Goal: Obtain resource: Download file/media

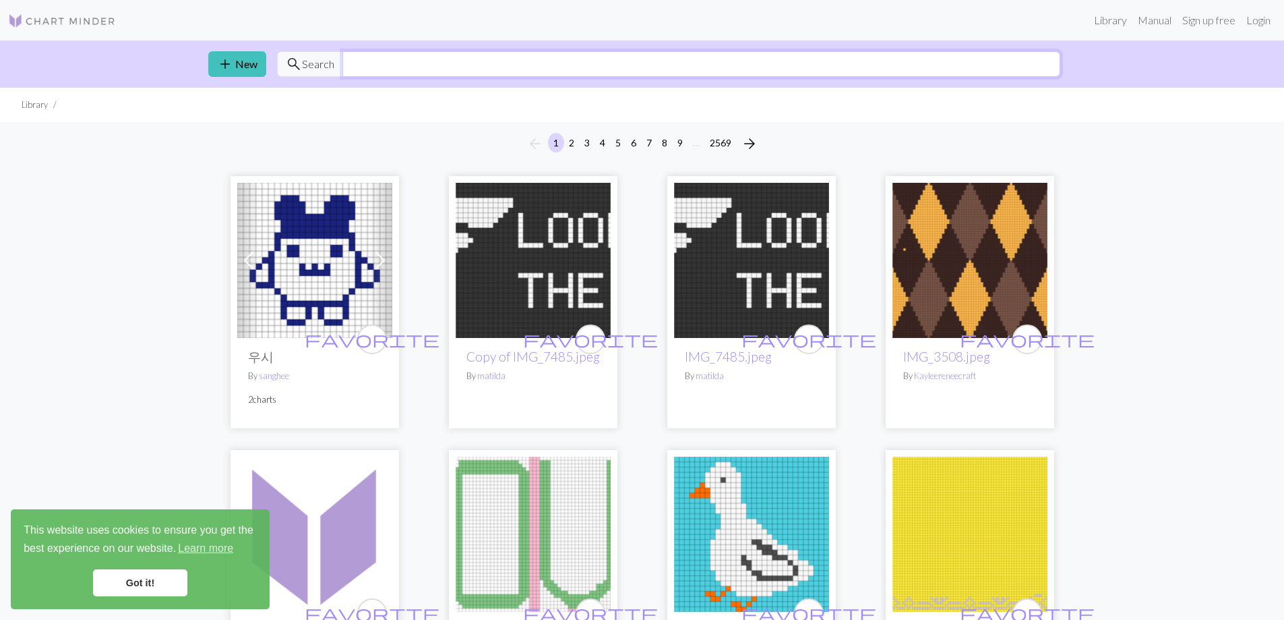
drag, startPoint x: 362, startPoint y: 60, endPoint x: 383, endPoint y: 53, distance: 22.2
click at [362, 60] on input "text" at bounding box center [701, 64] width 718 height 26
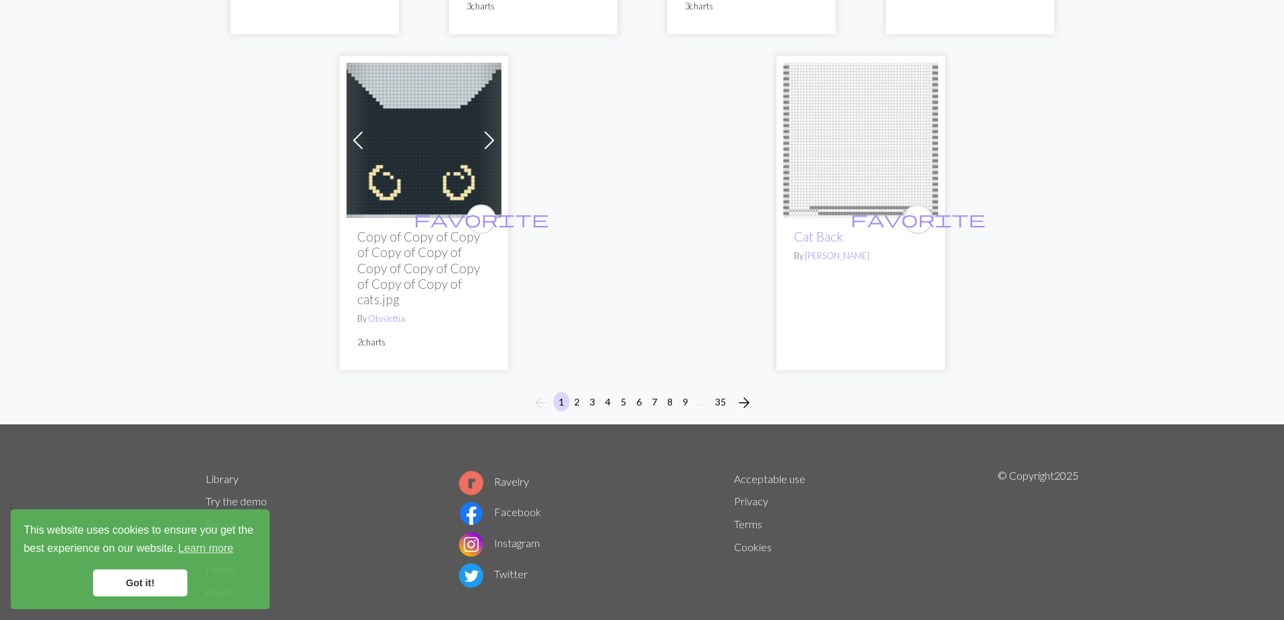
scroll to position [3868, 0]
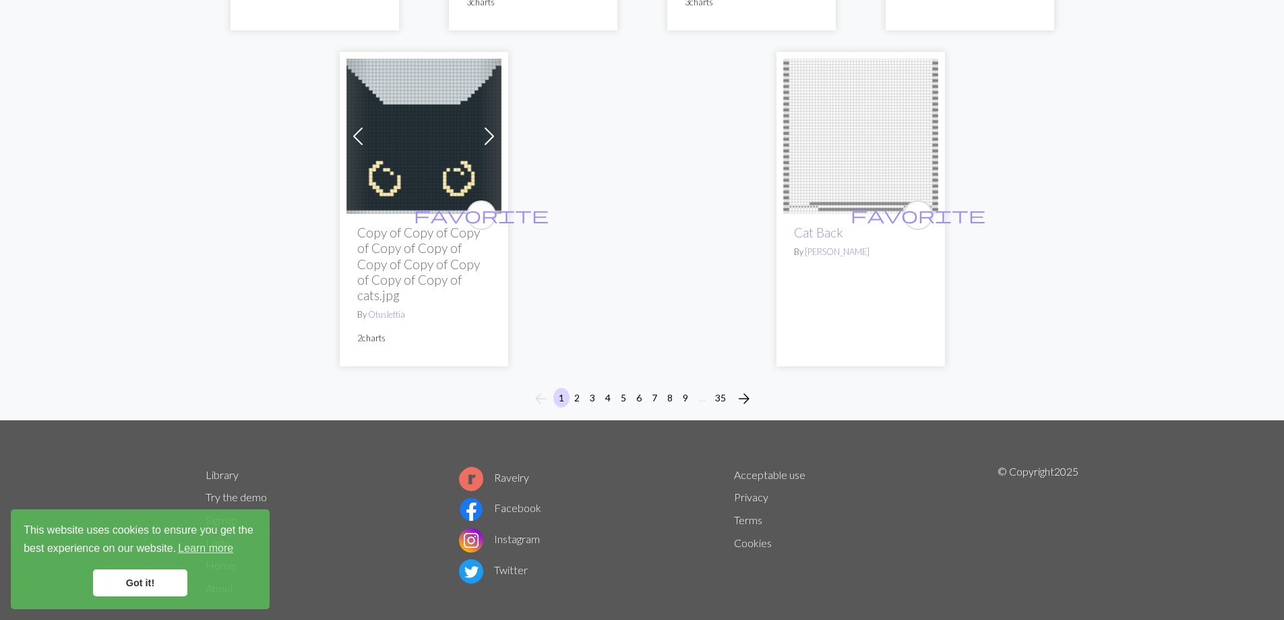
type input "cat"
click at [580, 388] on button "2" at bounding box center [577, 398] width 16 height 20
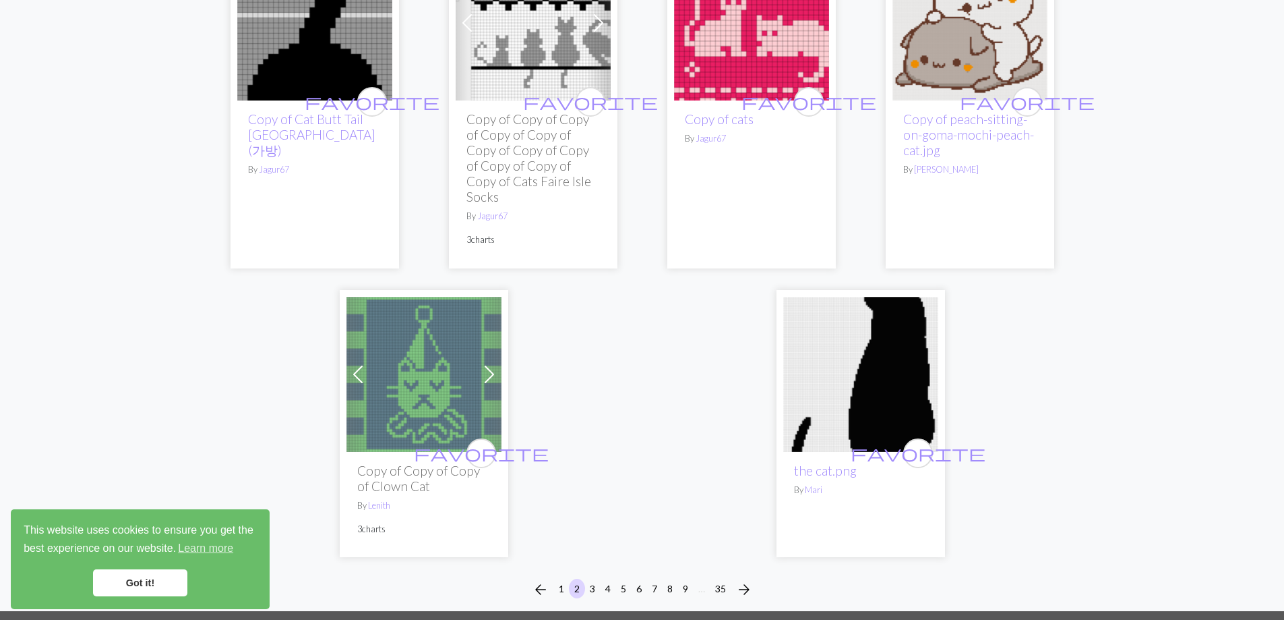
scroll to position [3618, 0]
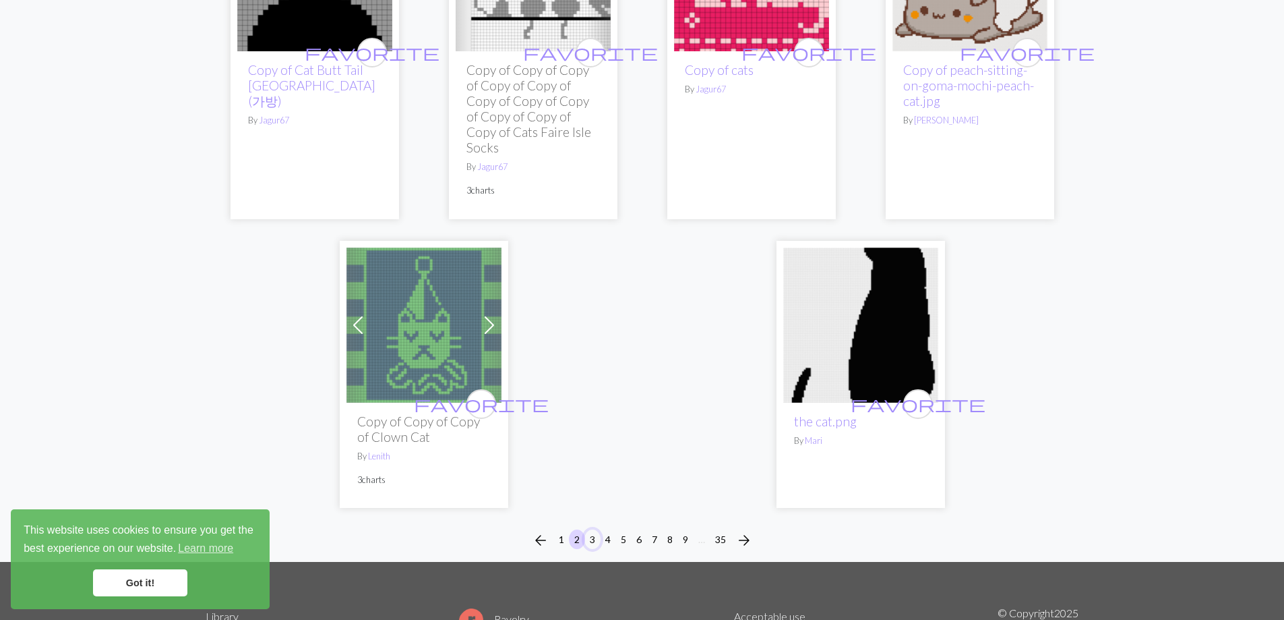
click at [594, 529] on button "3" at bounding box center [593, 539] width 16 height 20
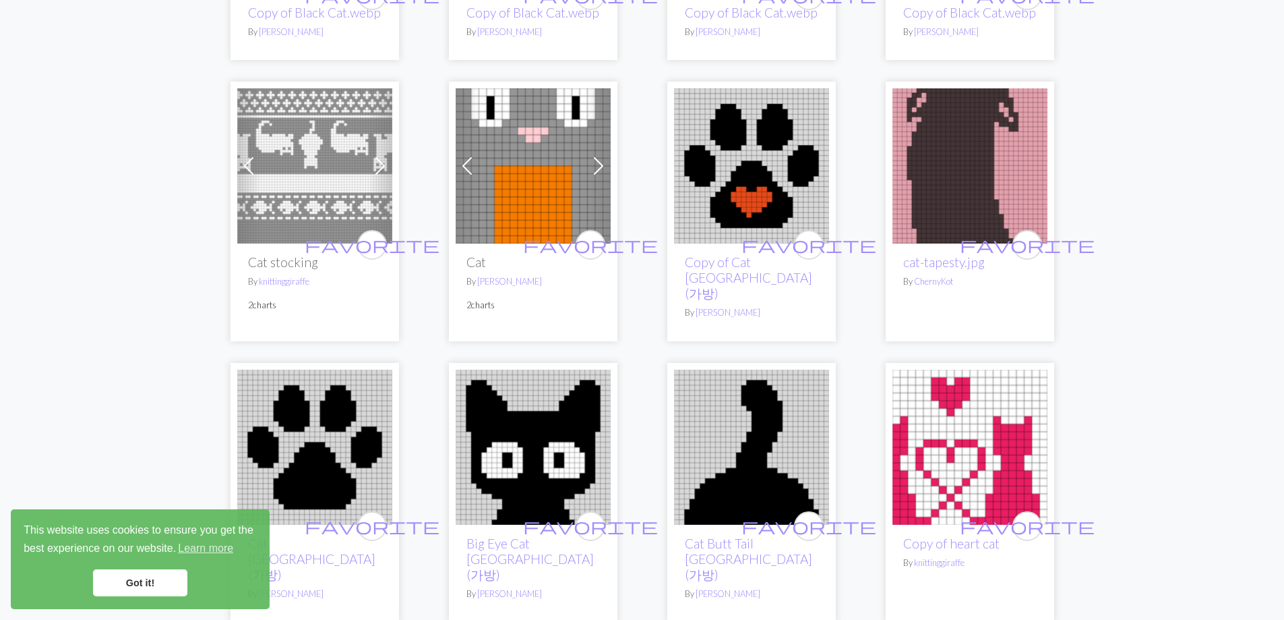
scroll to position [2517, 0]
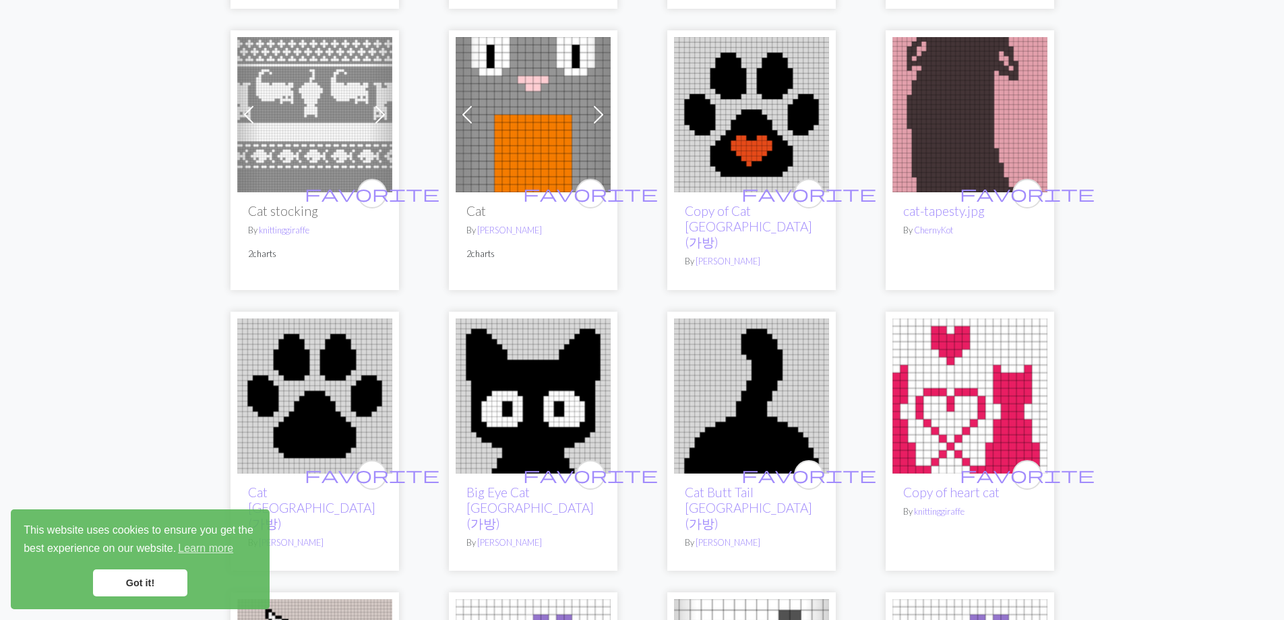
click at [322, 140] on img at bounding box center [314, 114] width 155 height 155
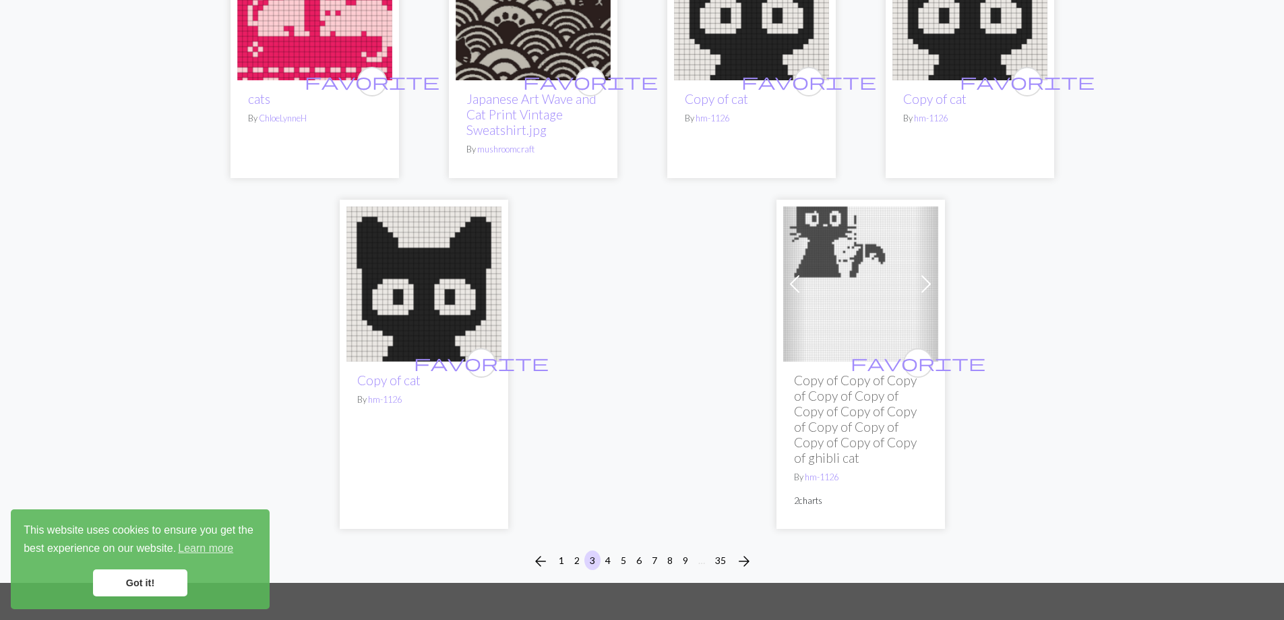
scroll to position [3618, 0]
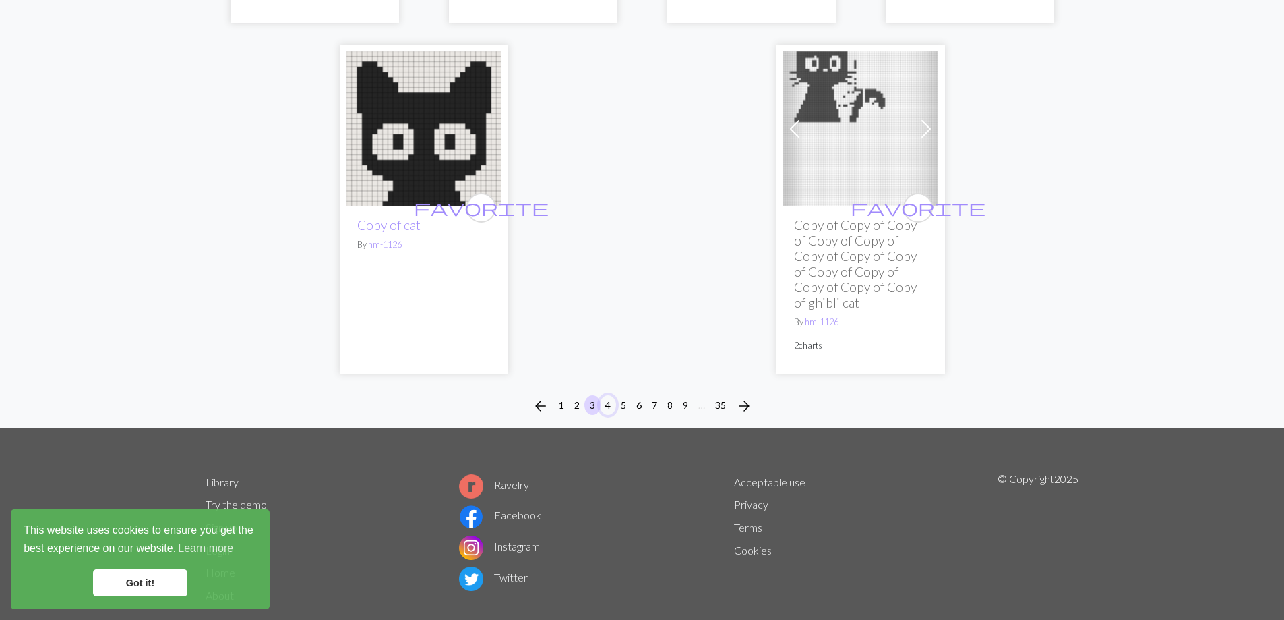
click at [610, 395] on button "4" at bounding box center [608, 405] width 16 height 20
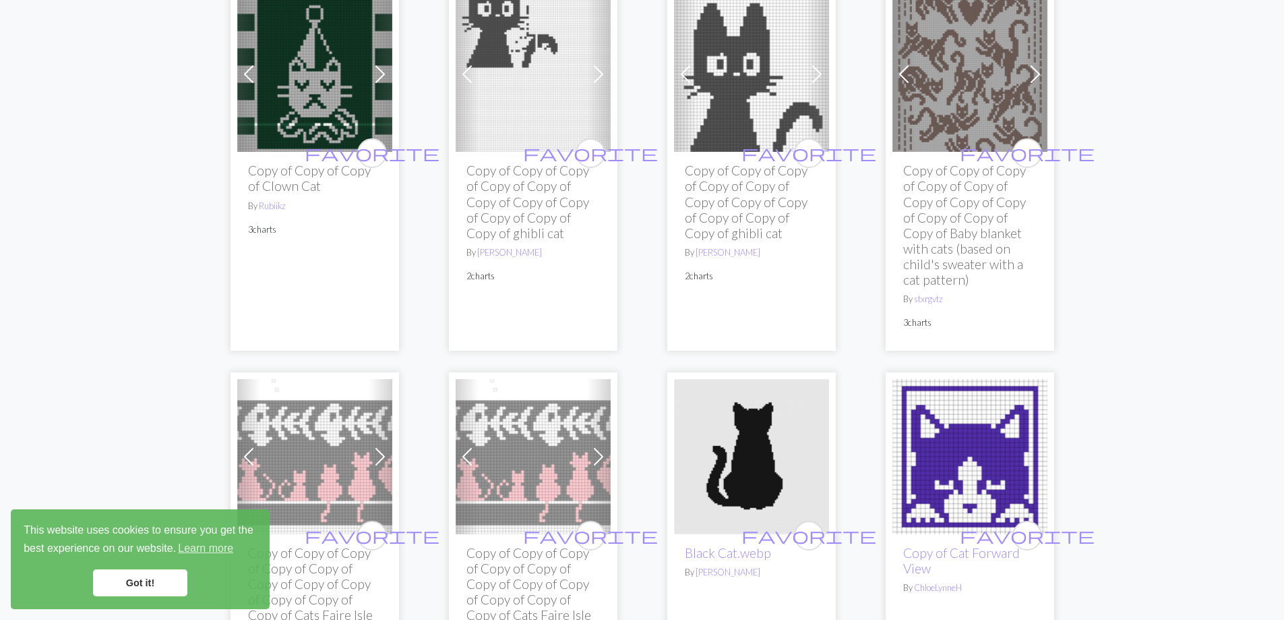
scroll to position [1888, 0]
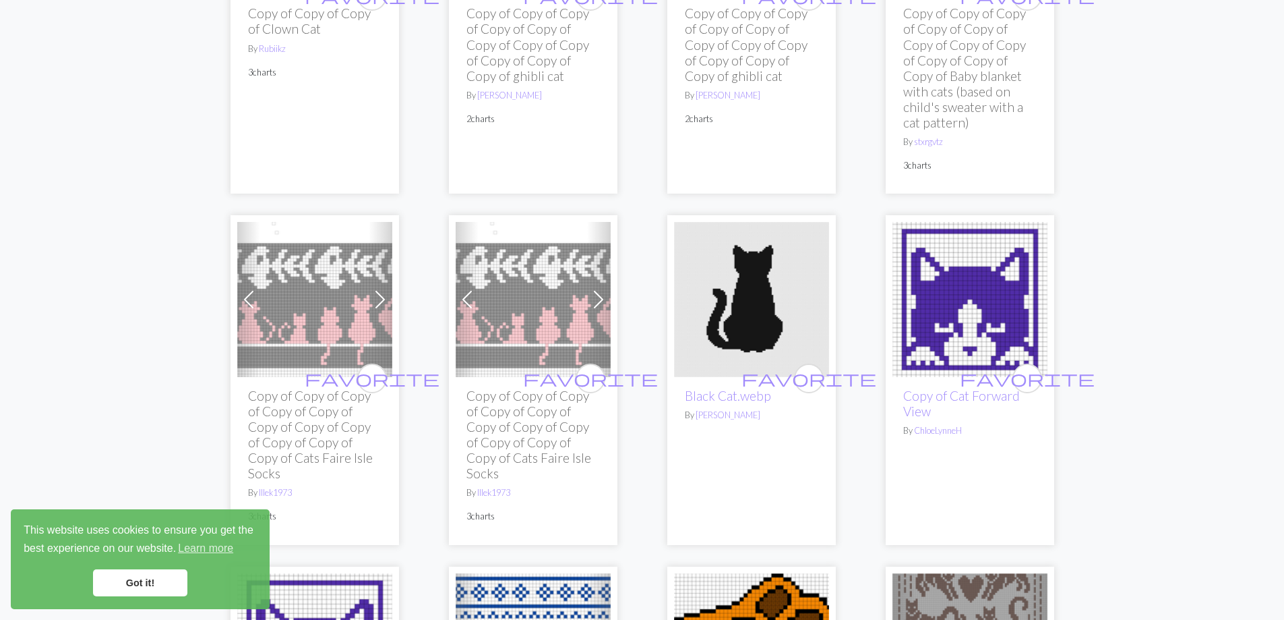
click at [322, 320] on img at bounding box center [314, 299] width 155 height 155
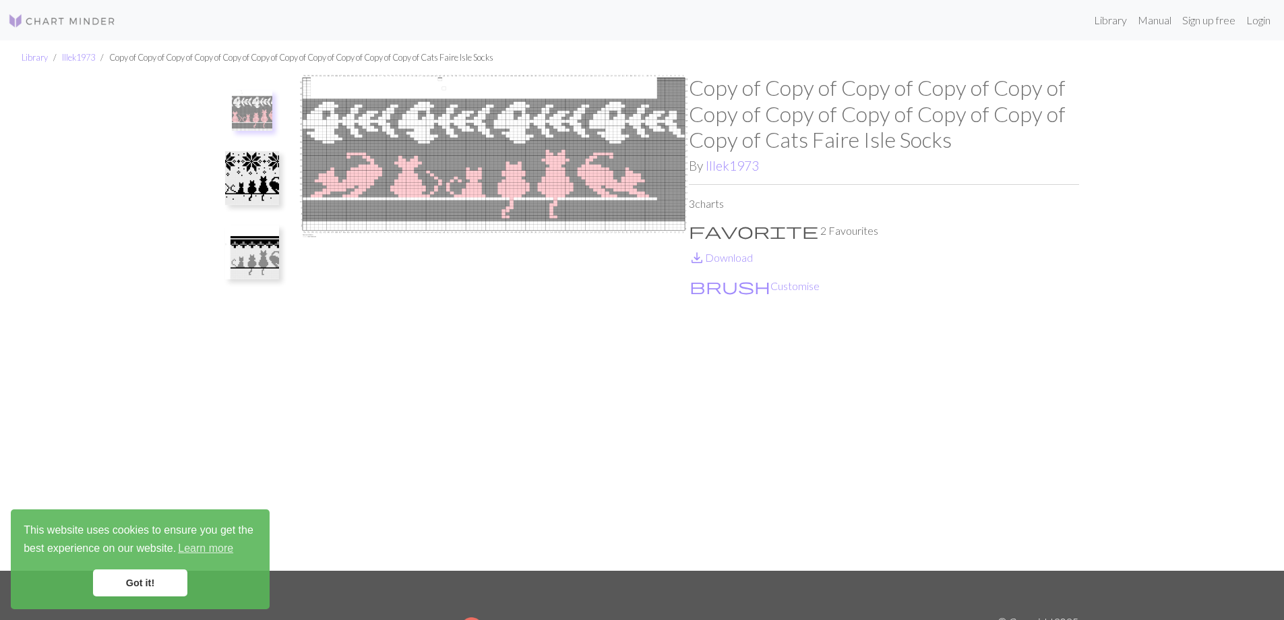
click at [259, 244] on img at bounding box center [252, 252] width 54 height 54
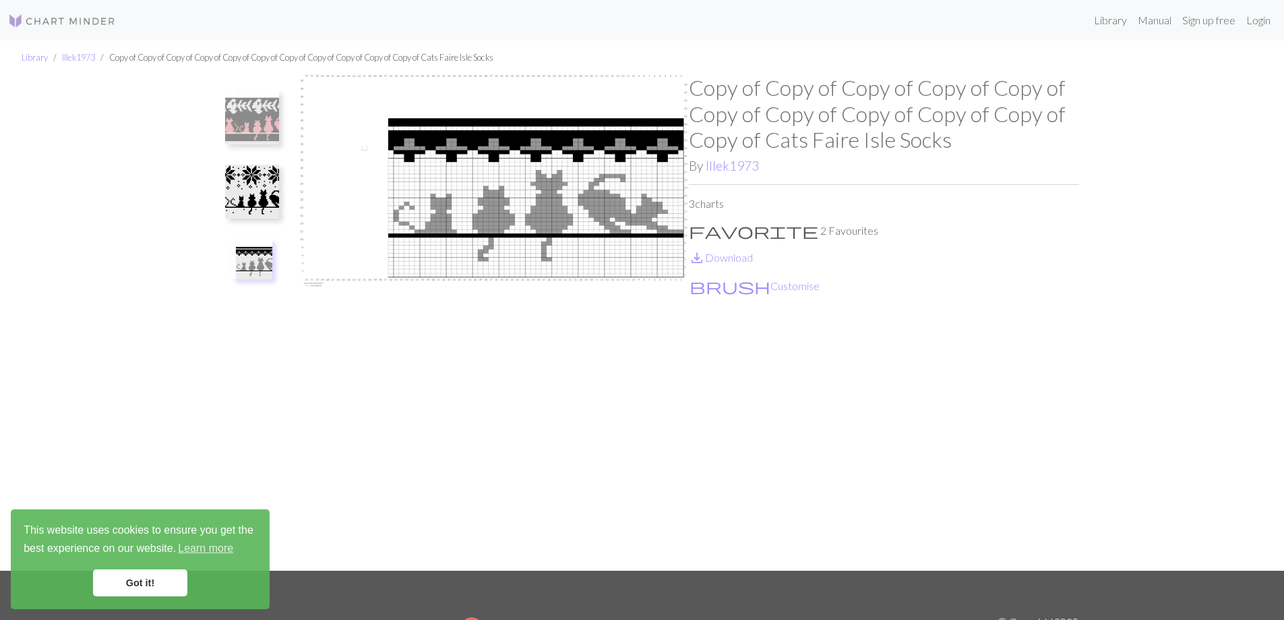
click at [258, 114] on img at bounding box center [252, 117] width 54 height 54
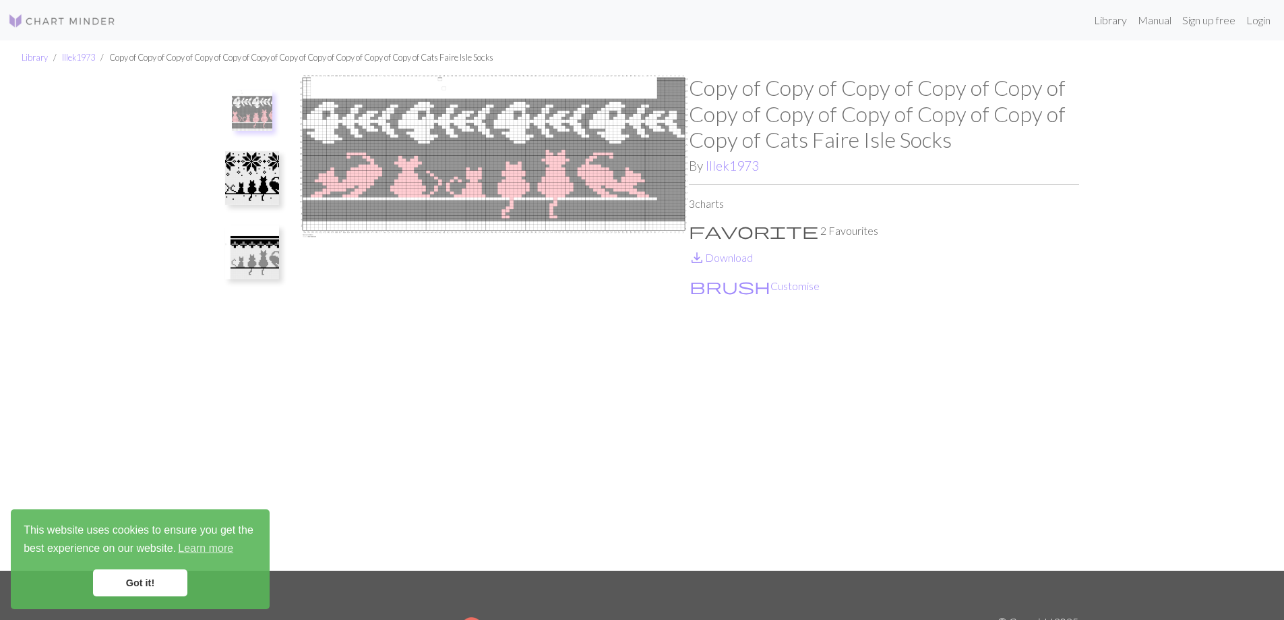
click at [351, 184] on img at bounding box center [494, 323] width 390 height 496
click at [490, 217] on img at bounding box center [494, 323] width 390 height 496
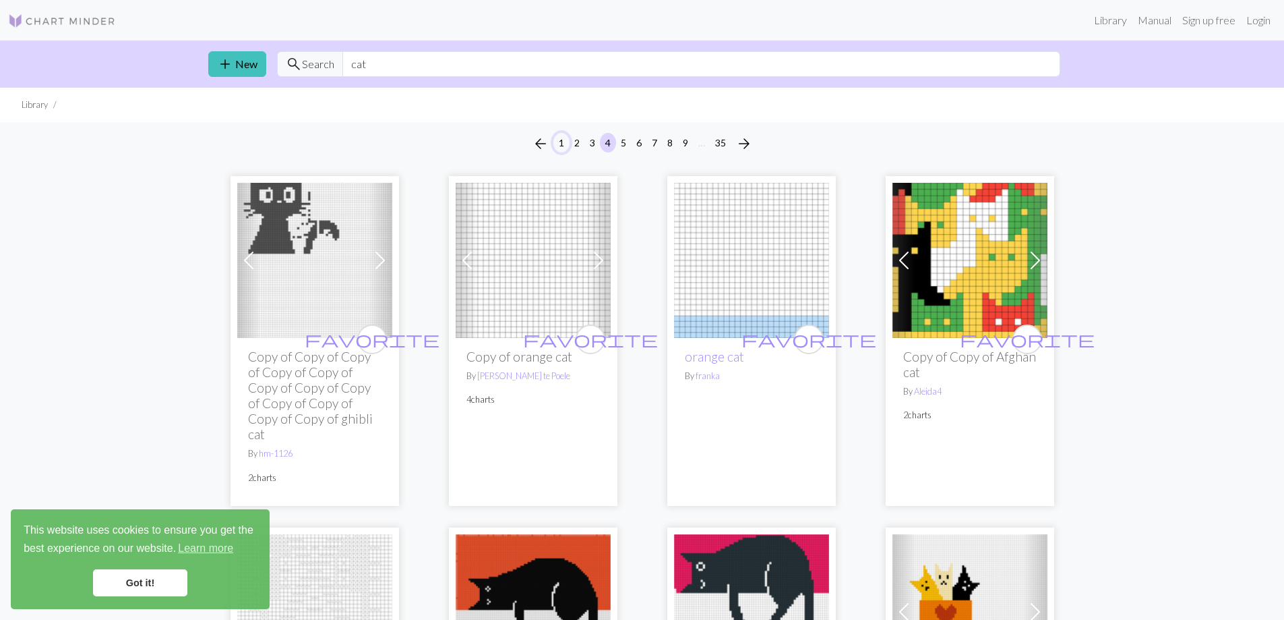
click at [562, 138] on button "1" at bounding box center [562, 143] width 16 height 20
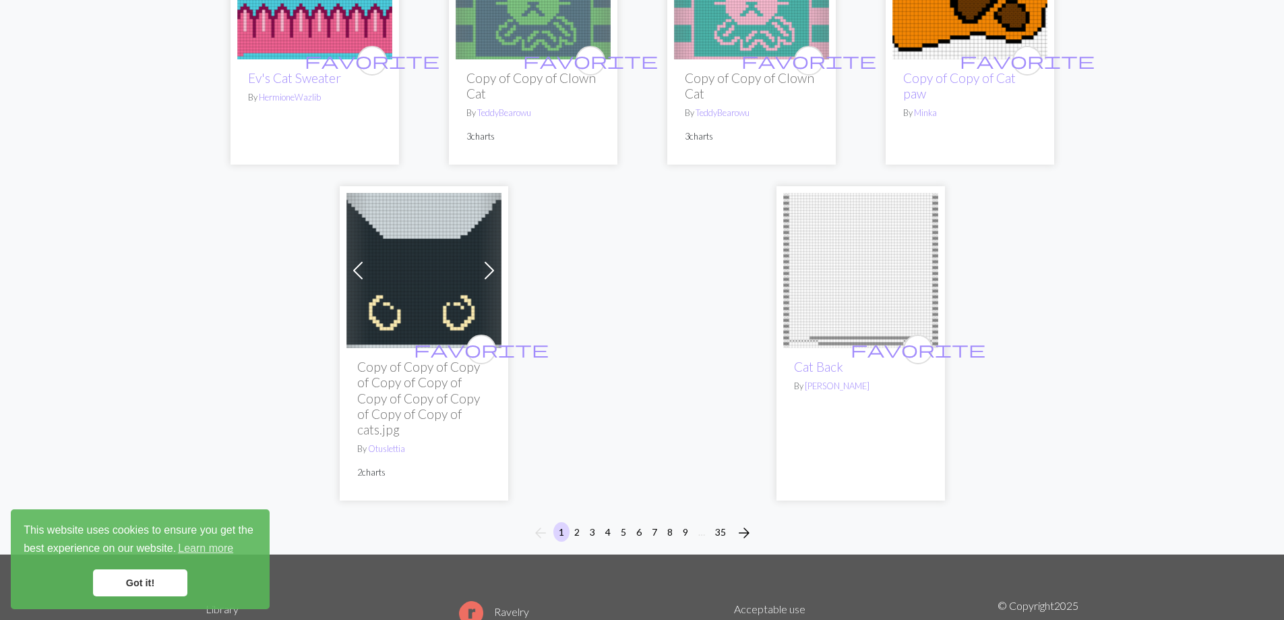
scroll to position [3868, 0]
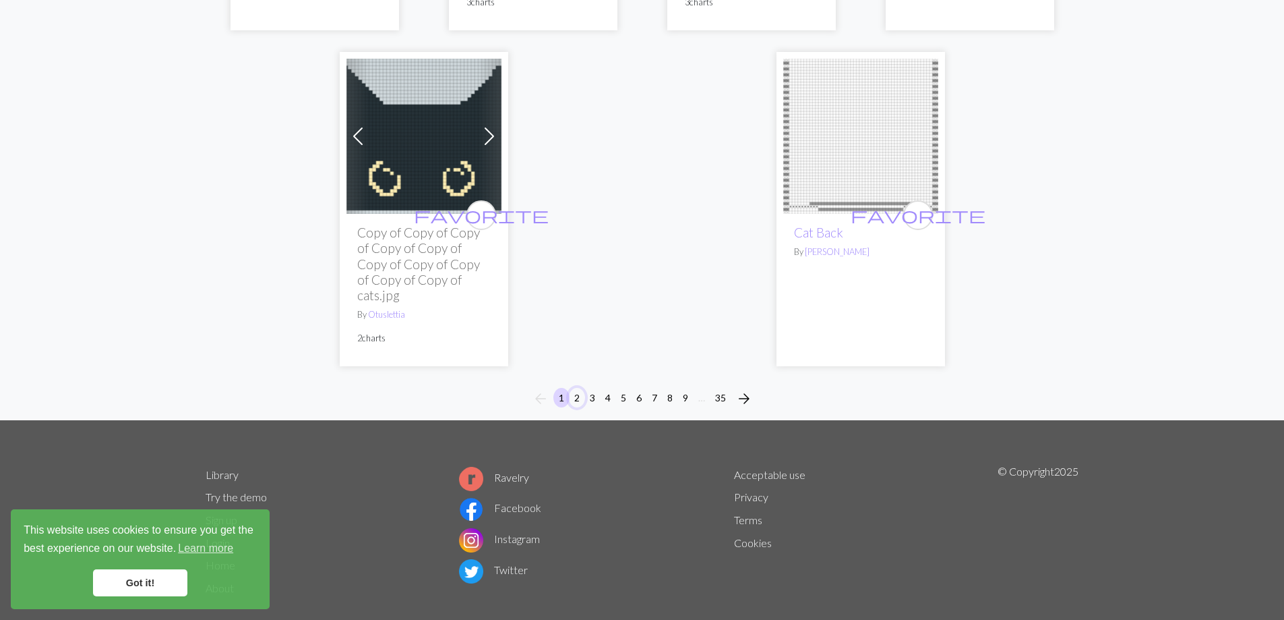
click at [580, 388] on button "2" at bounding box center [577, 398] width 16 height 20
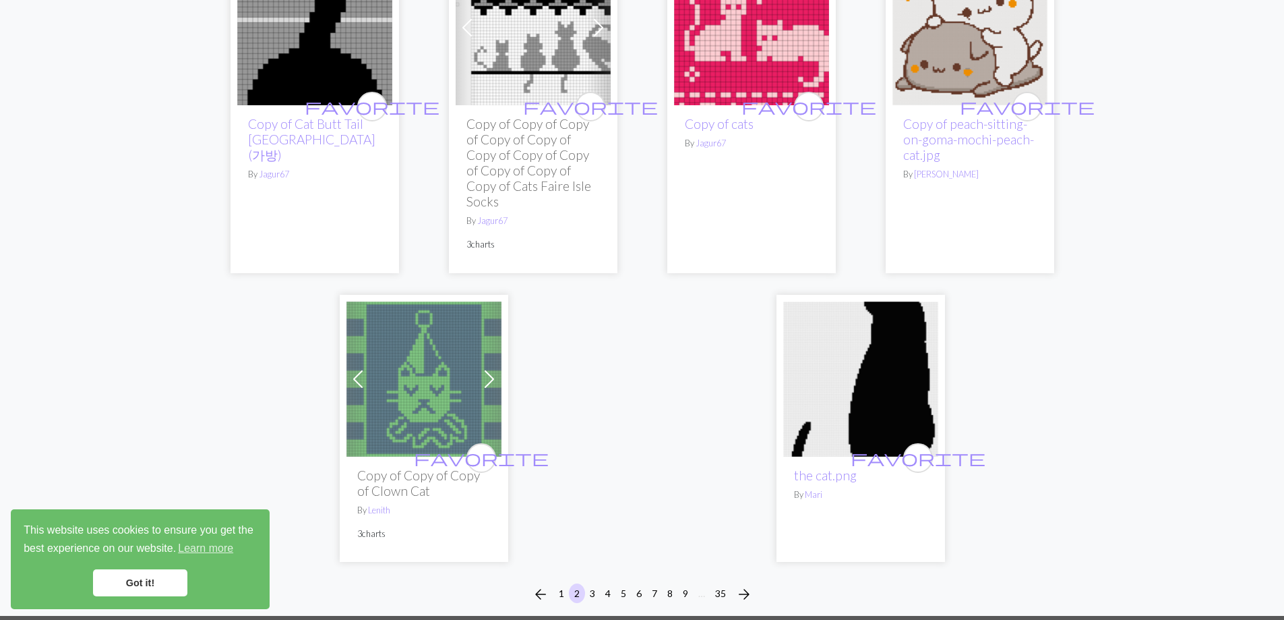
scroll to position [3618, 0]
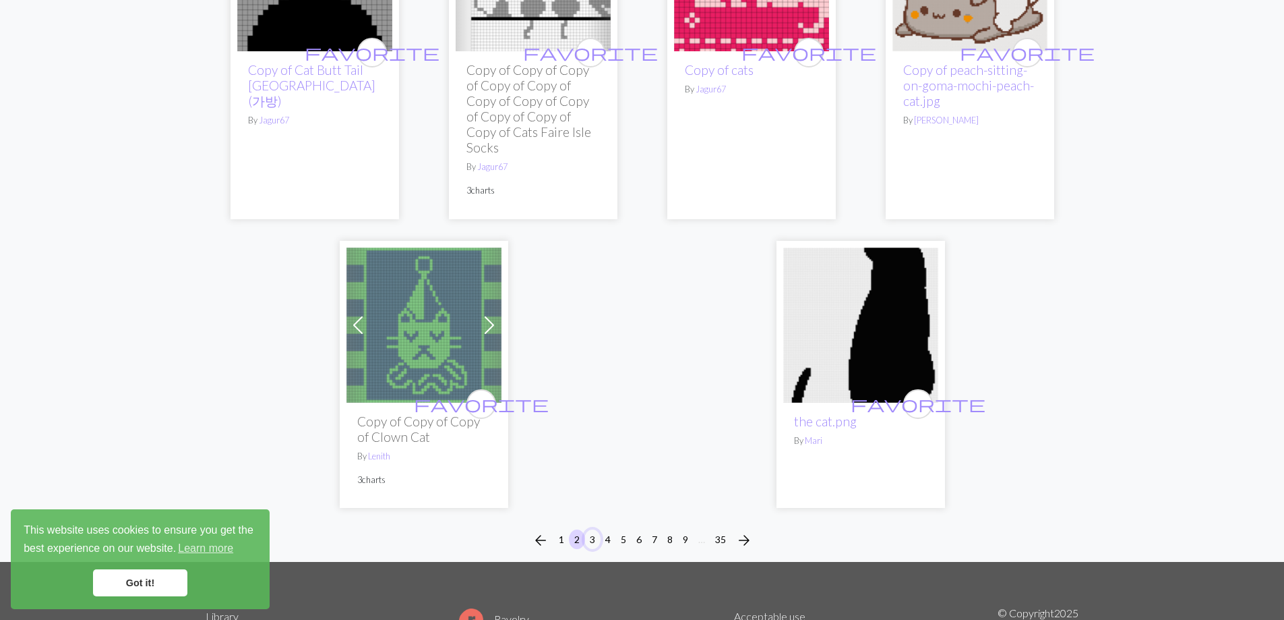
click at [591, 529] on button "3" at bounding box center [593, 539] width 16 height 20
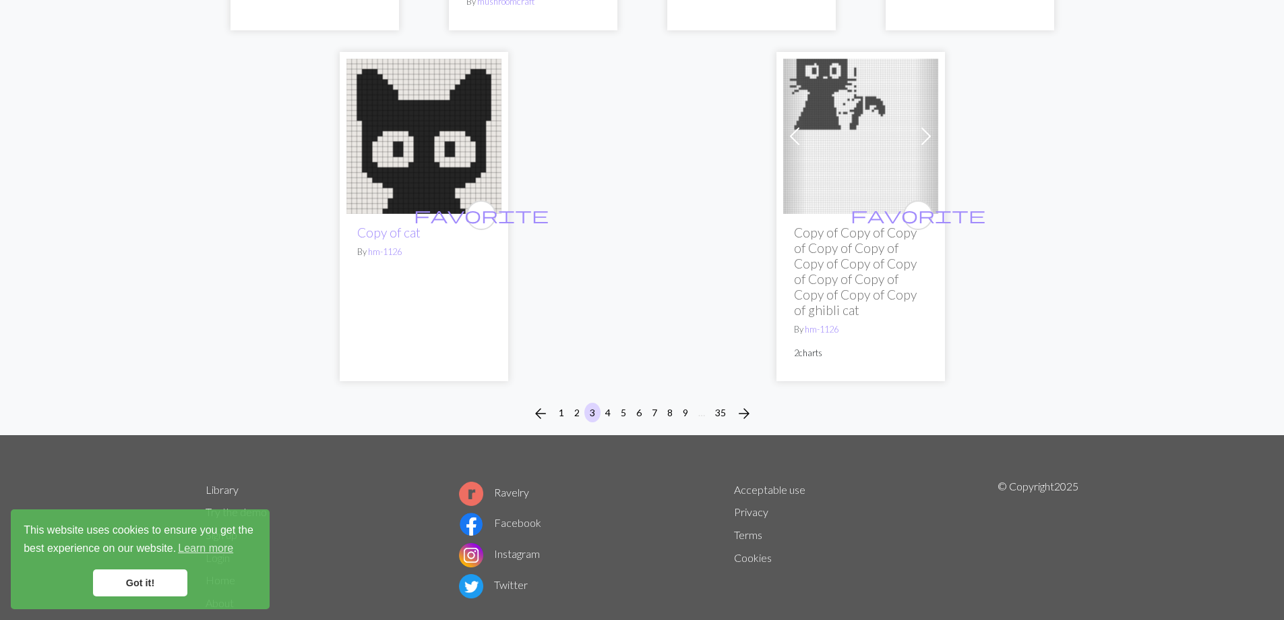
scroll to position [3618, 0]
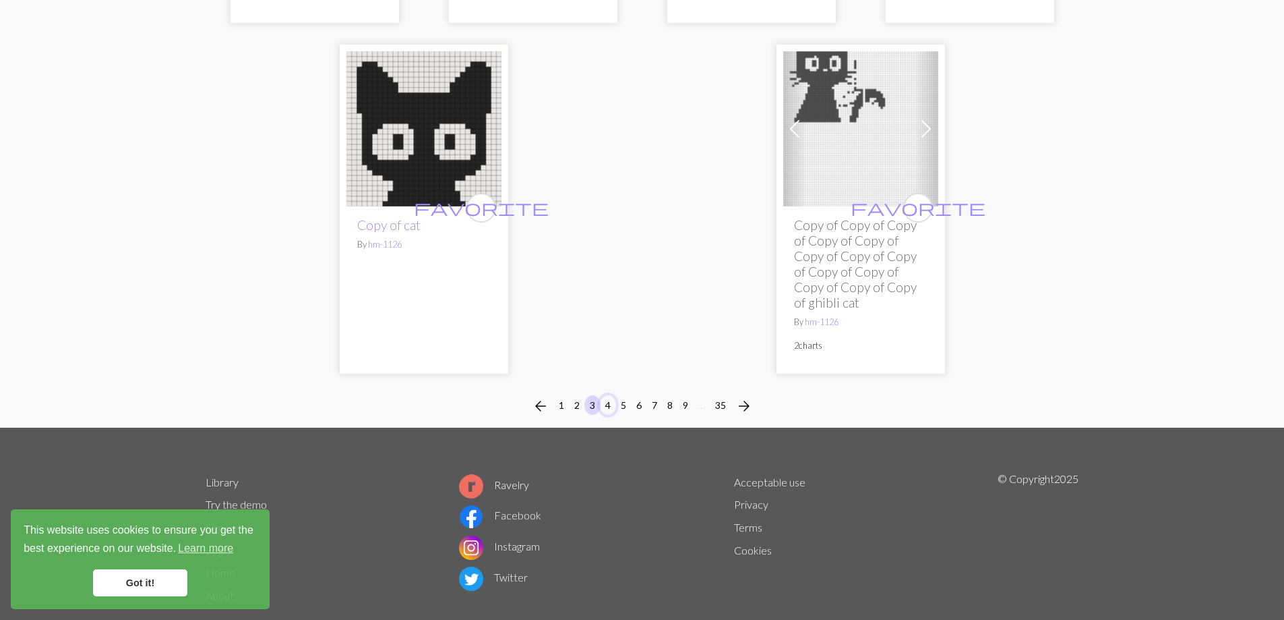
click at [606, 395] on button "4" at bounding box center [608, 405] width 16 height 20
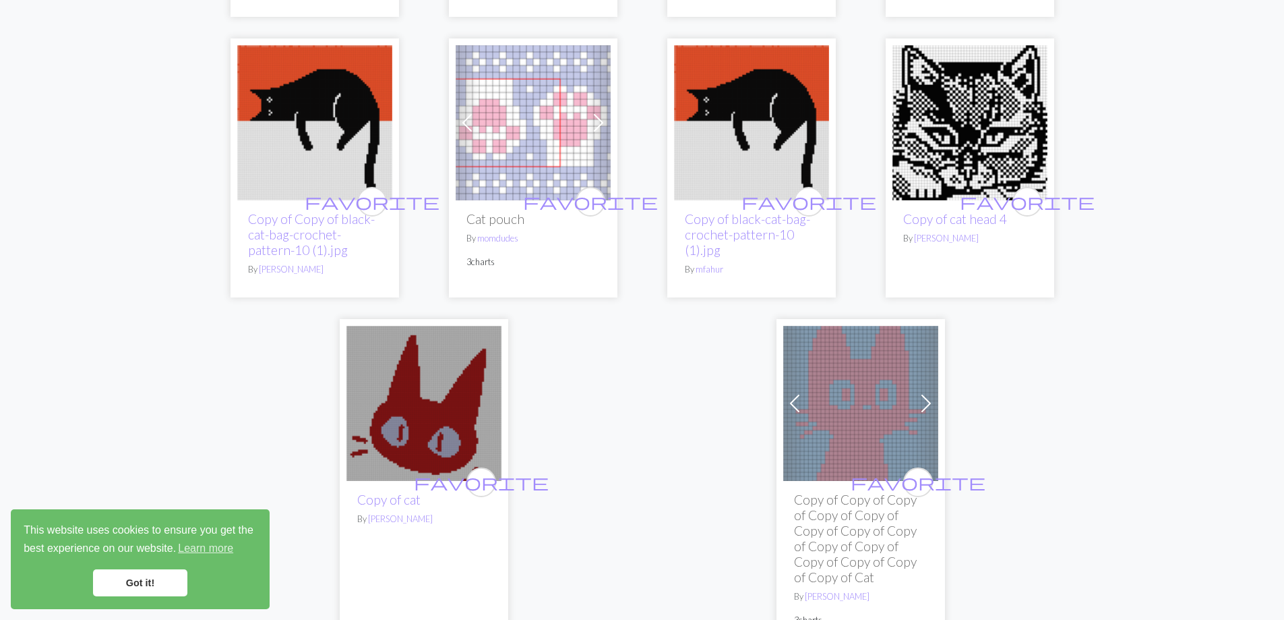
scroll to position [3933, 0]
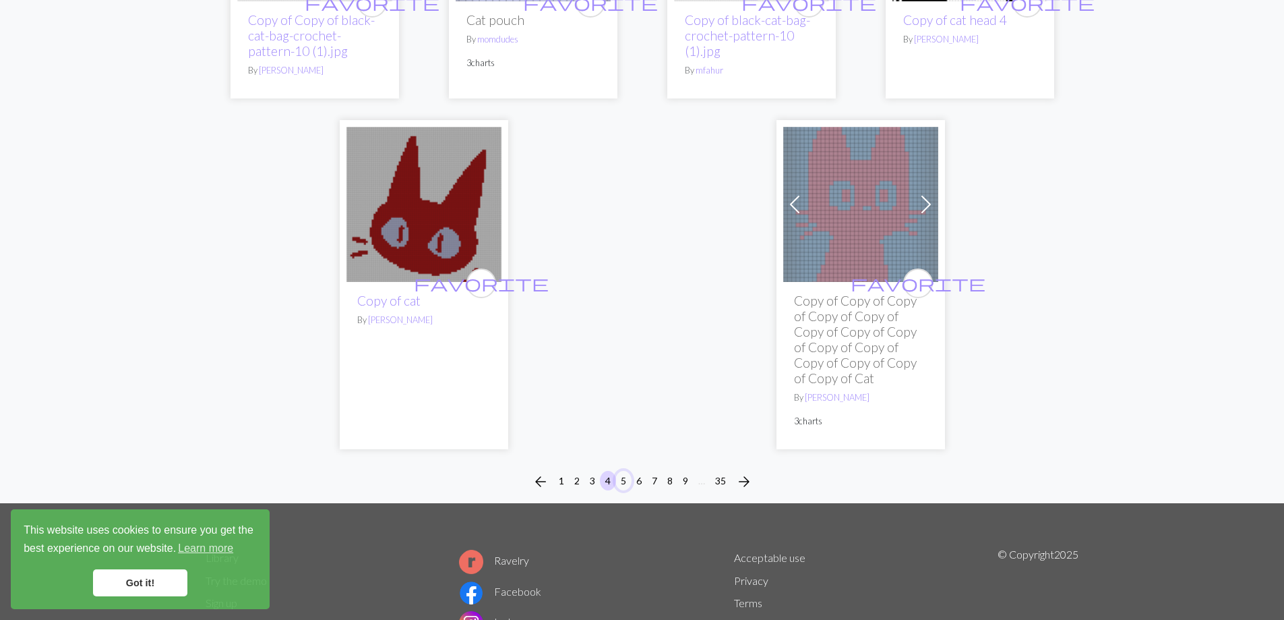
click at [626, 471] on button "5" at bounding box center [624, 481] width 16 height 20
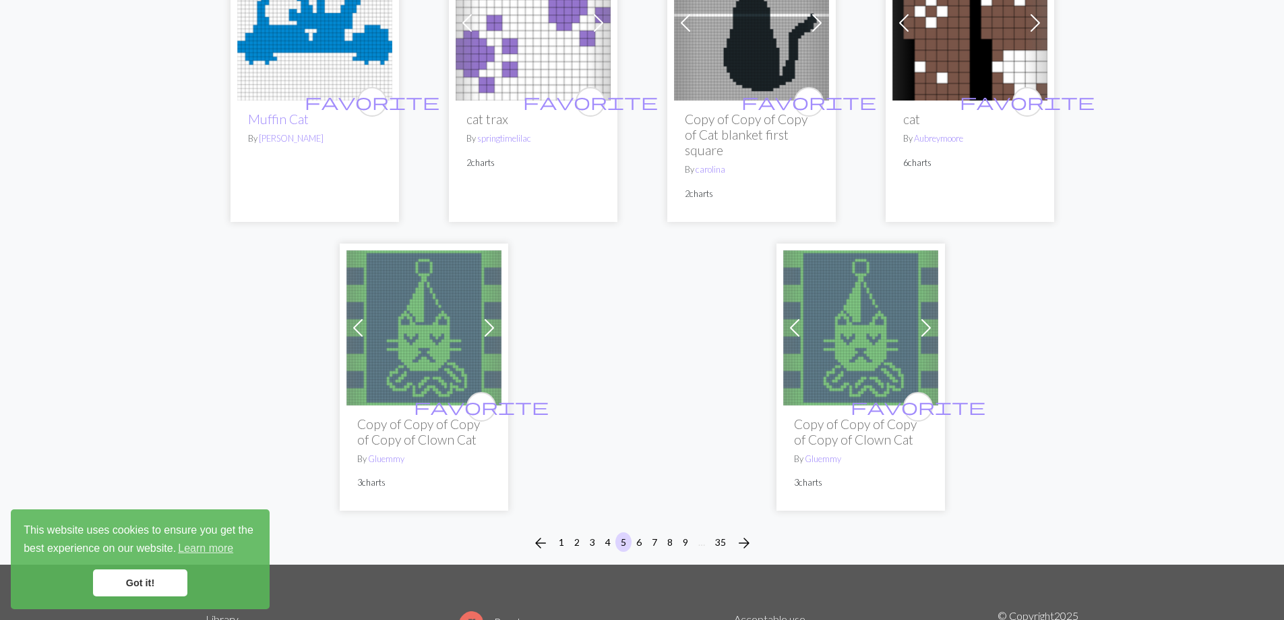
scroll to position [3618, 0]
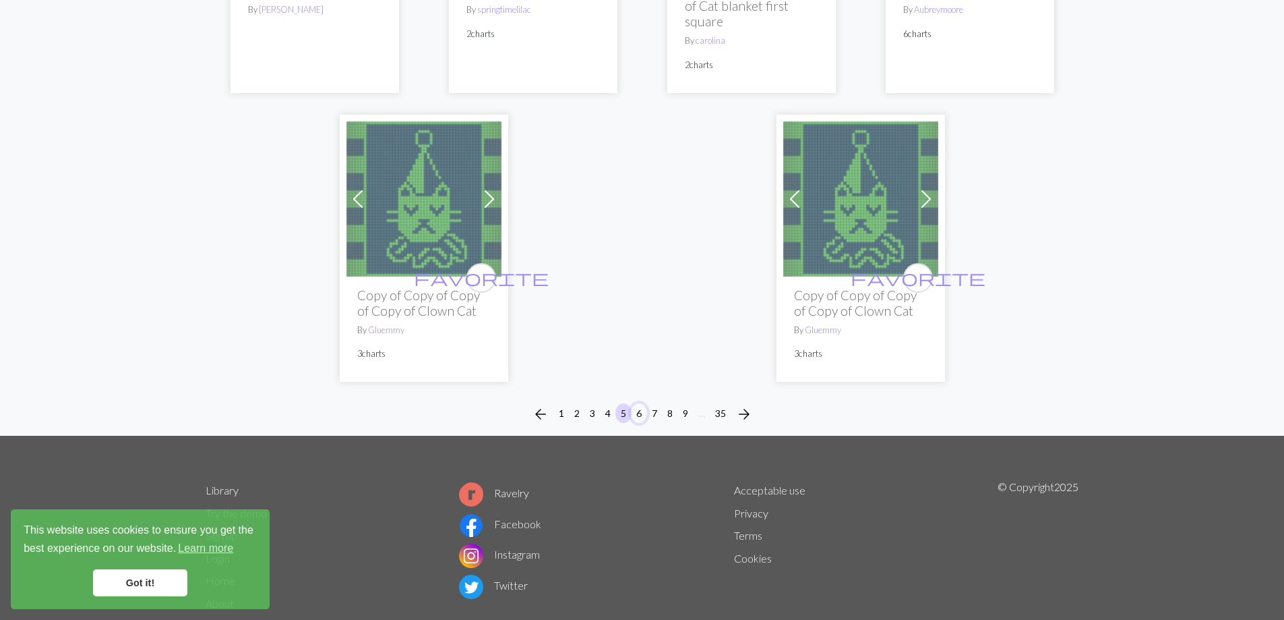
click at [642, 413] on button "6" at bounding box center [639, 413] width 16 height 20
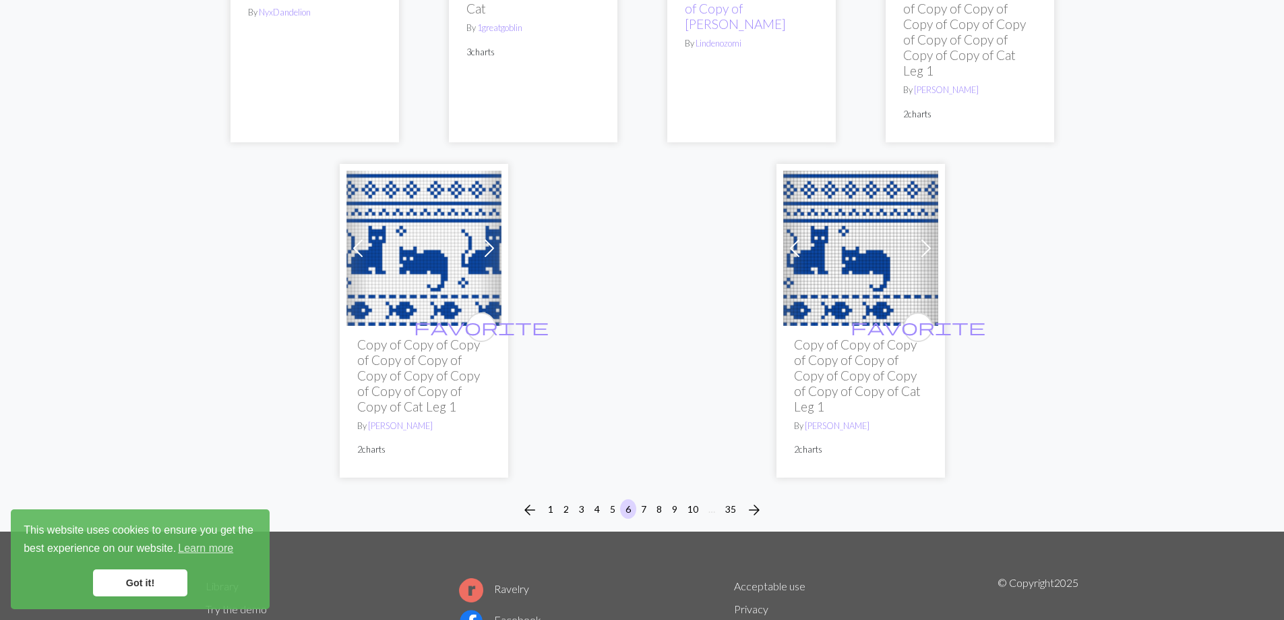
scroll to position [3933, 0]
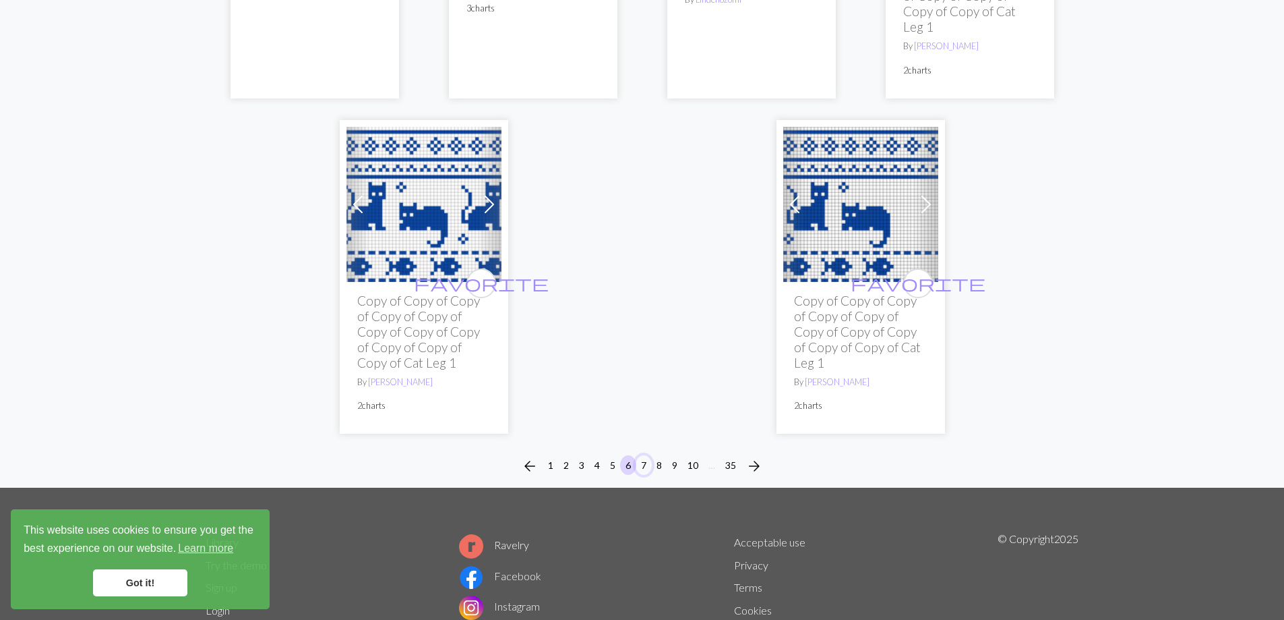
click at [646, 467] on button "7" at bounding box center [644, 465] width 16 height 20
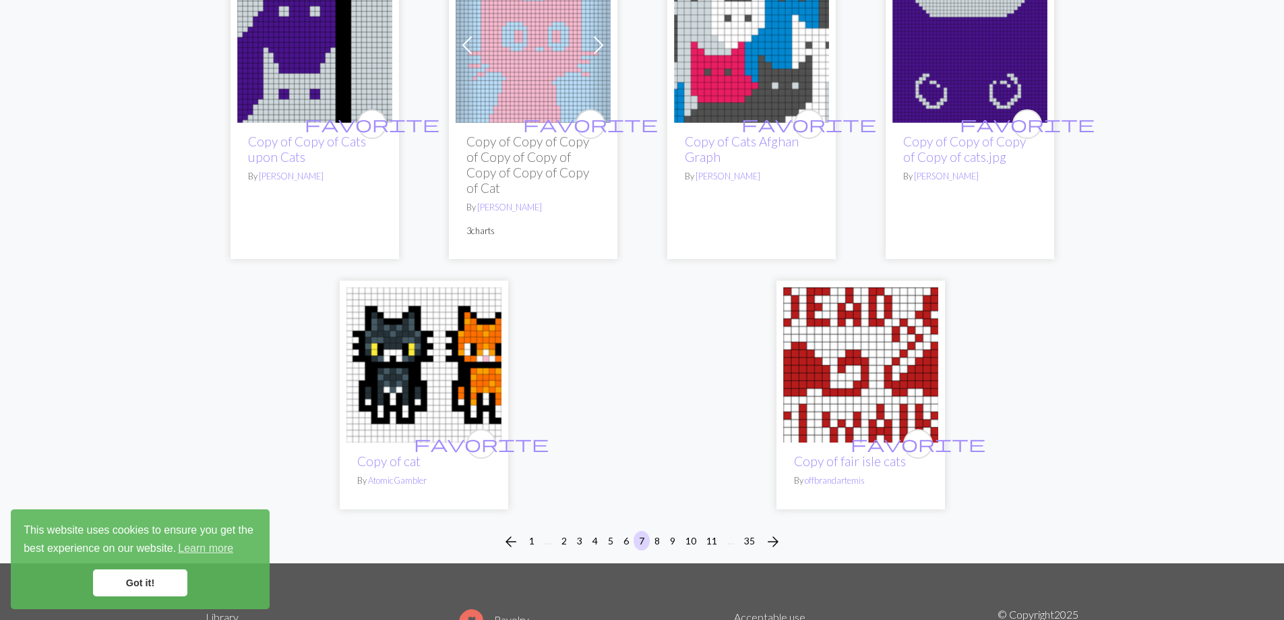
scroll to position [3618, 0]
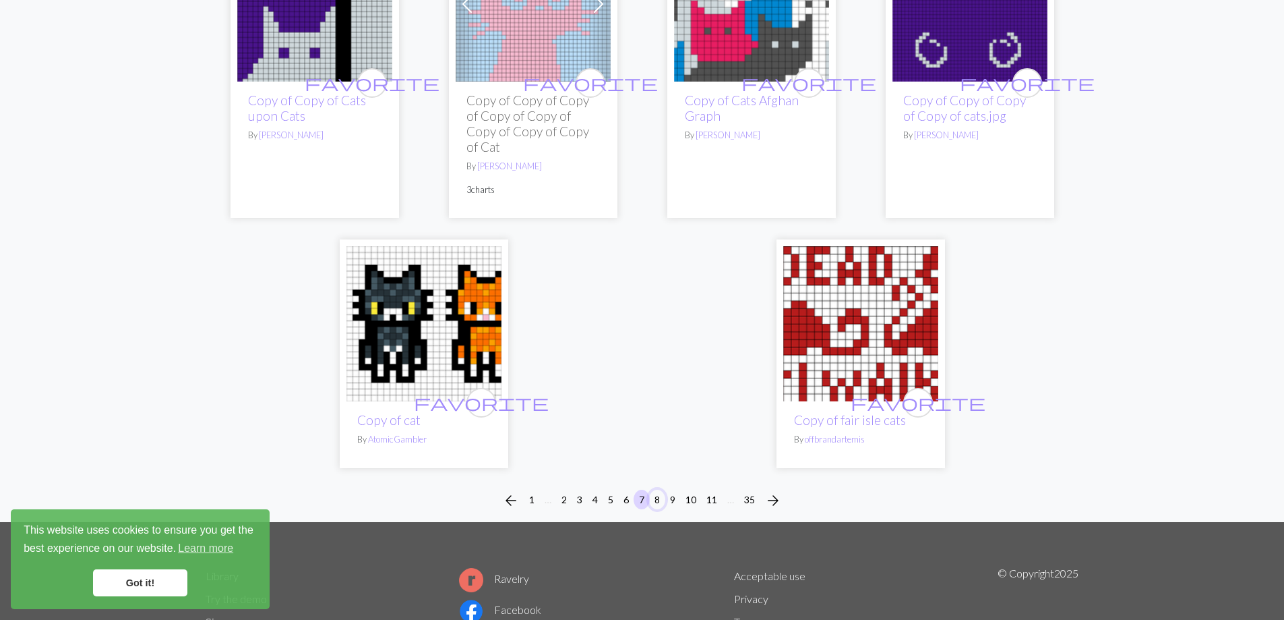
click at [662, 499] on button "8" at bounding box center [657, 499] width 16 height 20
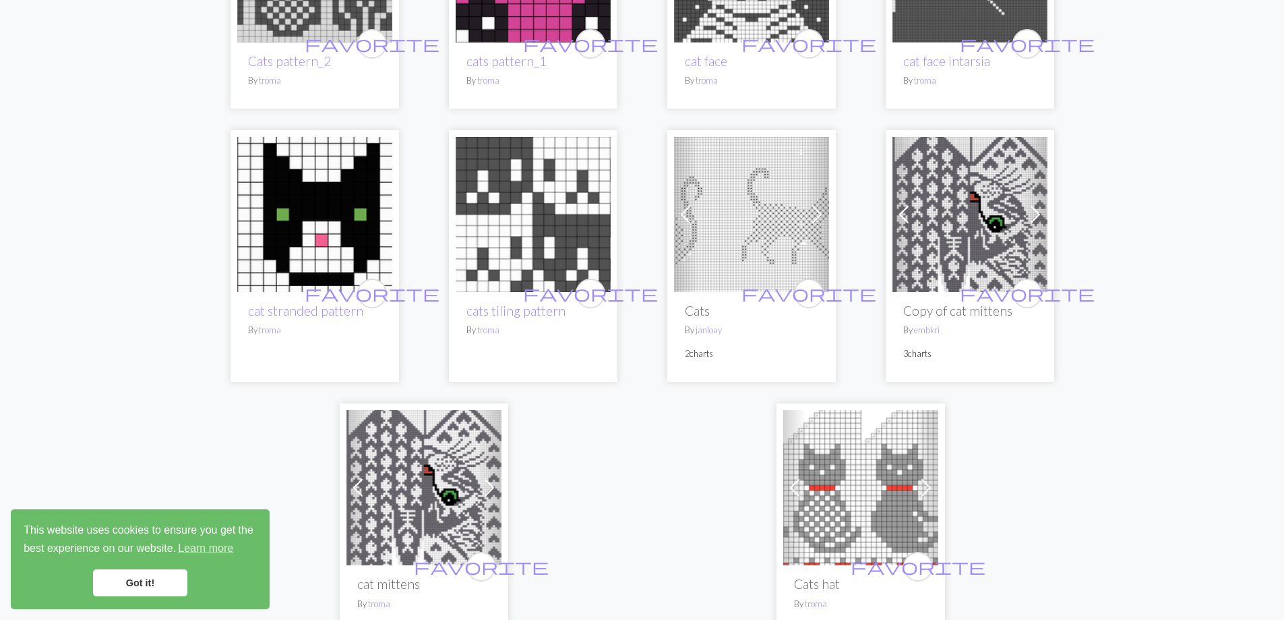
scroll to position [3304, 0]
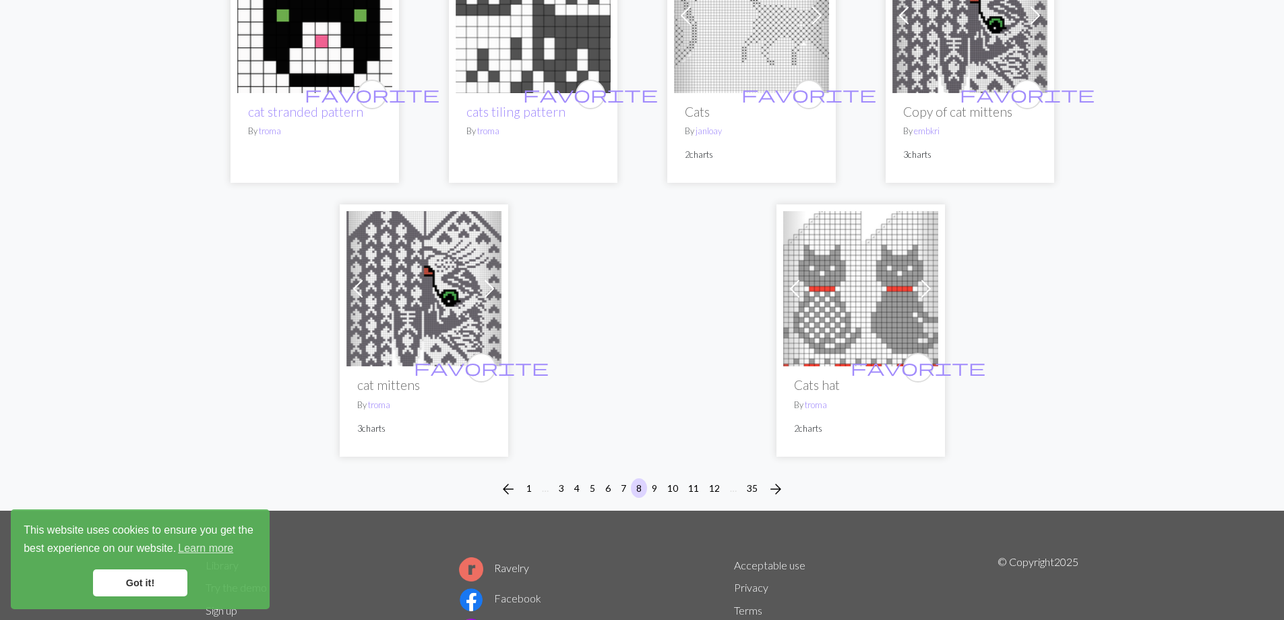
click at [854, 307] on img at bounding box center [860, 288] width 155 height 155
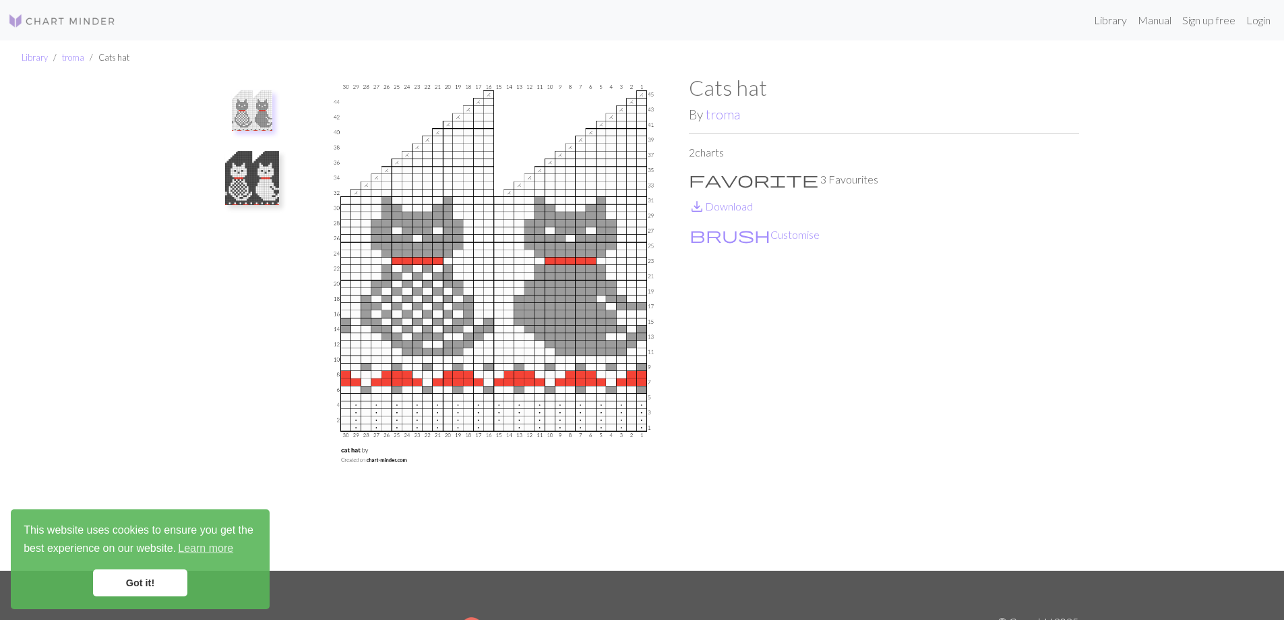
click at [252, 182] on img at bounding box center [252, 178] width 54 height 54
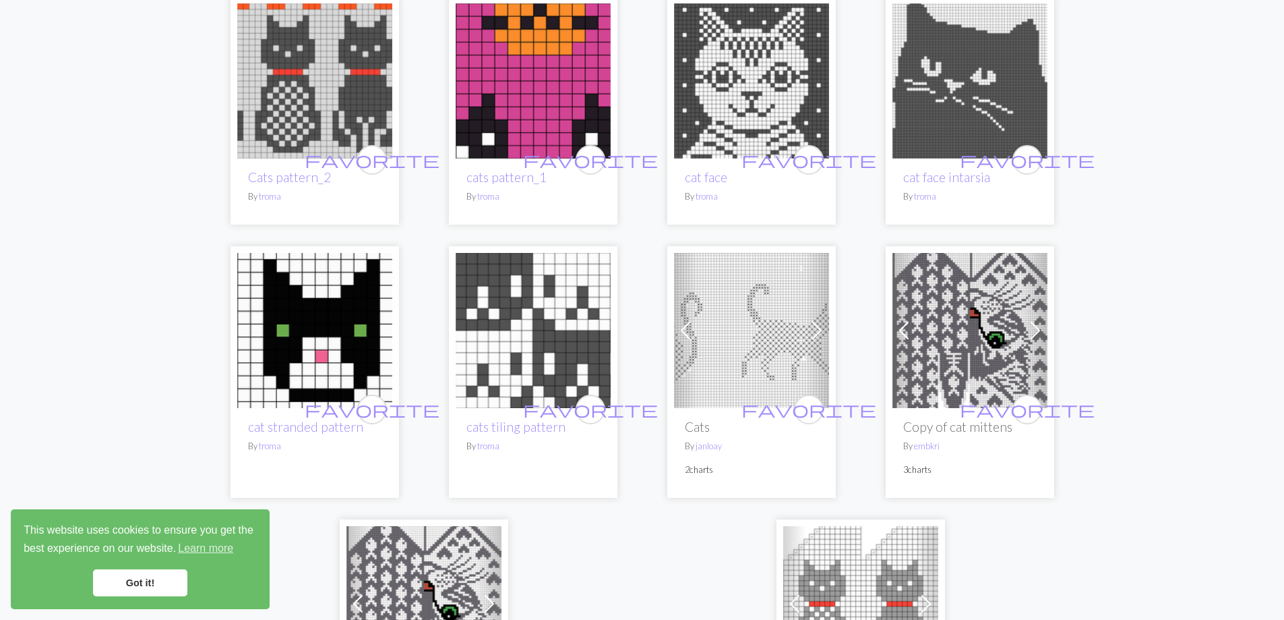
scroll to position [3304, 0]
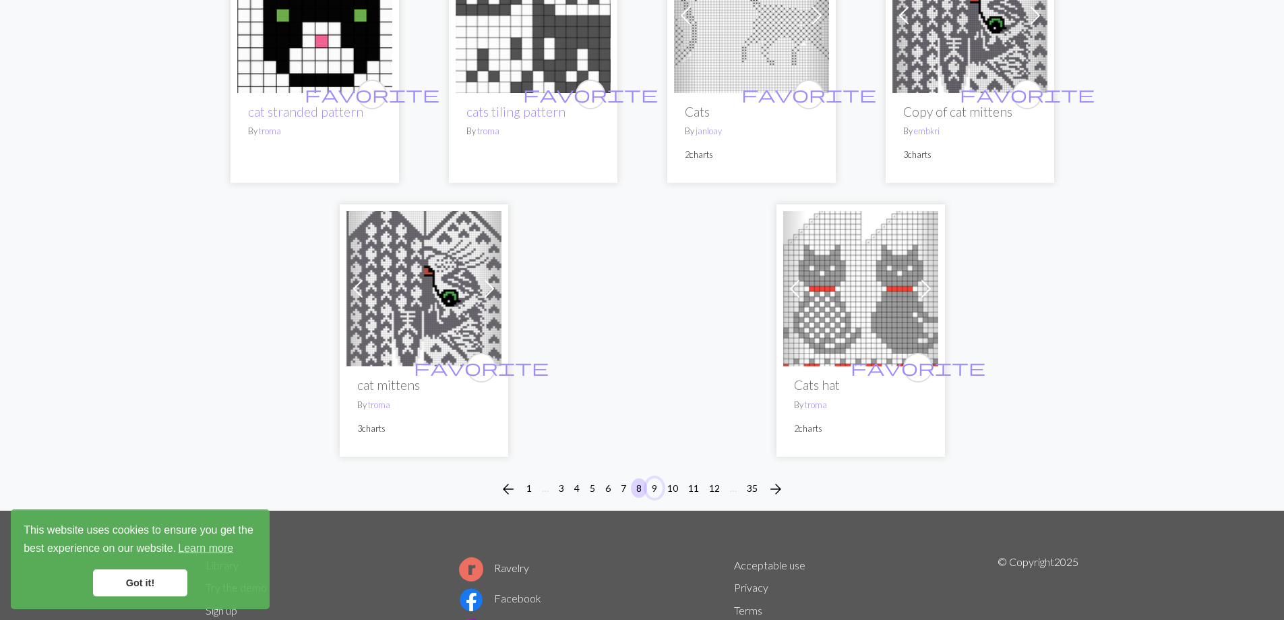
click at [655, 483] on button "9" at bounding box center [655, 488] width 16 height 20
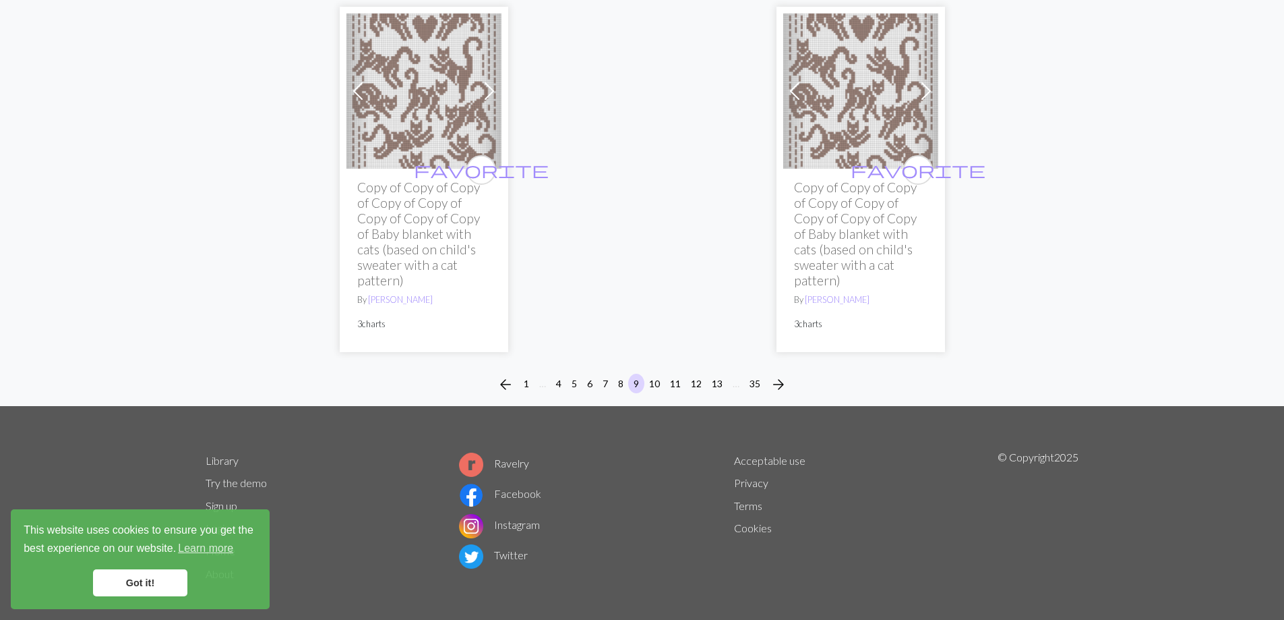
scroll to position [3728, 0]
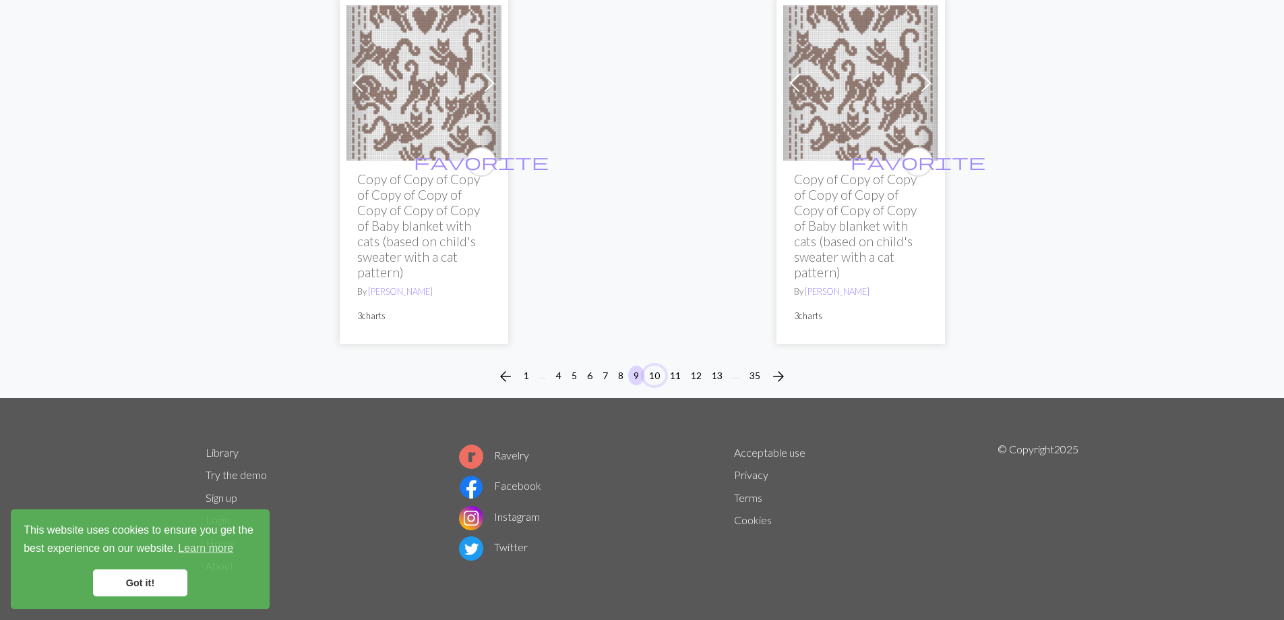
click at [659, 371] on button "10" at bounding box center [655, 375] width 22 height 20
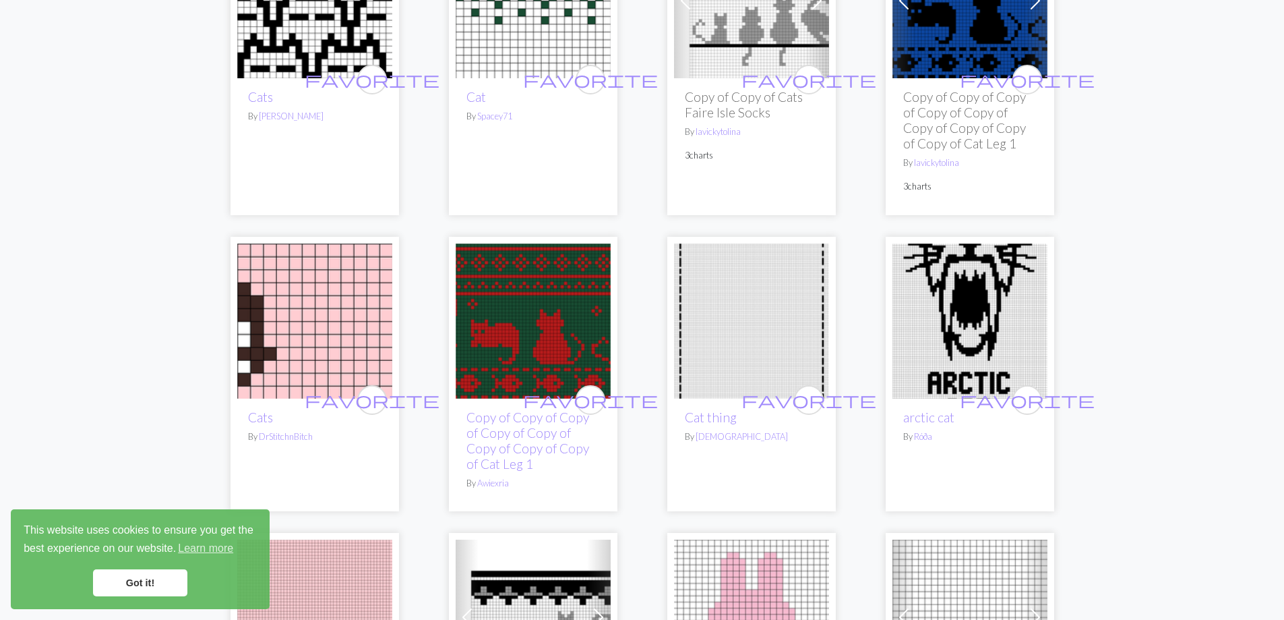
scroll to position [2203, 0]
click at [519, 367] on img at bounding box center [533, 320] width 155 height 155
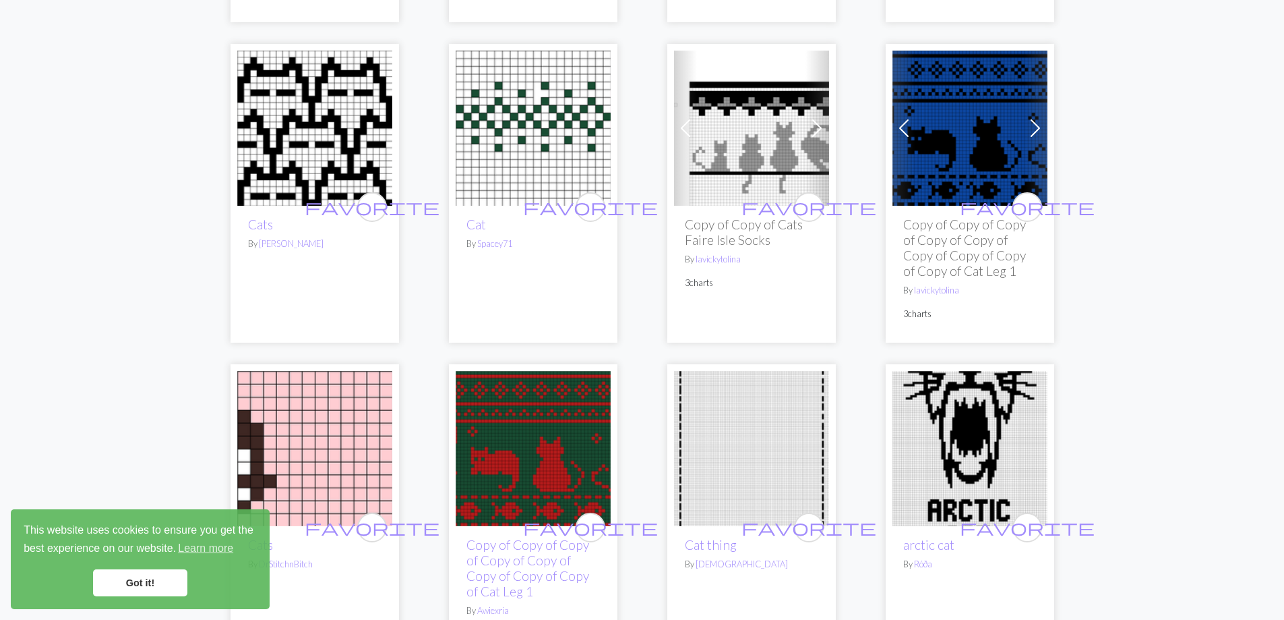
scroll to position [2045, 0]
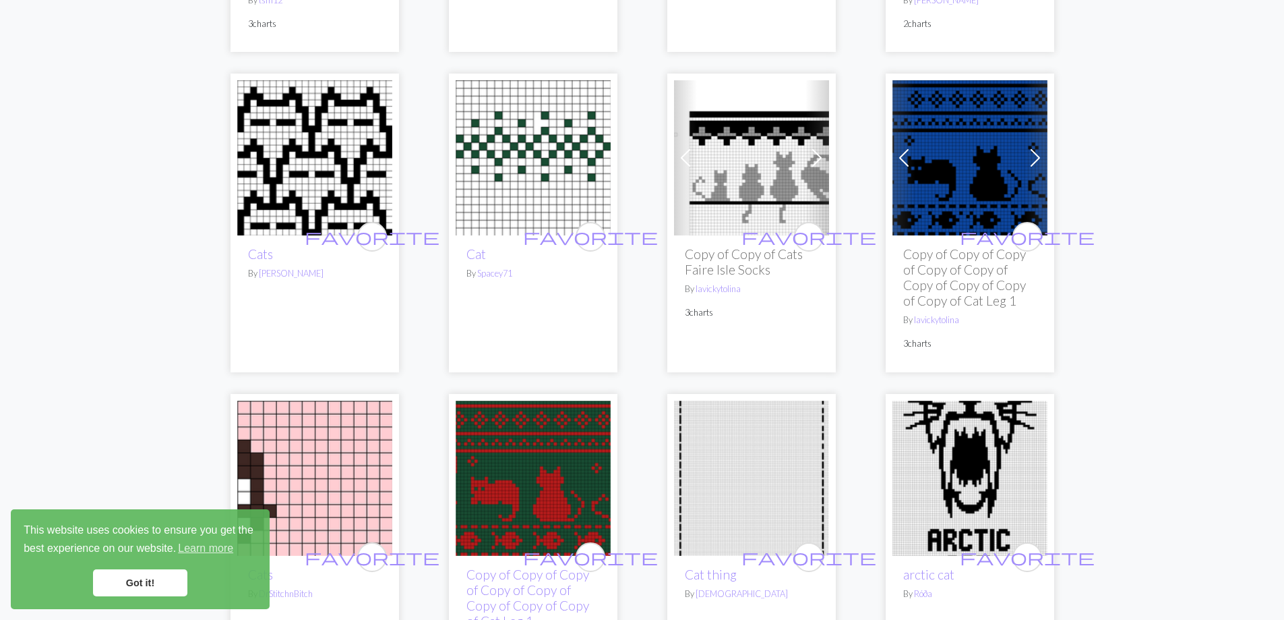
click at [970, 165] on img at bounding box center [970, 157] width 155 height 155
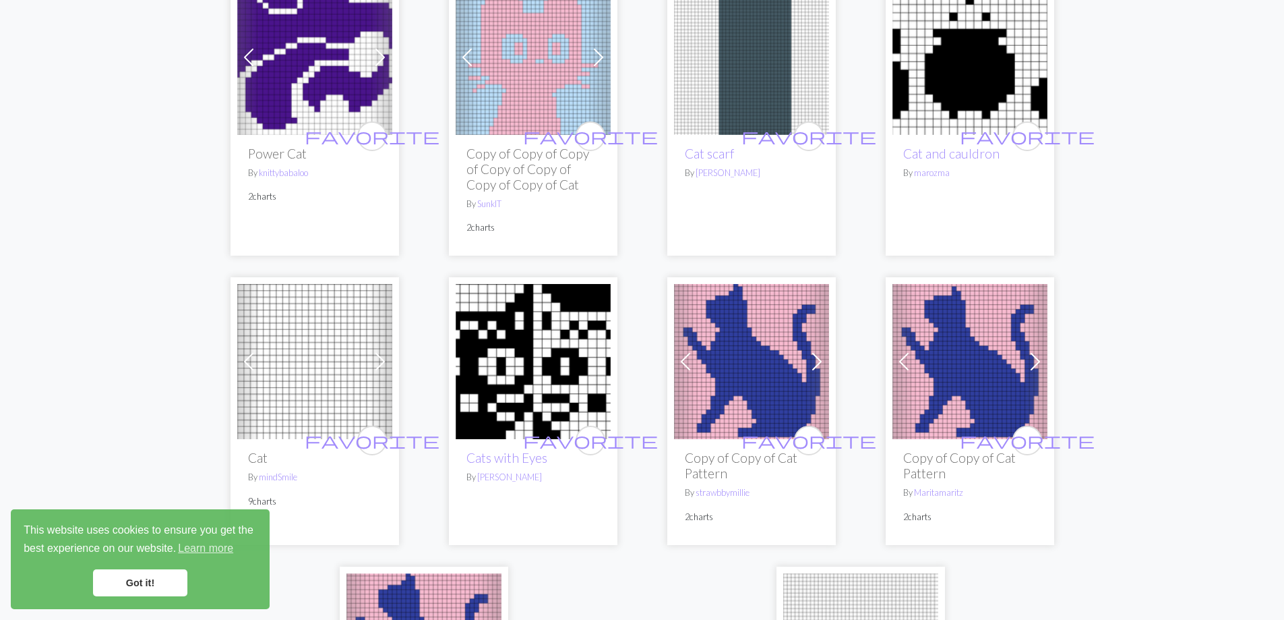
scroll to position [3776, 0]
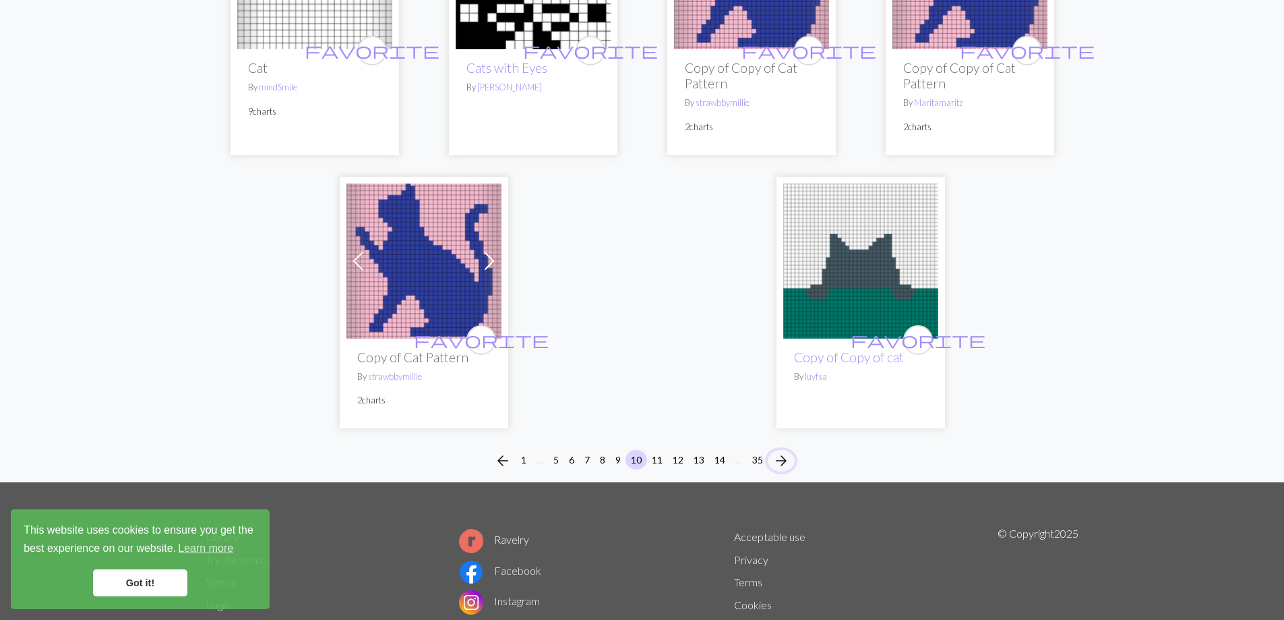
click at [781, 451] on span "arrow_forward" at bounding box center [781, 460] width 16 height 19
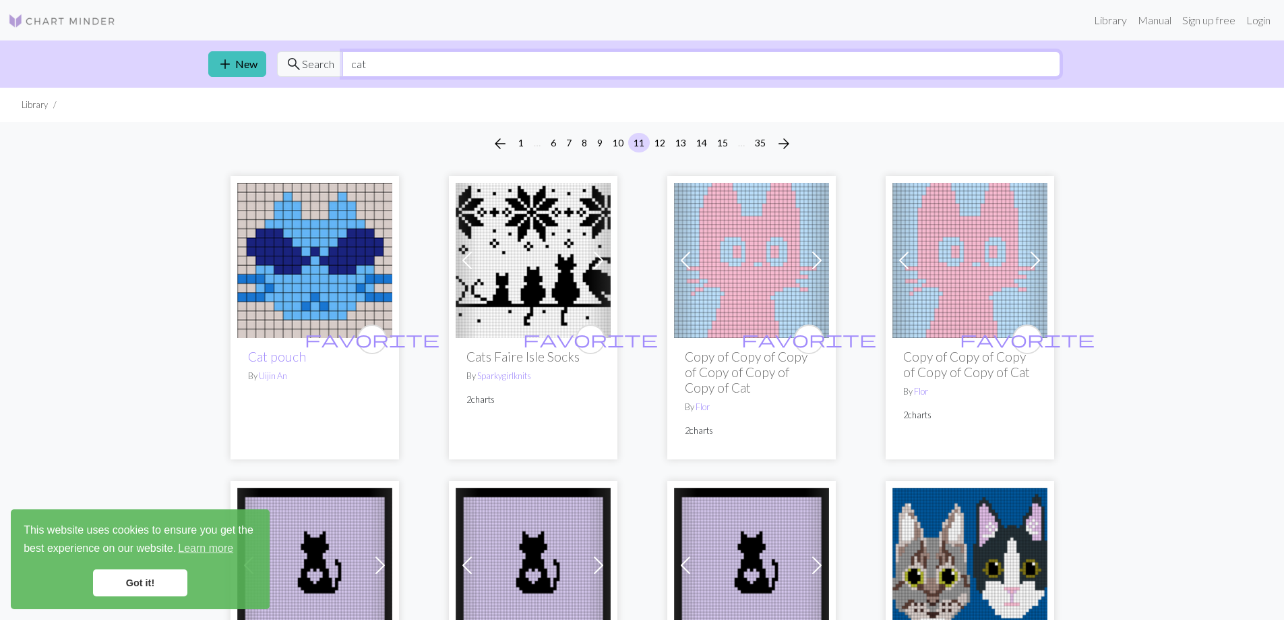
click at [435, 64] on input "cat" at bounding box center [701, 64] width 718 height 26
type input "cat hat"
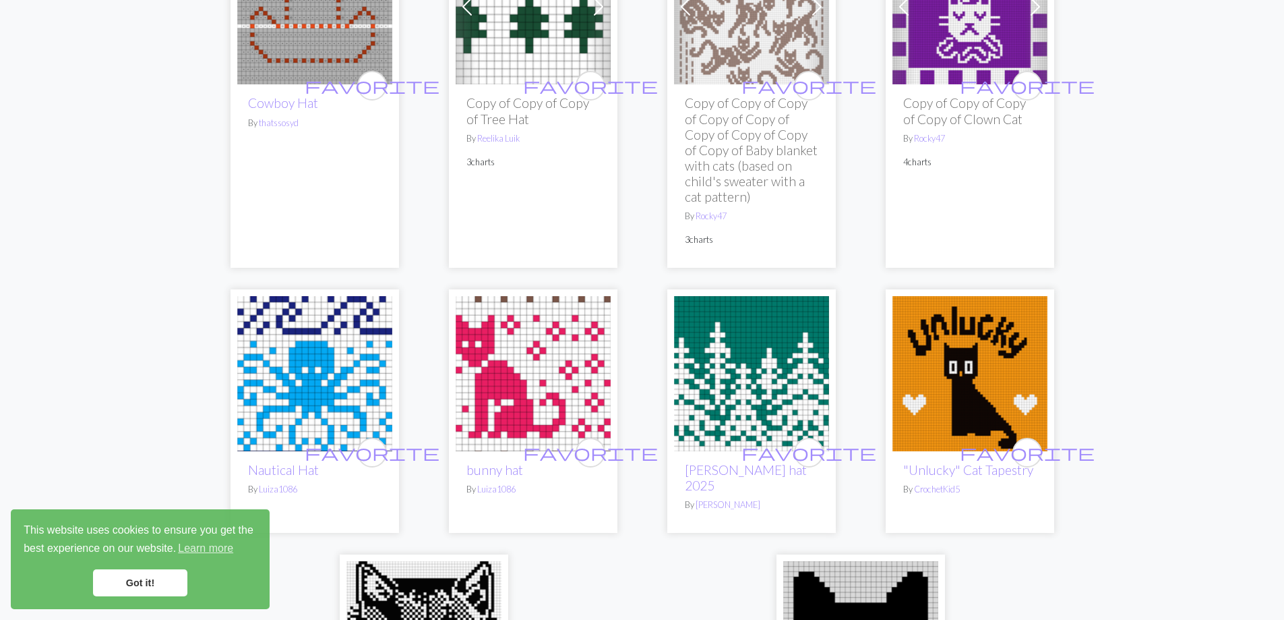
scroll to position [3461, 0]
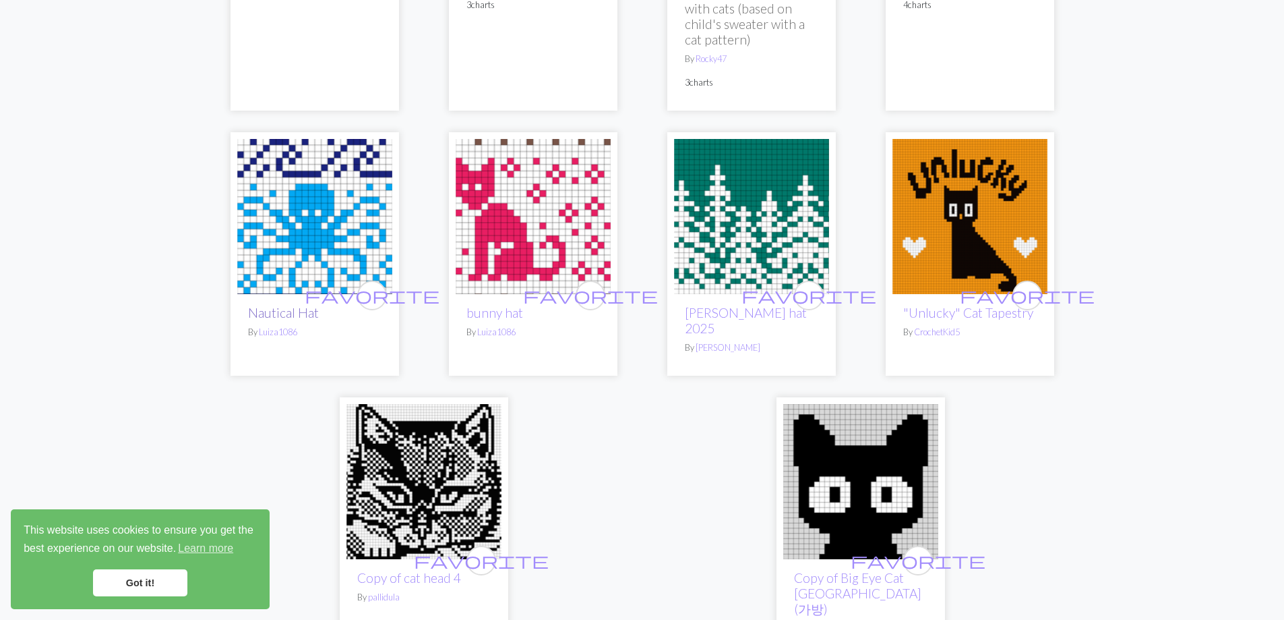
click at [285, 305] on link "Nautical Hat" at bounding box center [283, 313] width 71 height 16
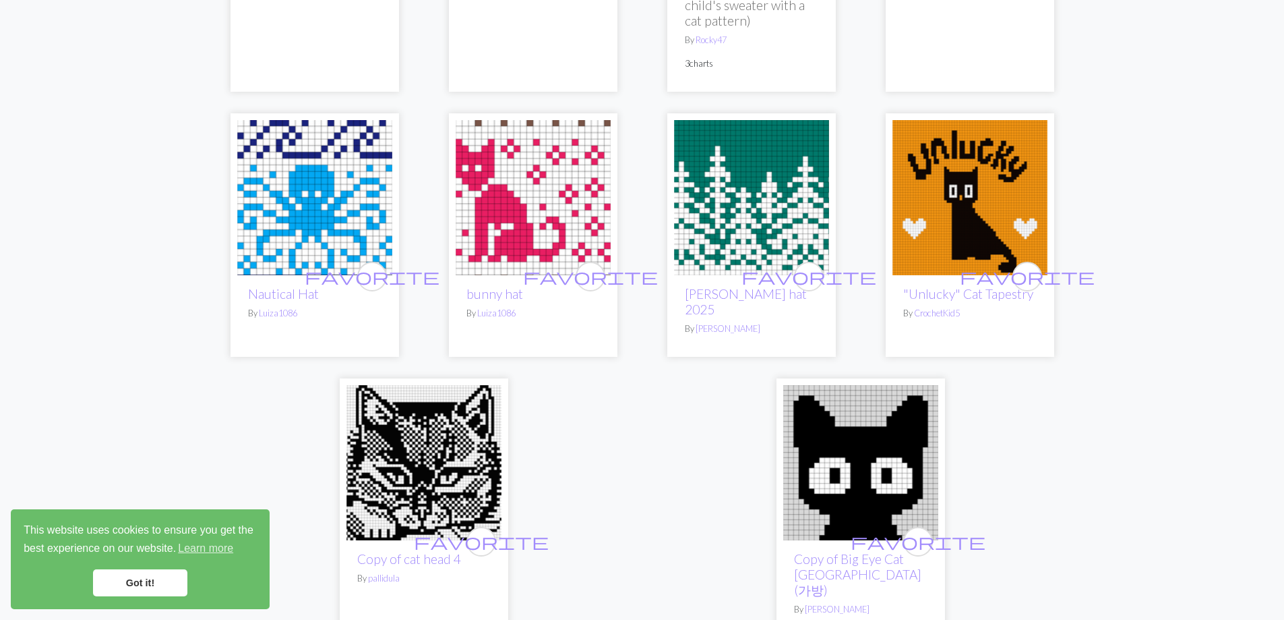
scroll to position [3618, 0]
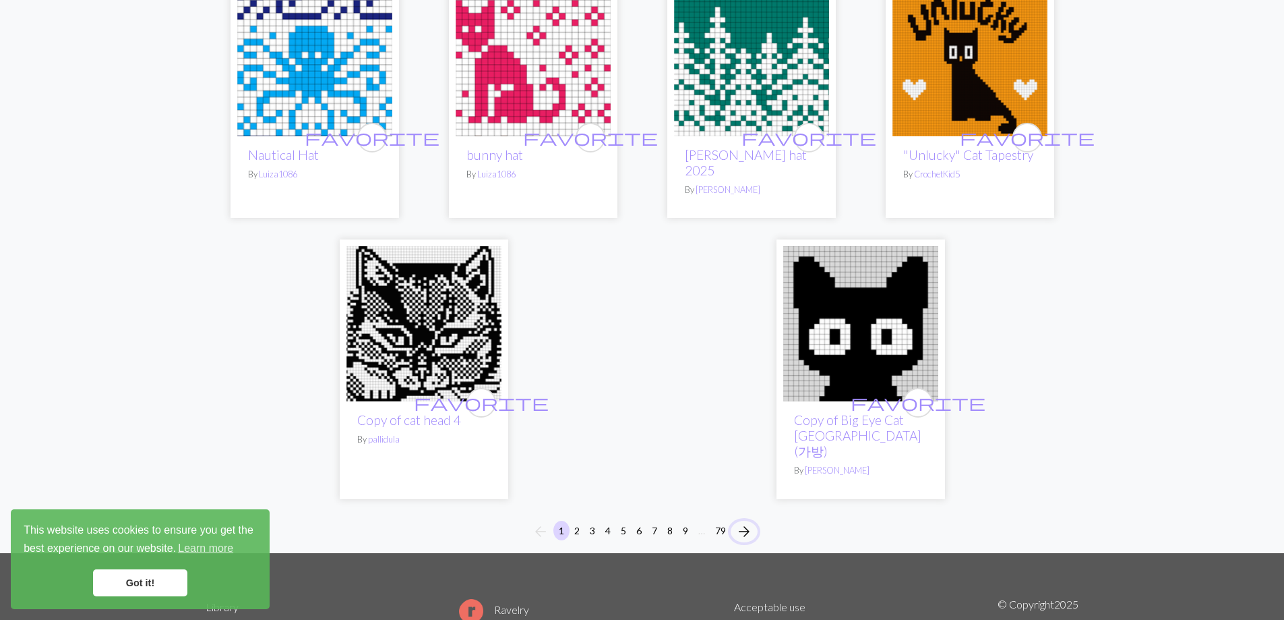
click at [743, 522] on span "arrow_forward" at bounding box center [744, 531] width 16 height 19
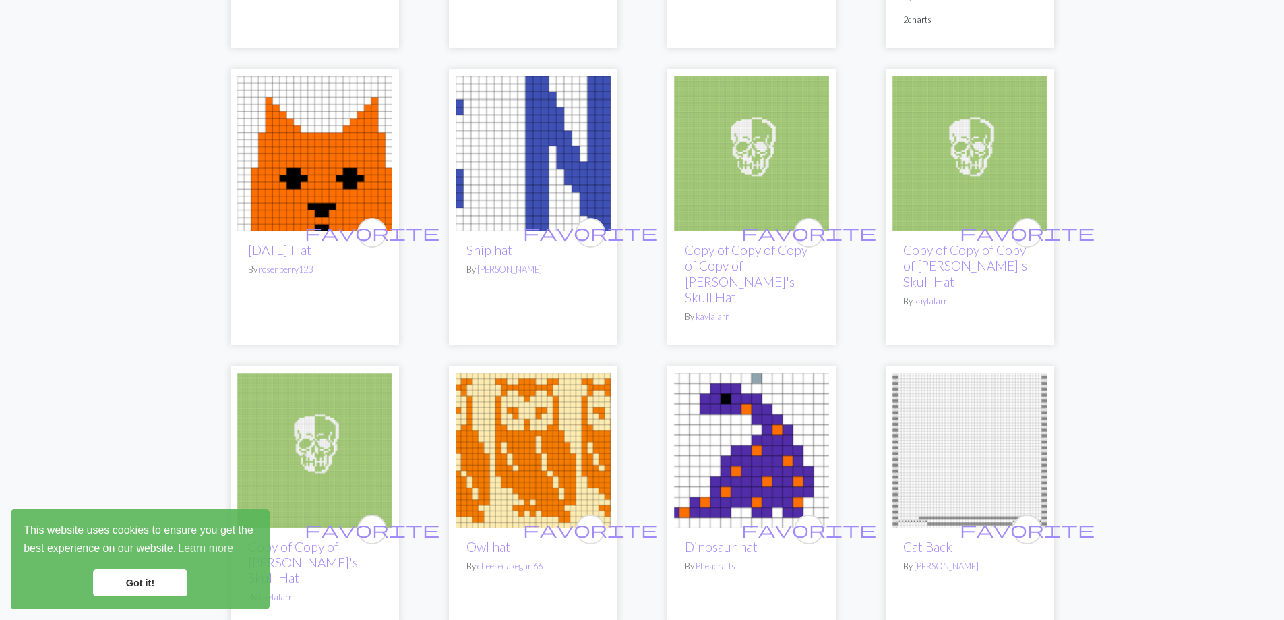
scroll to position [2045, 0]
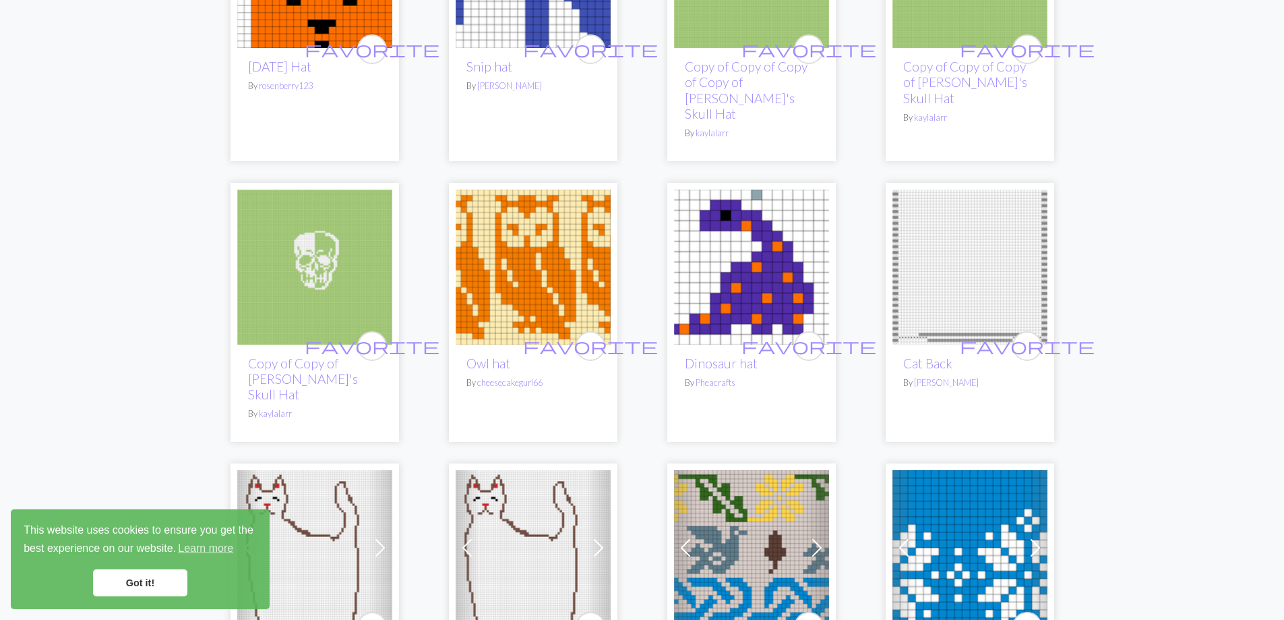
click at [523, 289] on img at bounding box center [533, 266] width 155 height 155
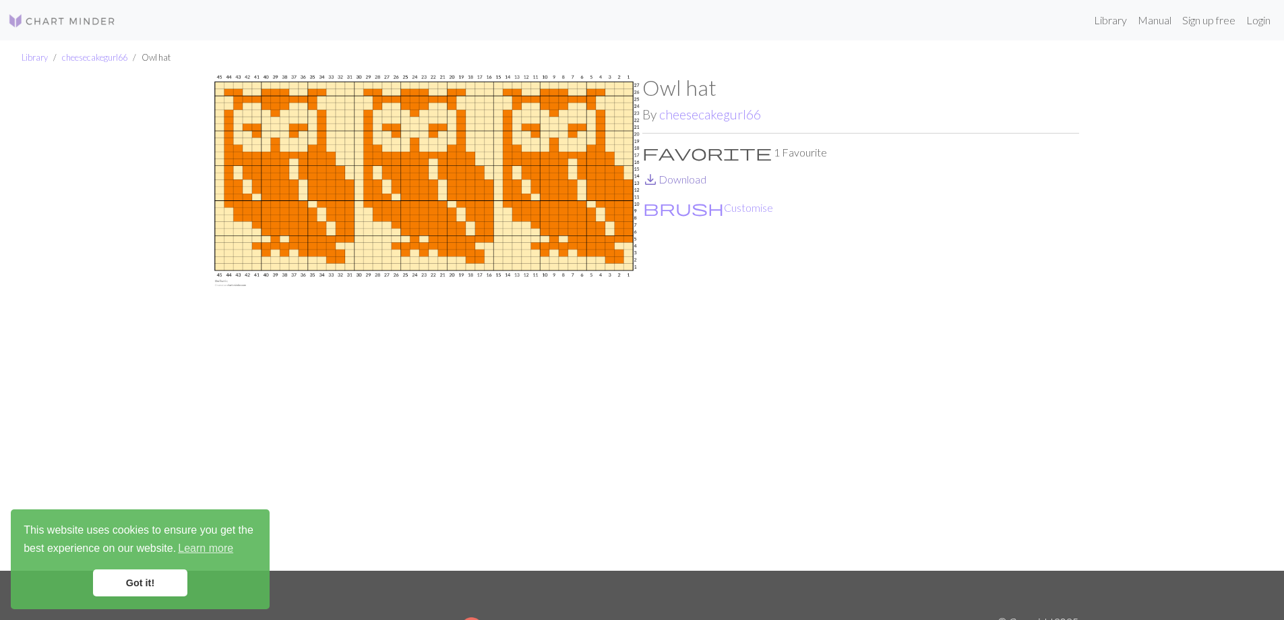
click at [679, 183] on link "save_alt Download" at bounding box center [675, 179] width 64 height 13
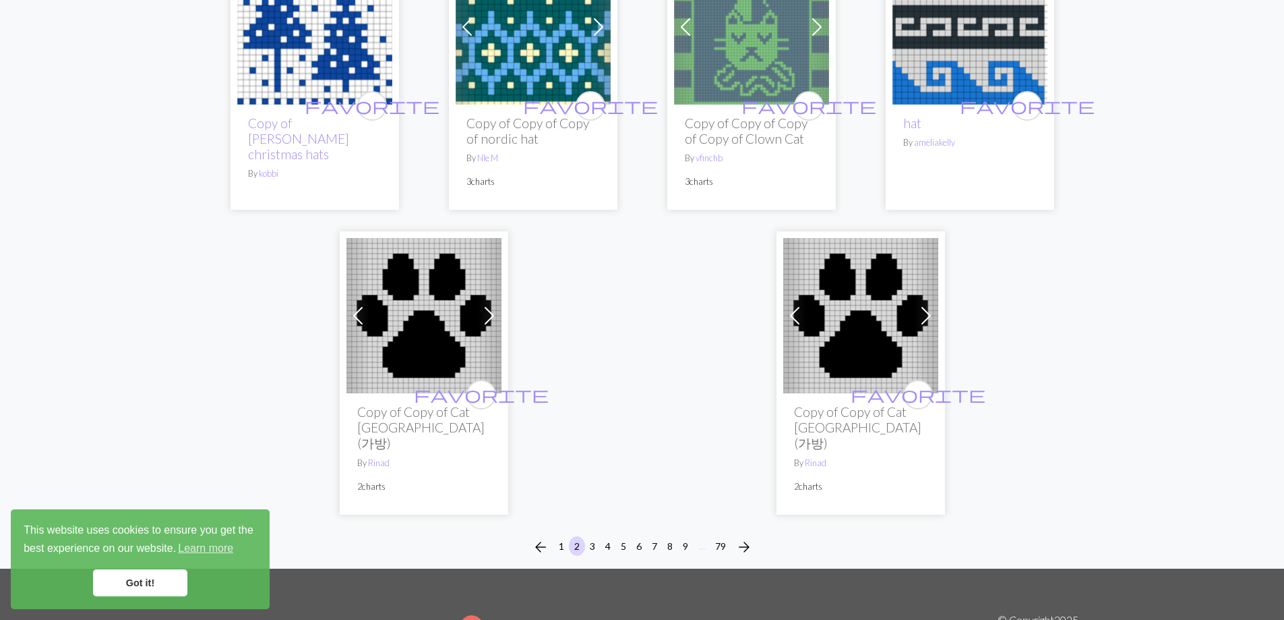
scroll to position [3461, 0]
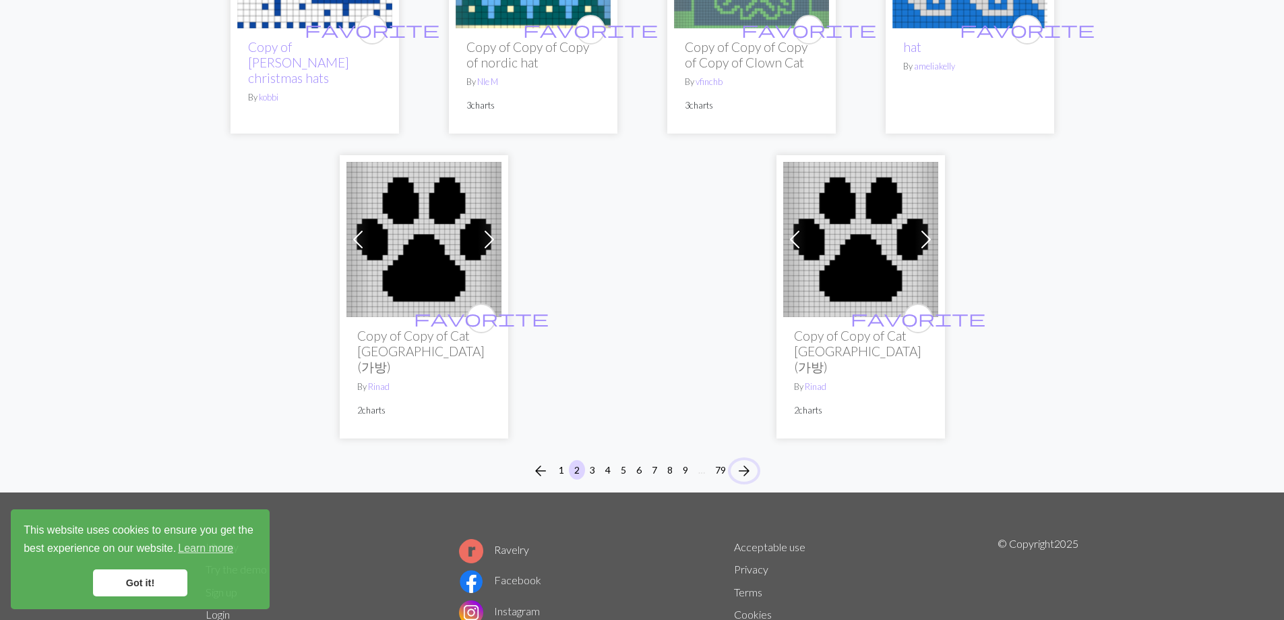
click at [747, 461] on span "arrow_forward" at bounding box center [744, 470] width 16 height 19
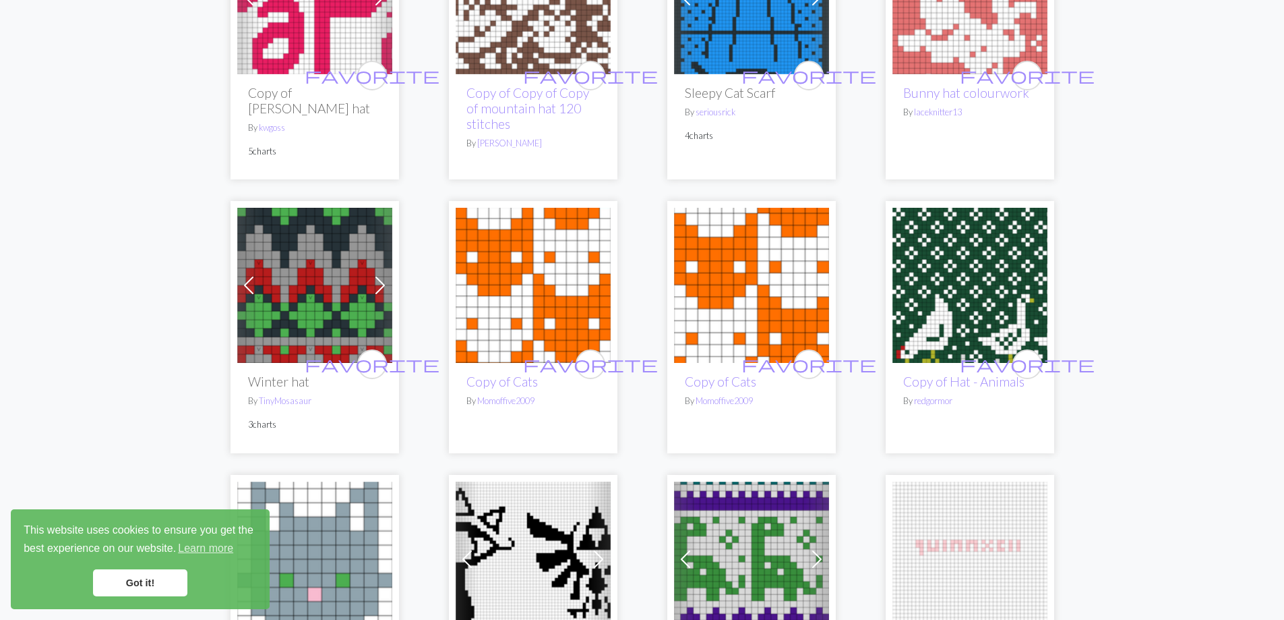
scroll to position [630, 0]
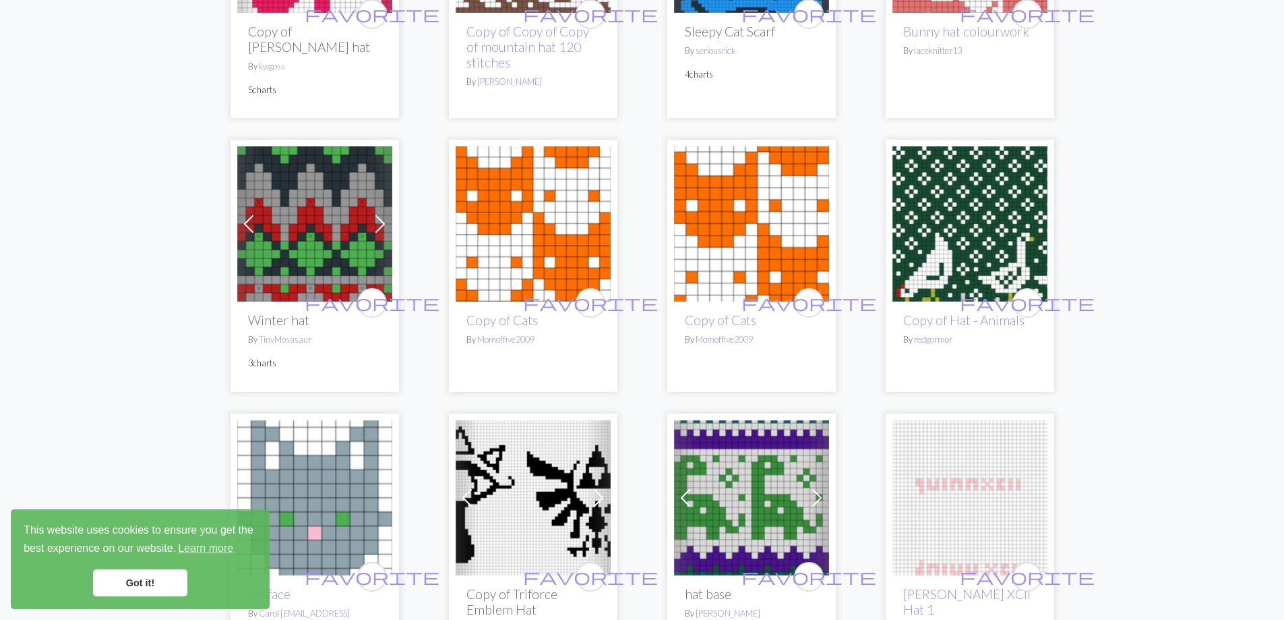
click at [1020, 182] on img at bounding box center [970, 223] width 155 height 155
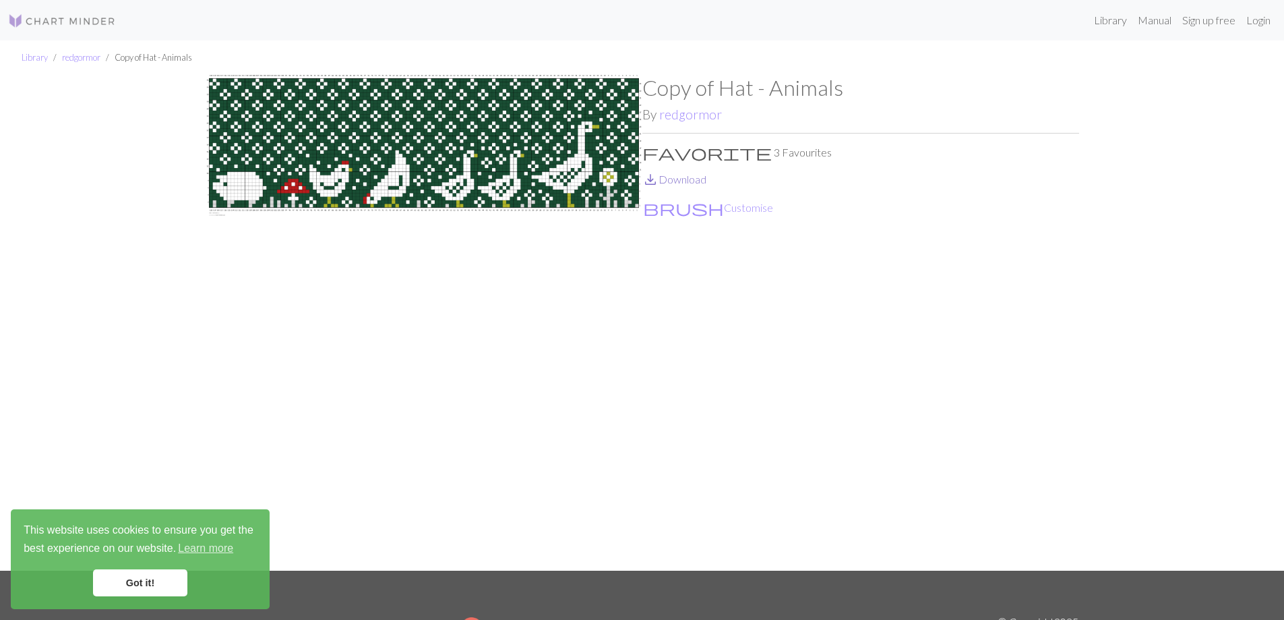
click at [686, 179] on link "save_alt Download" at bounding box center [675, 179] width 64 height 13
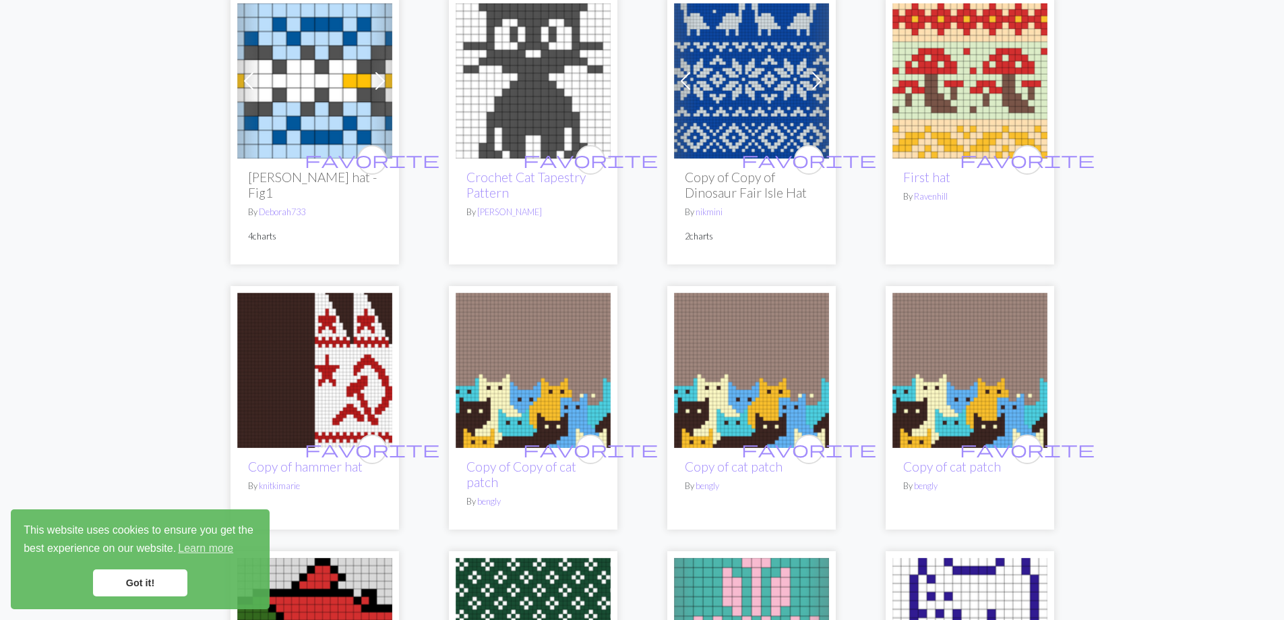
scroll to position [2203, 0]
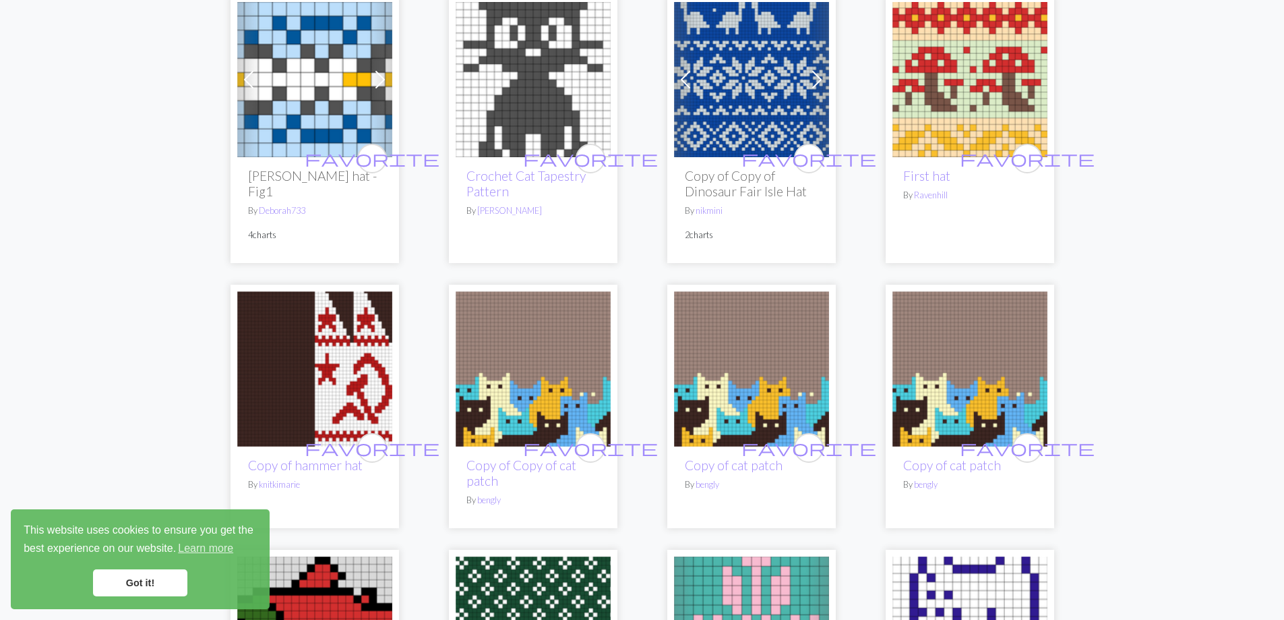
click at [537, 390] on img at bounding box center [533, 368] width 155 height 155
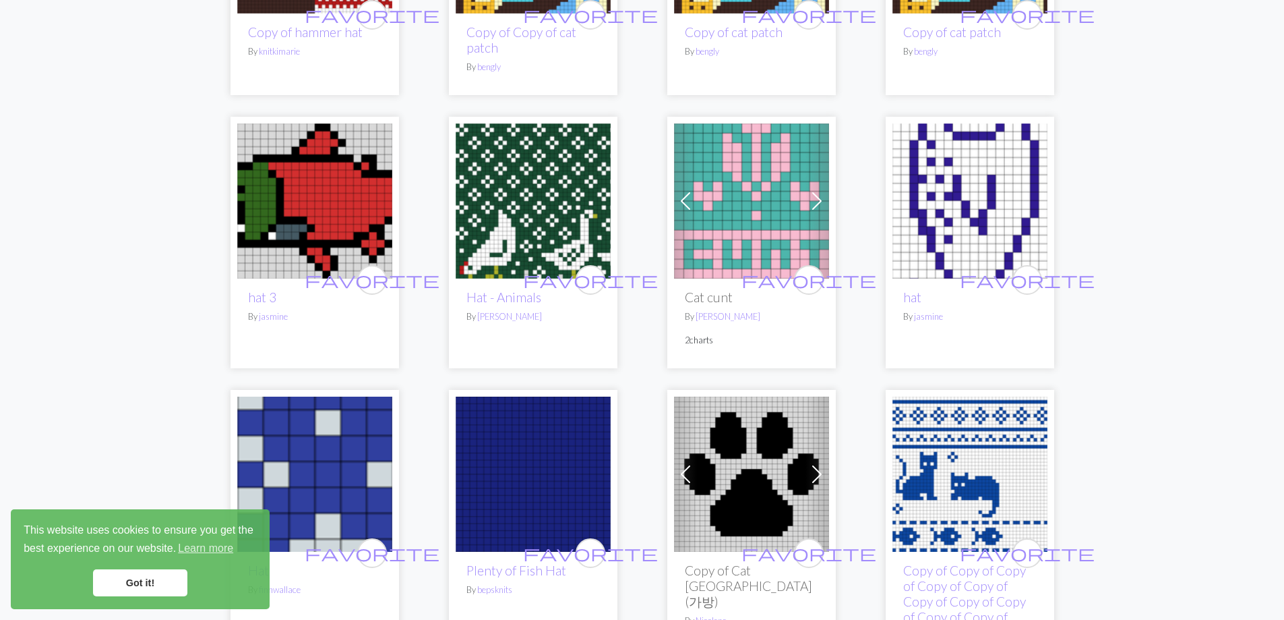
scroll to position [2832, 0]
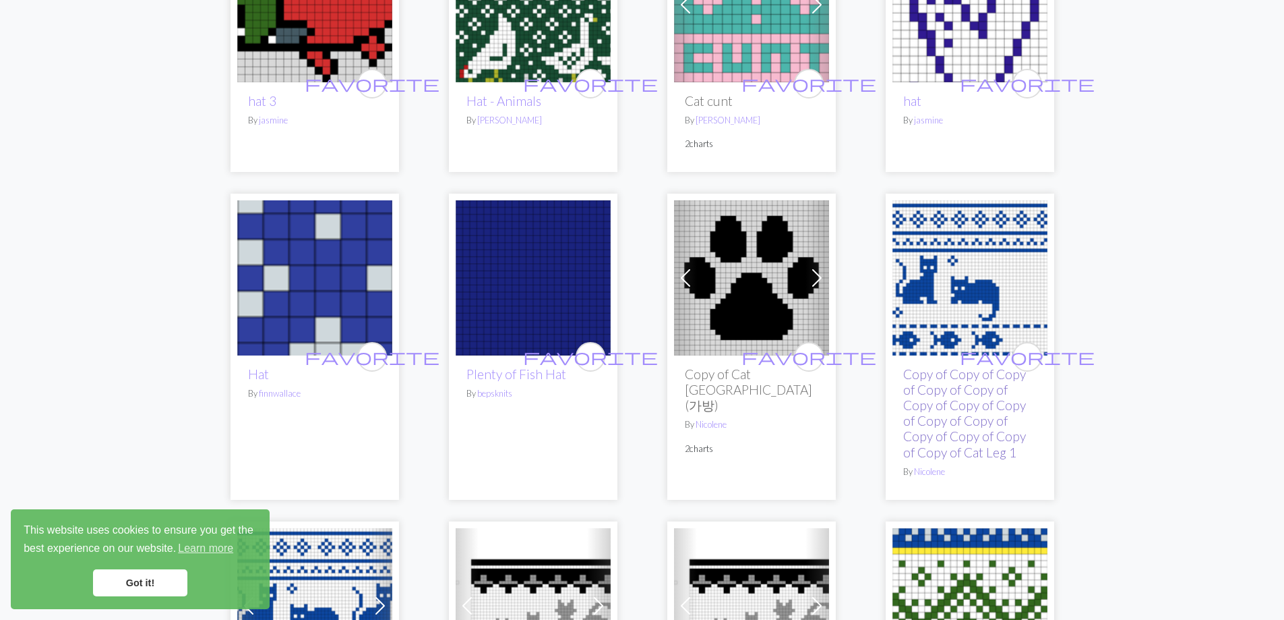
click at [962, 375] on link "Copy of Copy of Copy of Copy of Copy of Copy of Copy of Copy of Copy of Copy of…" at bounding box center [964, 412] width 123 height 93
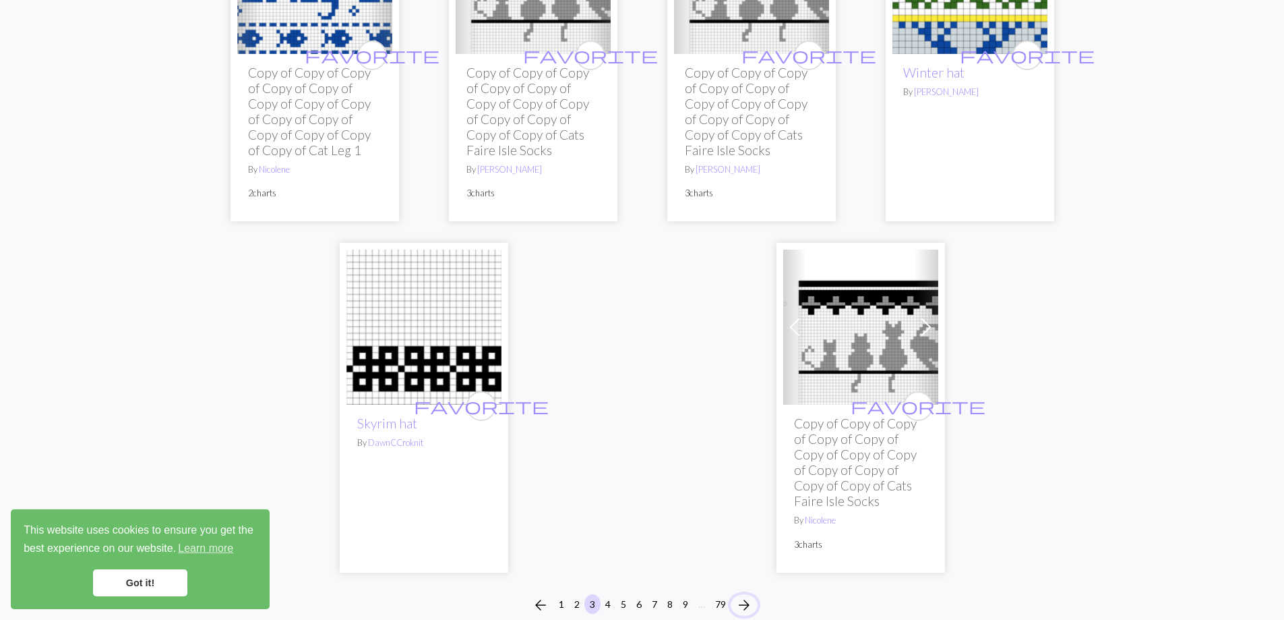
click at [749, 595] on span "arrow_forward" at bounding box center [744, 604] width 16 height 19
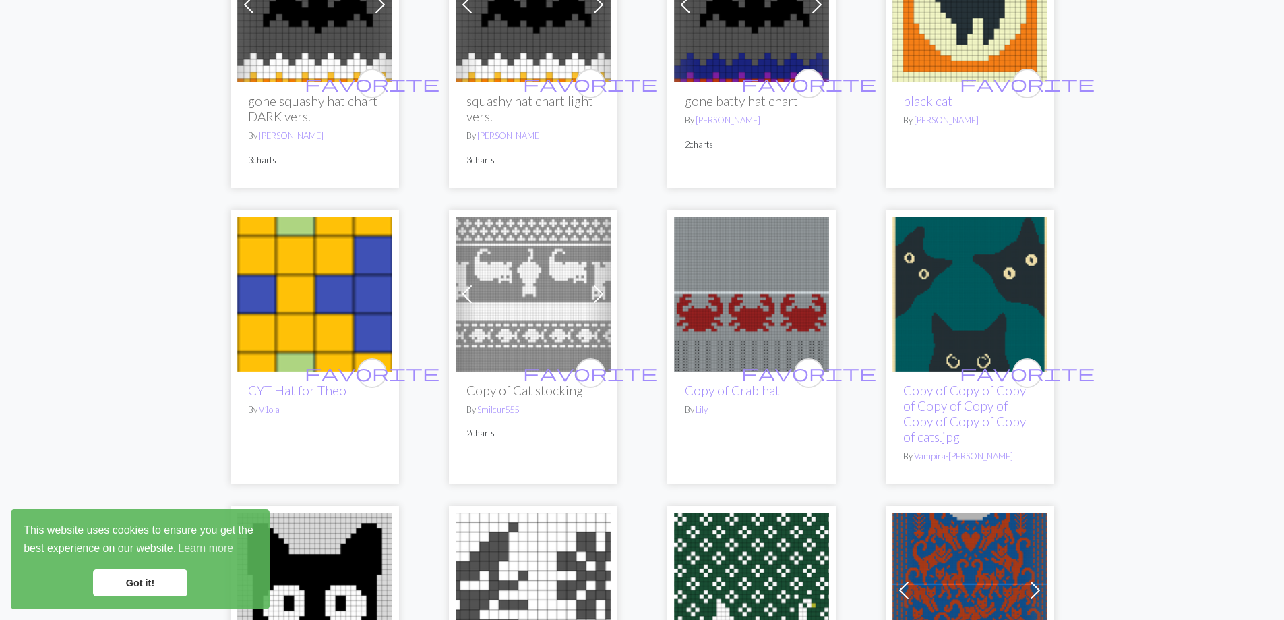
scroll to position [1102, 0]
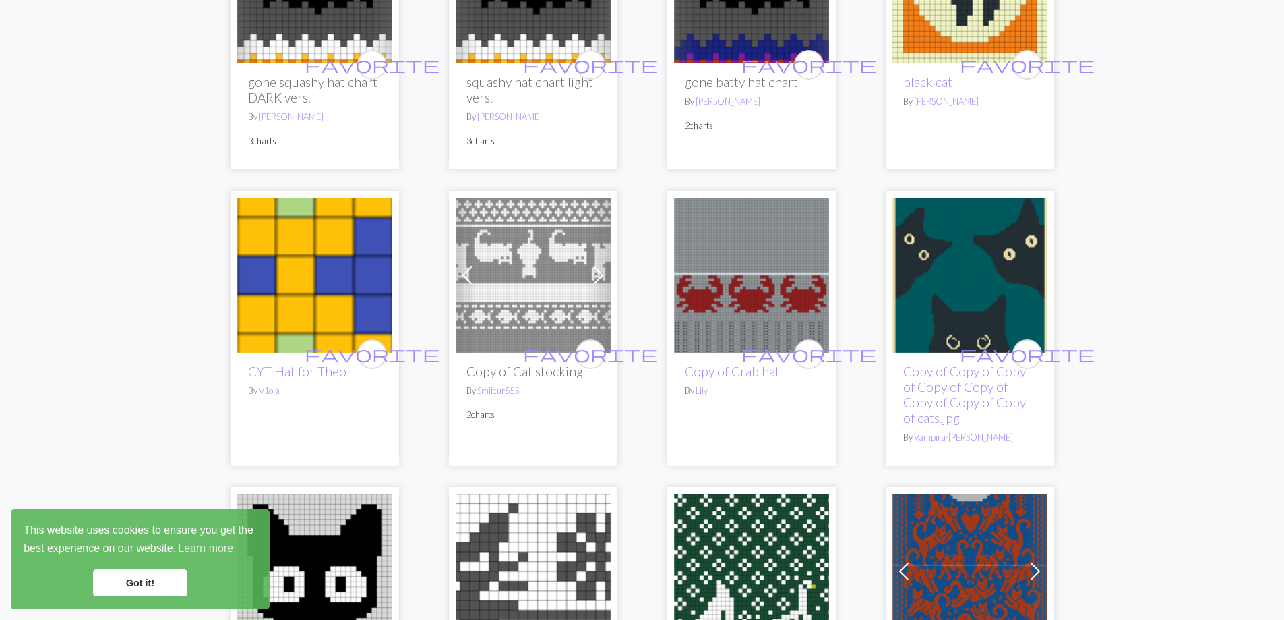
click at [558, 291] on img at bounding box center [533, 275] width 155 height 155
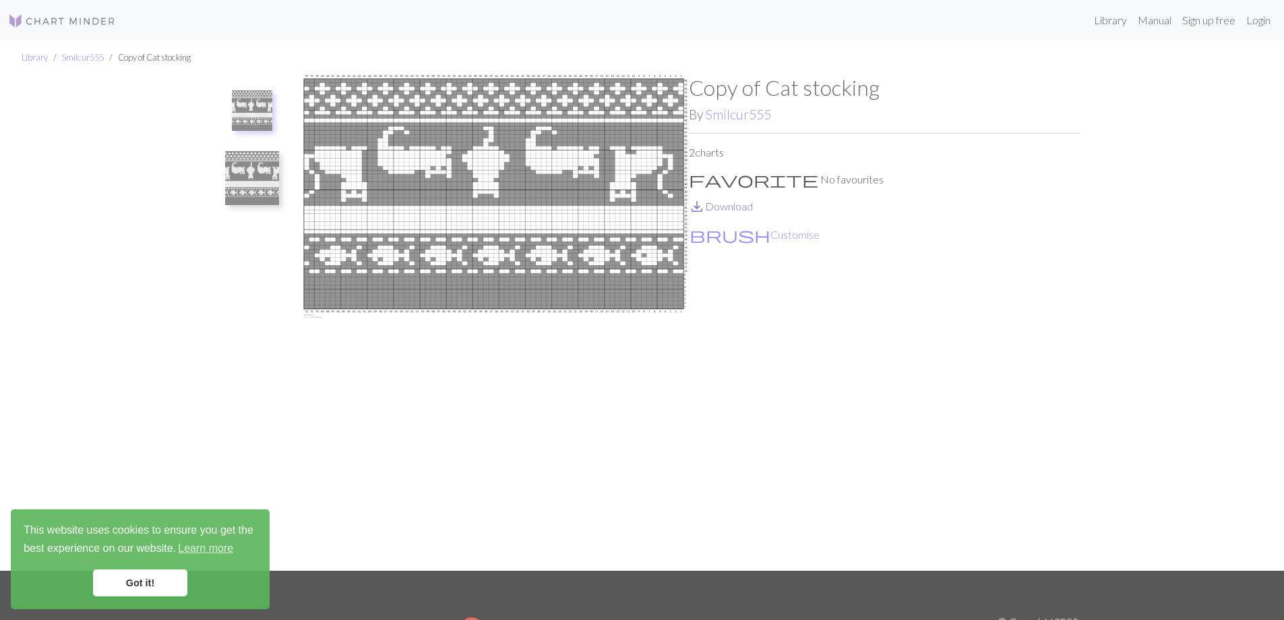
click at [738, 208] on link "save_alt Download" at bounding box center [721, 206] width 64 height 13
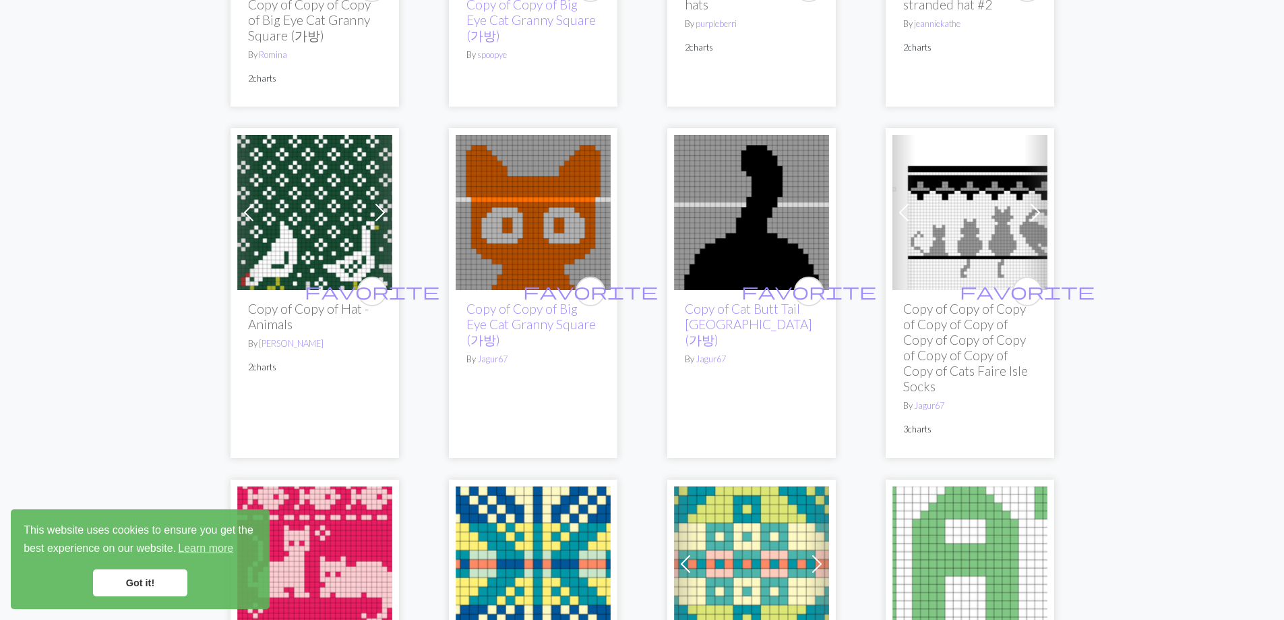
scroll to position [2517, 0]
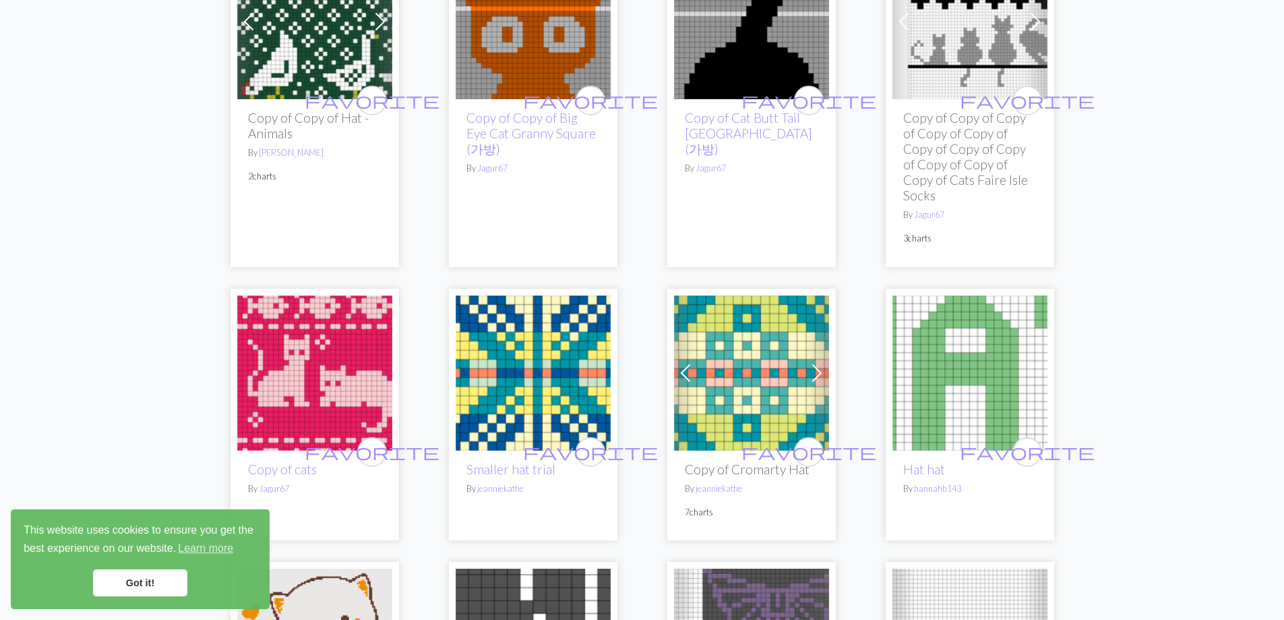
click at [319, 374] on img at bounding box center [314, 372] width 155 height 155
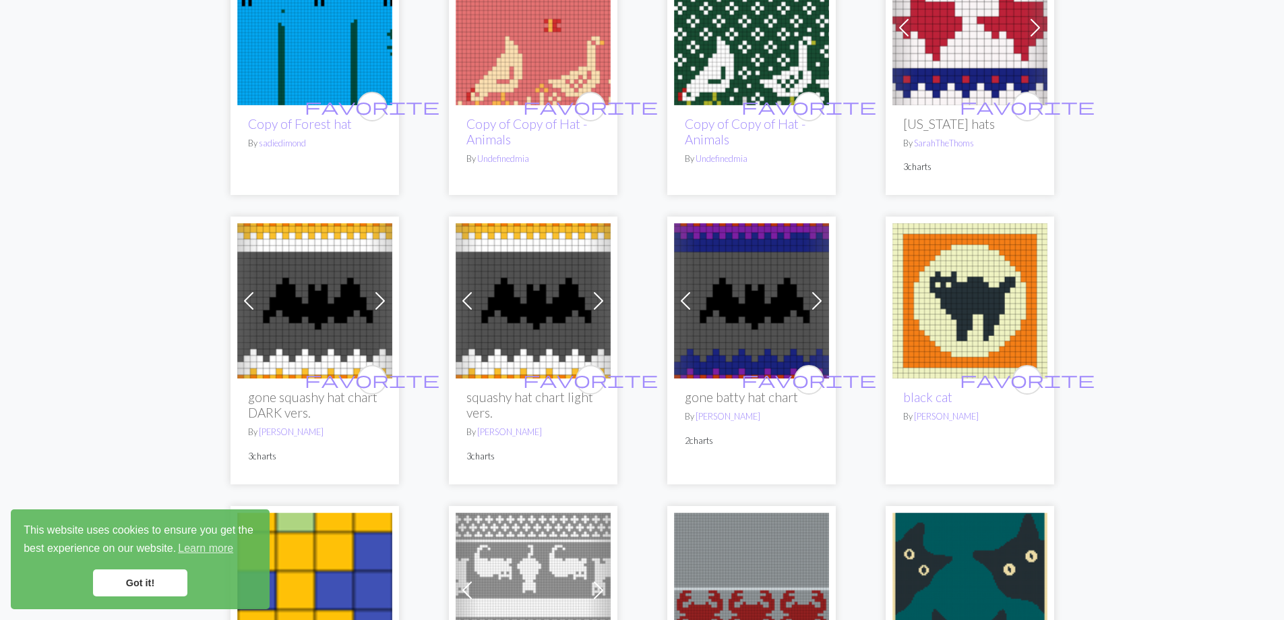
scroll to position [315, 0]
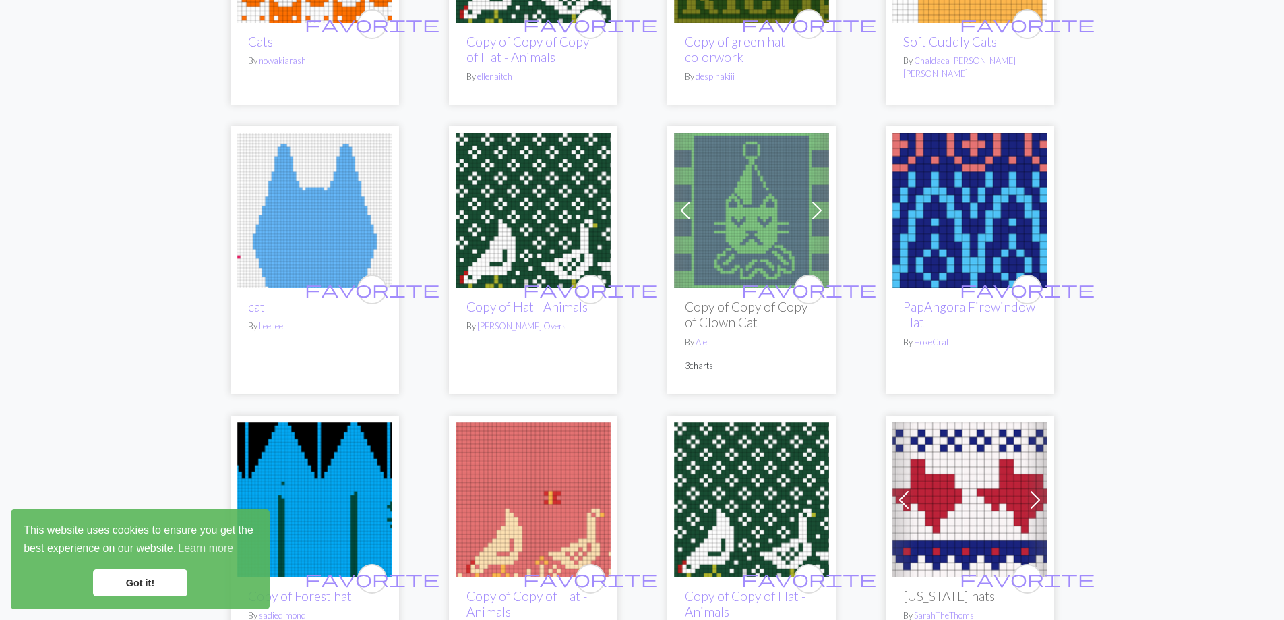
click at [975, 236] on img at bounding box center [970, 210] width 155 height 155
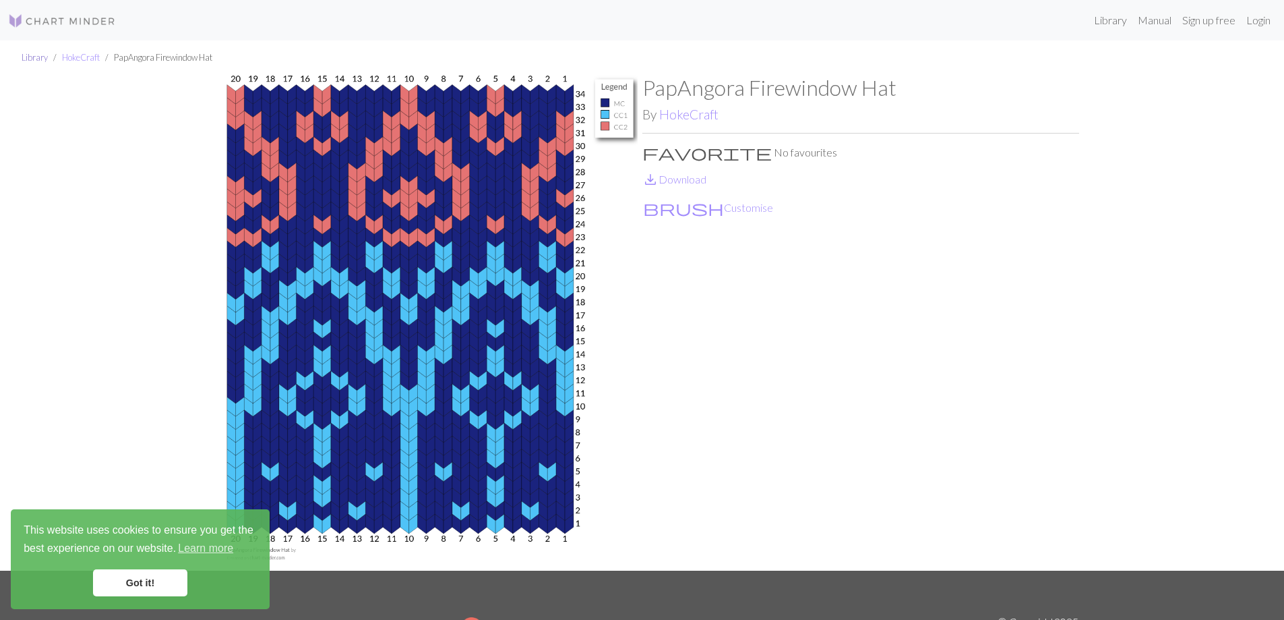
click at [31, 59] on link "Library" at bounding box center [35, 57] width 26 height 11
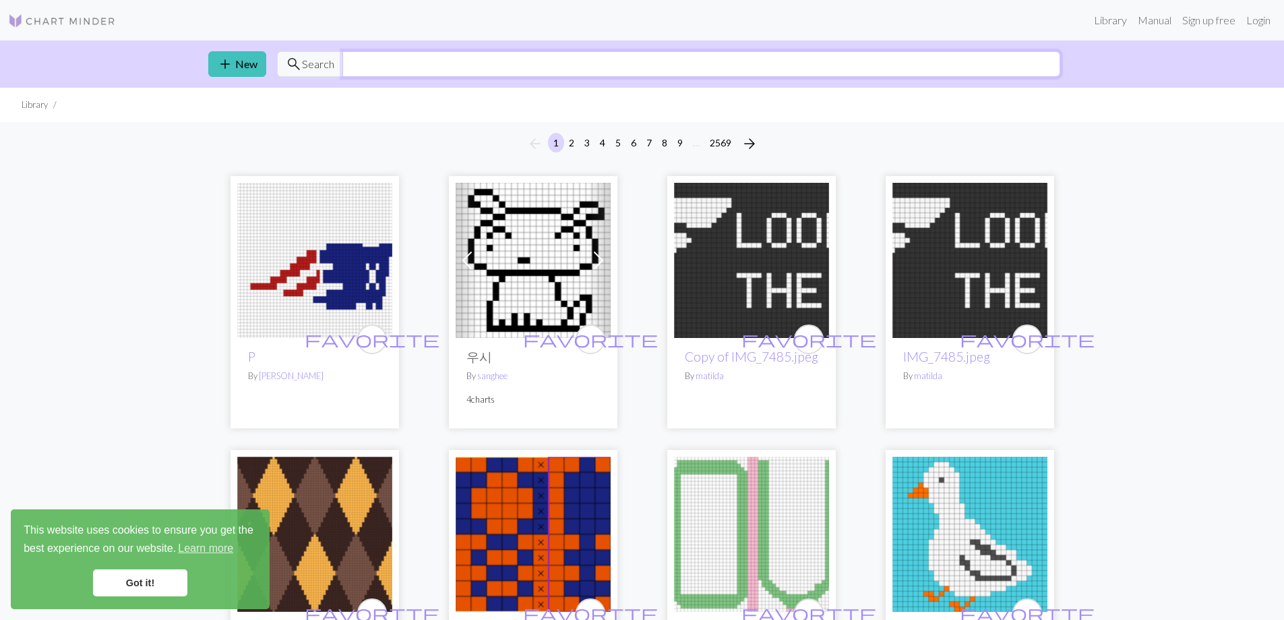
click at [446, 63] on input "text" at bounding box center [701, 64] width 718 height 26
type input "nordic"
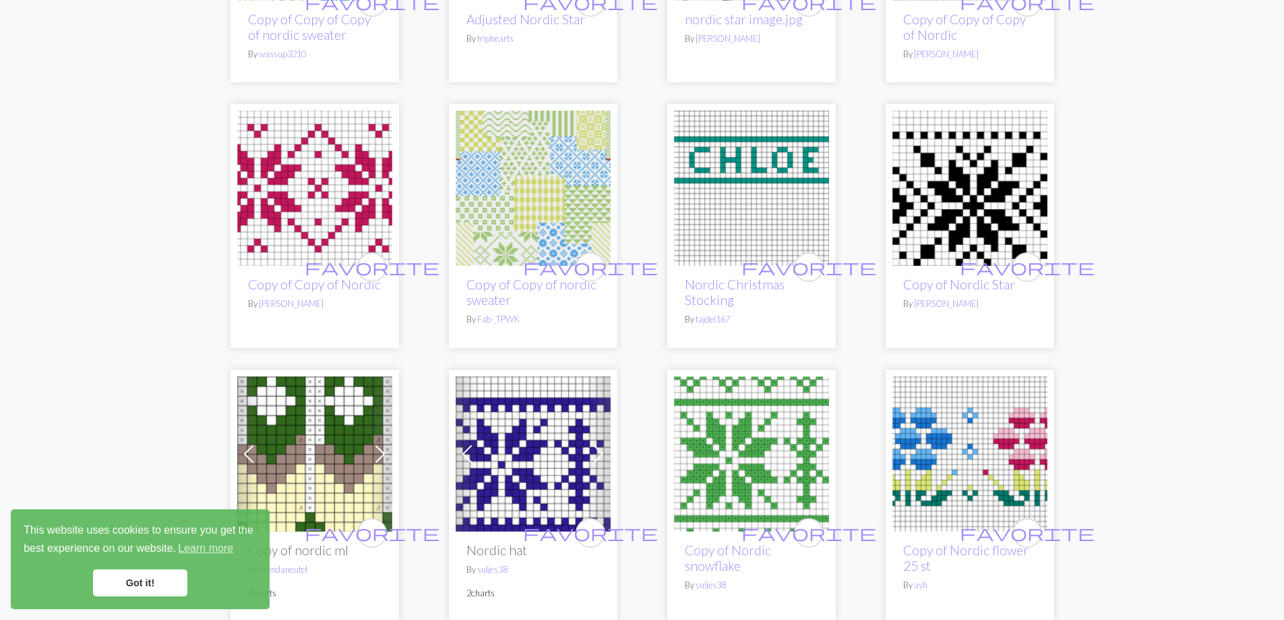
scroll to position [944, 0]
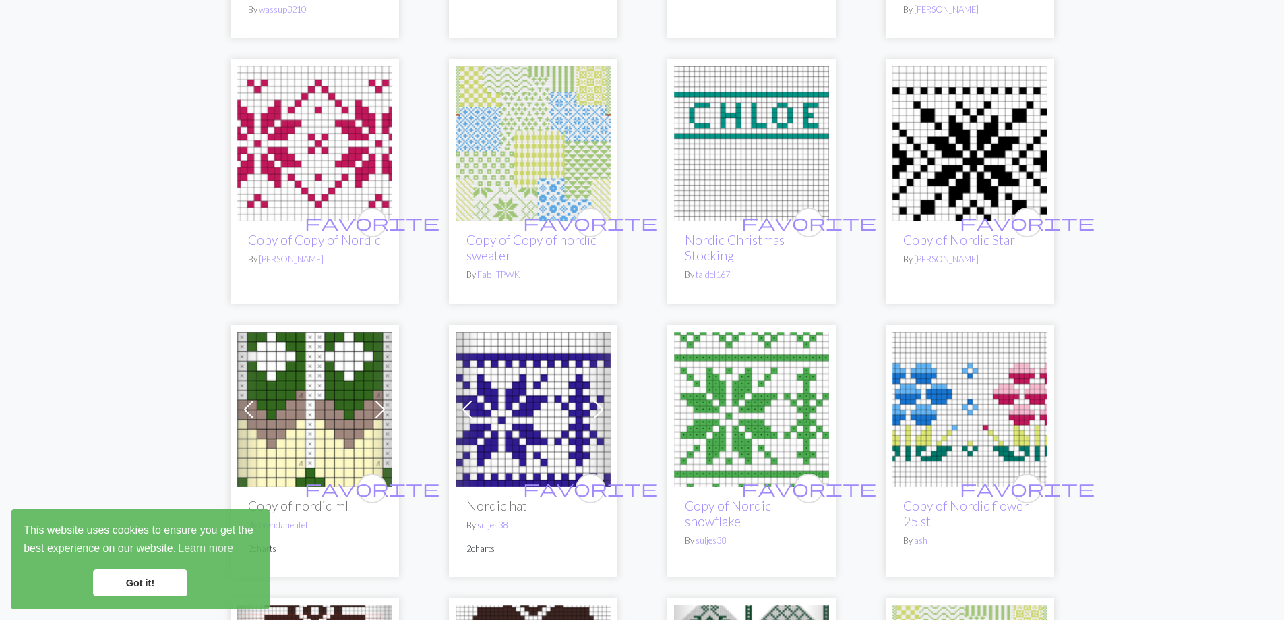
click at [962, 396] on img at bounding box center [970, 409] width 155 height 155
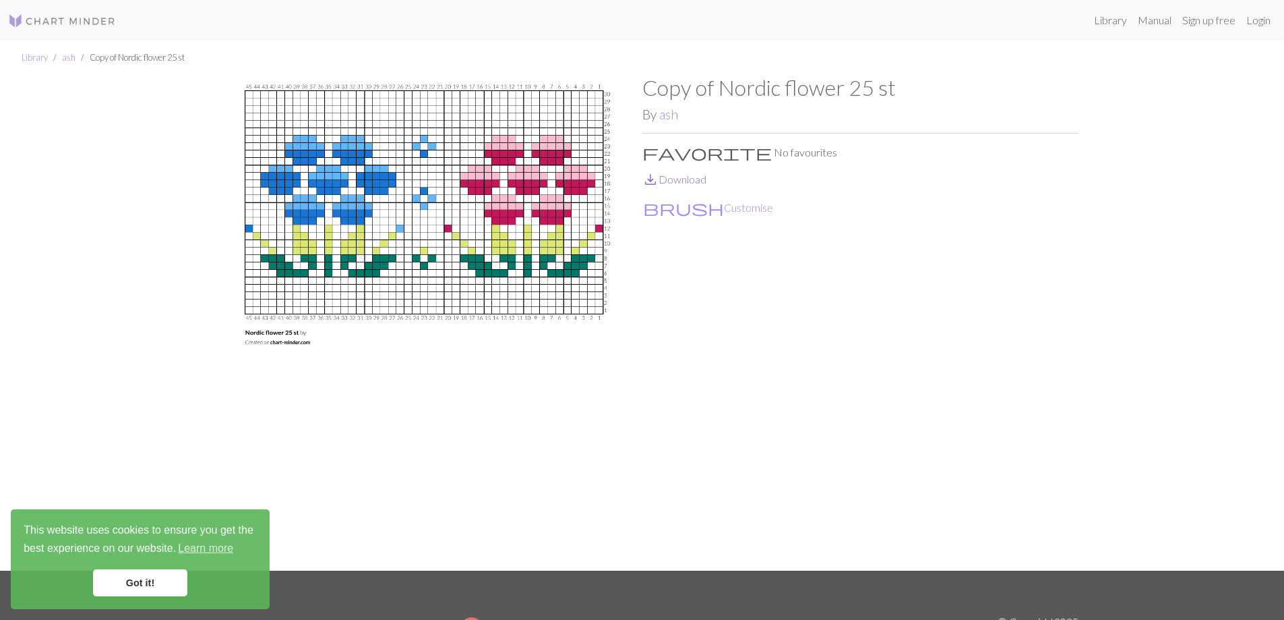
click at [684, 184] on link "save_alt Download" at bounding box center [675, 179] width 64 height 13
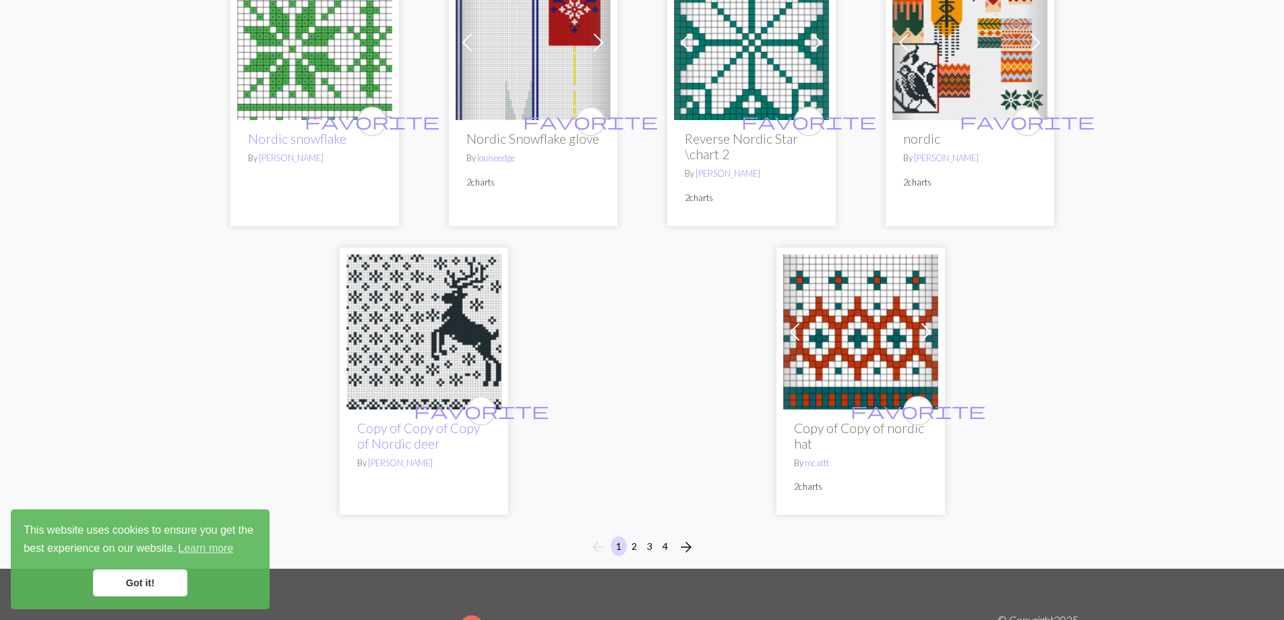
scroll to position [3304, 0]
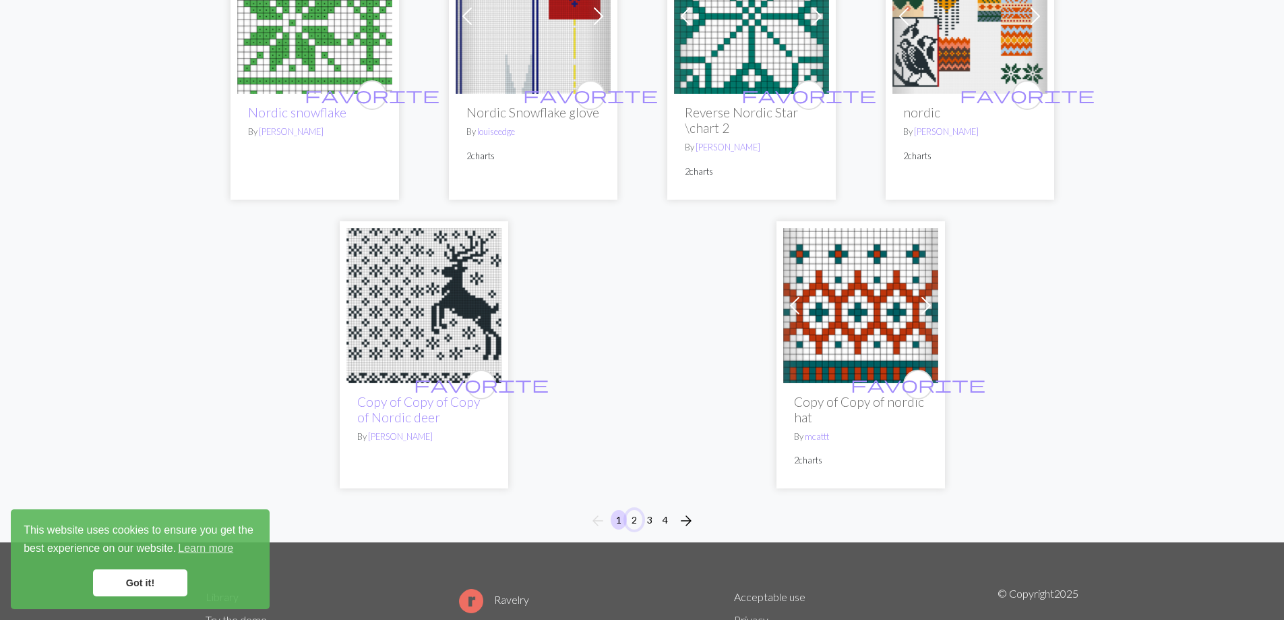
click at [633, 510] on button "2" at bounding box center [634, 520] width 16 height 20
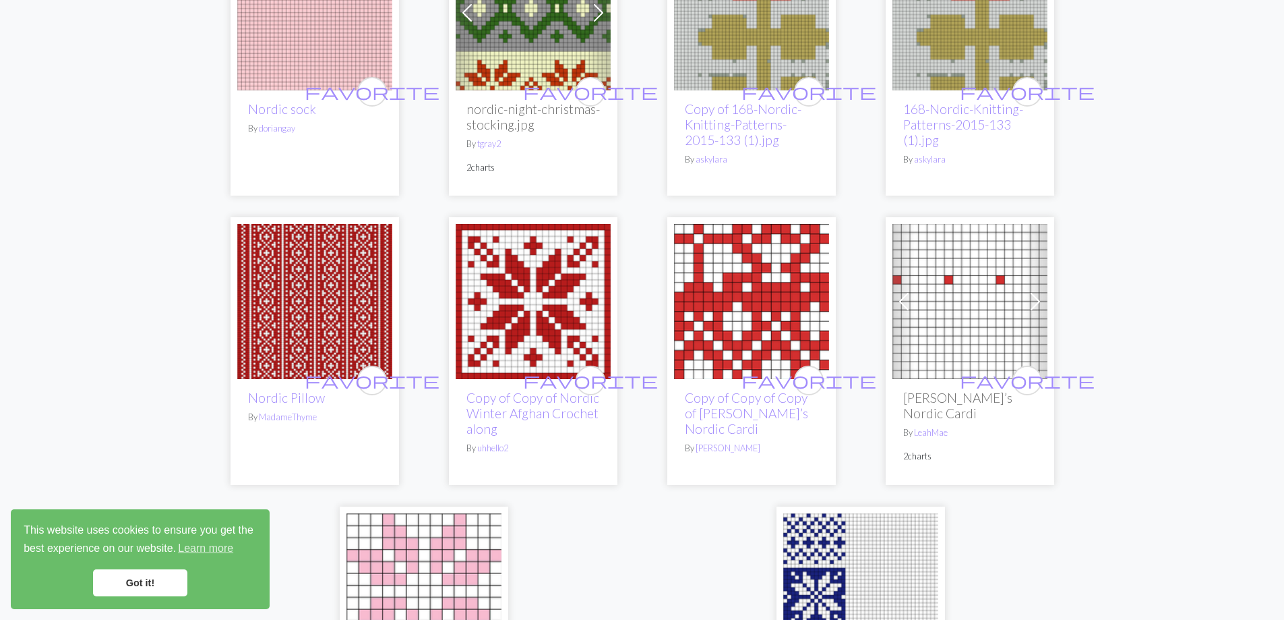
scroll to position [3304, 0]
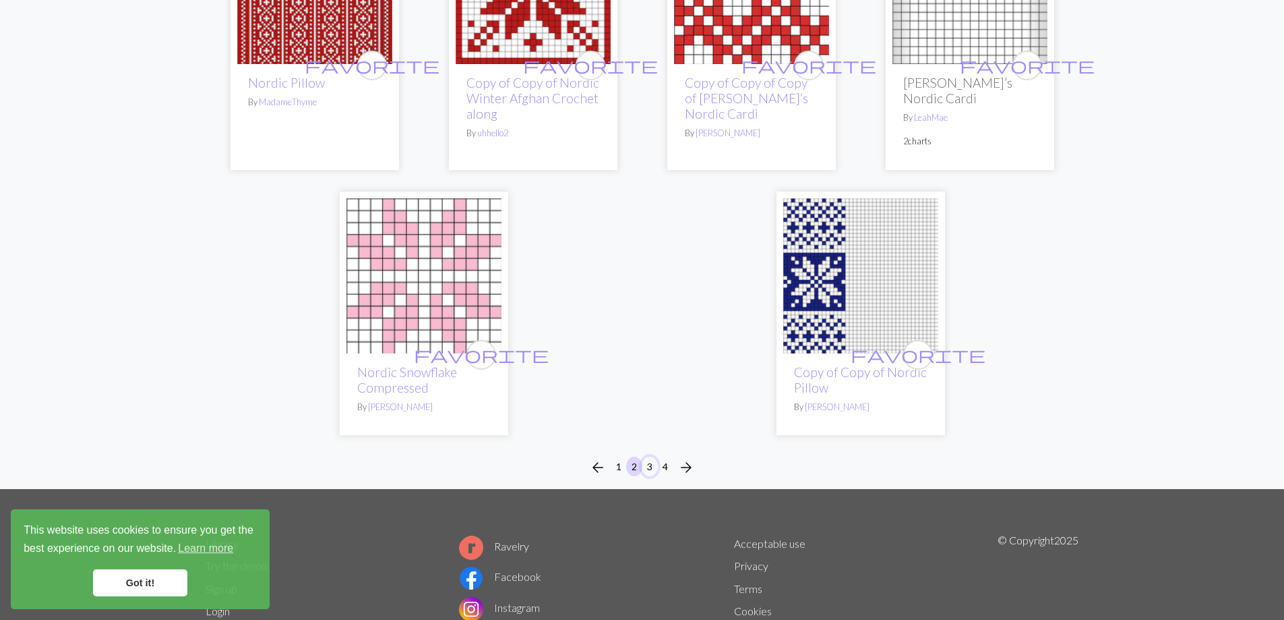
click at [652, 456] on button "3" at bounding box center [650, 466] width 16 height 20
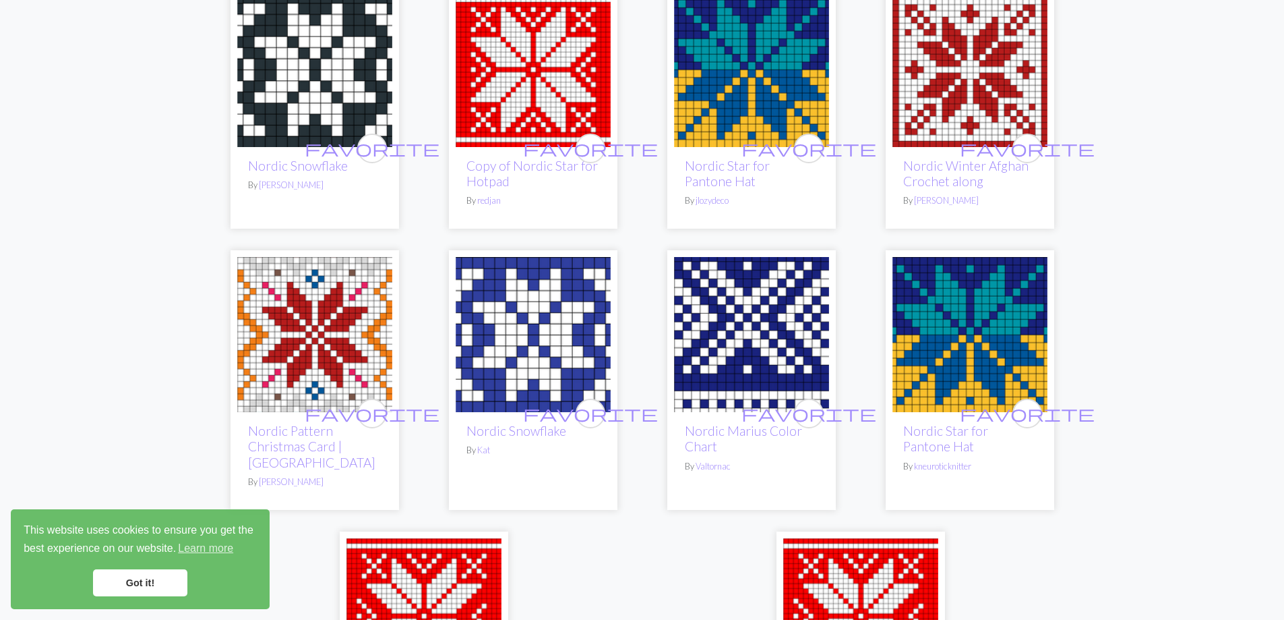
scroll to position [3304, 0]
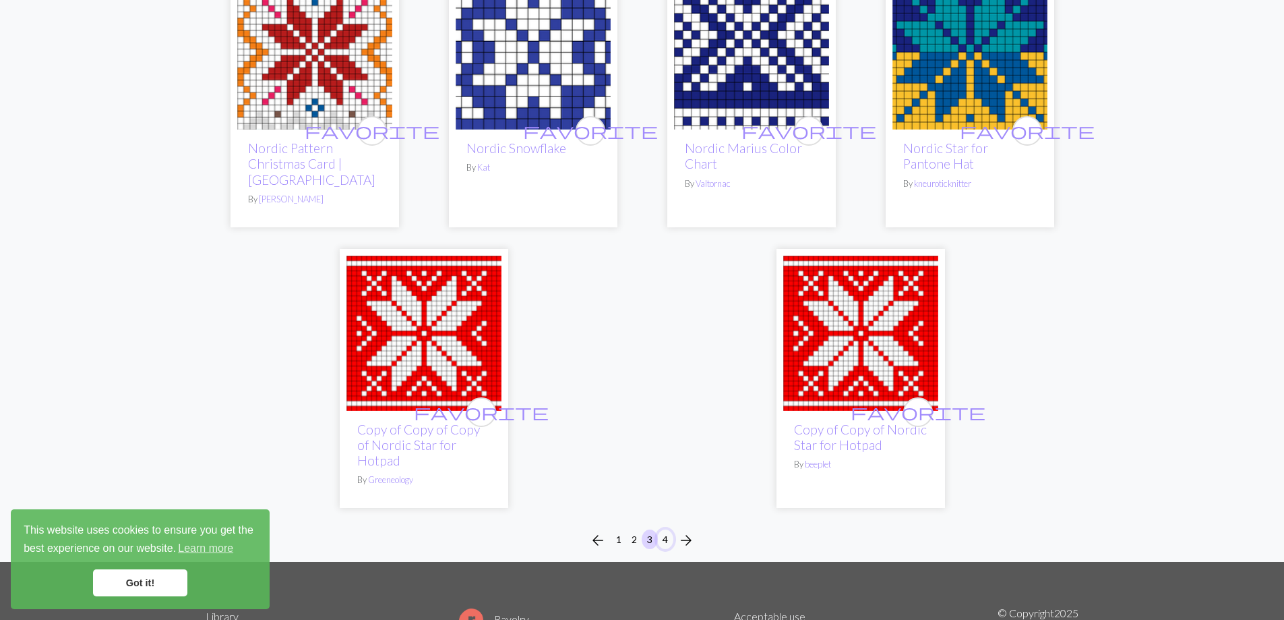
click at [667, 529] on button "4" at bounding box center [665, 539] width 16 height 20
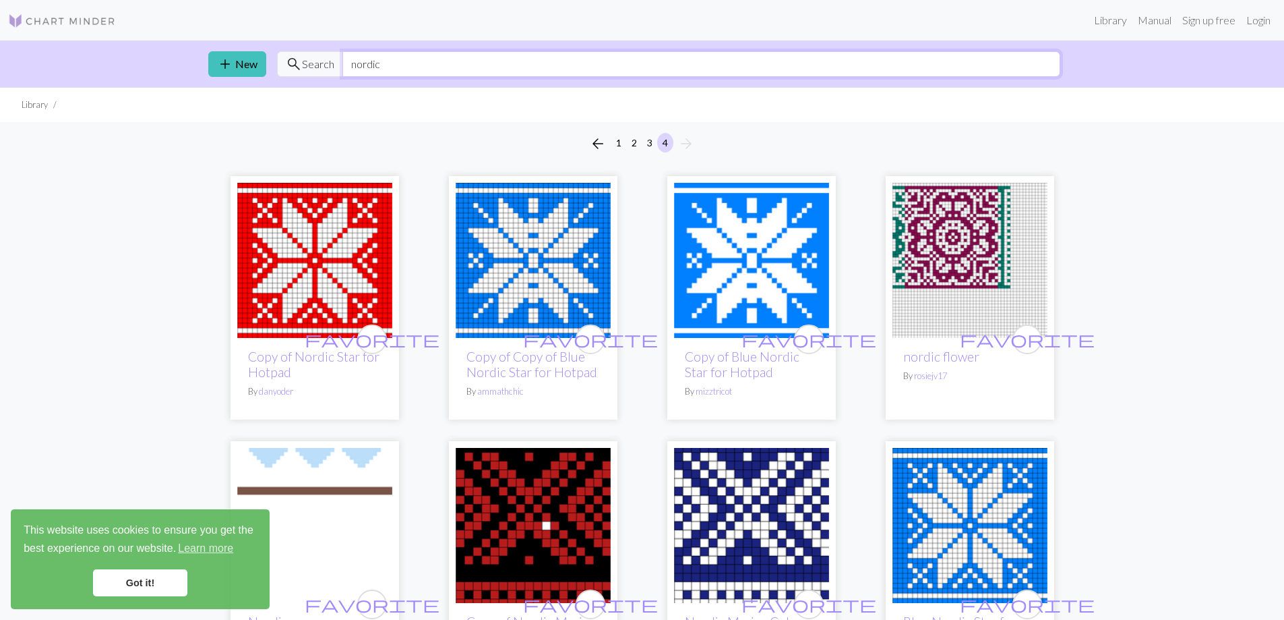
click at [440, 67] on input "nordic" at bounding box center [701, 64] width 718 height 26
type input "nordic cat"
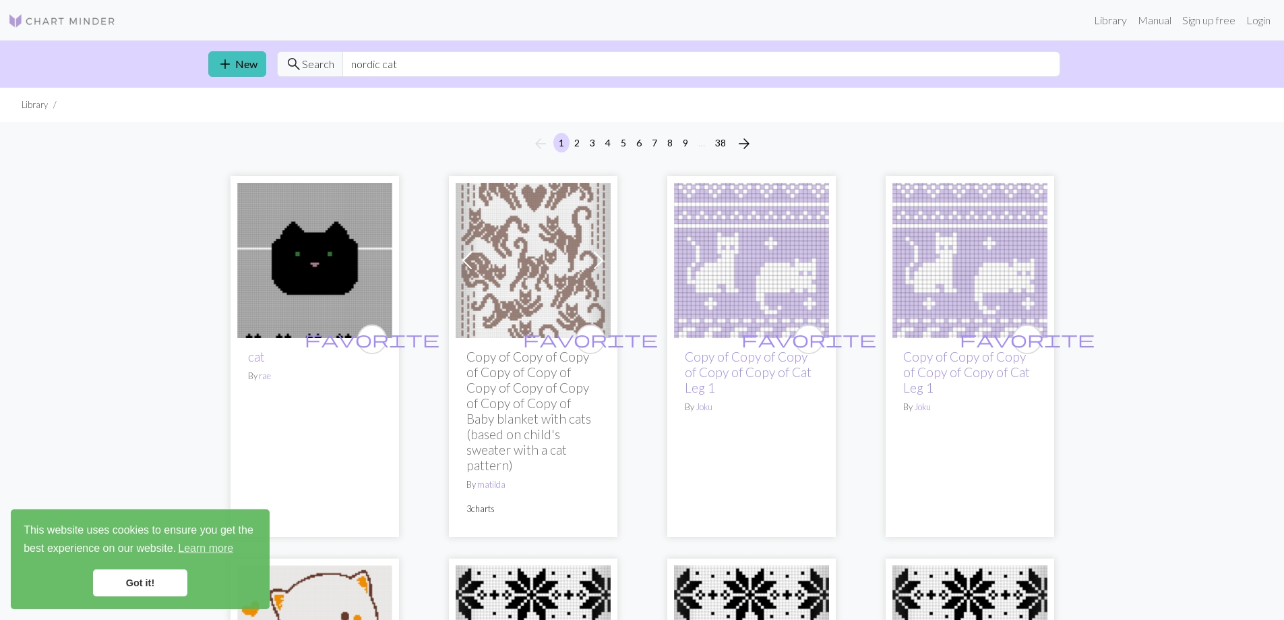
click at [744, 346] on div "favorite Copy of Copy of Copy of Copy of Copy of Cat Leg 1 By Joku" at bounding box center [751, 437] width 155 height 199
click at [736, 367] on link "Copy of Copy of Copy of Copy of Copy of Cat Leg 1" at bounding box center [748, 372] width 127 height 47
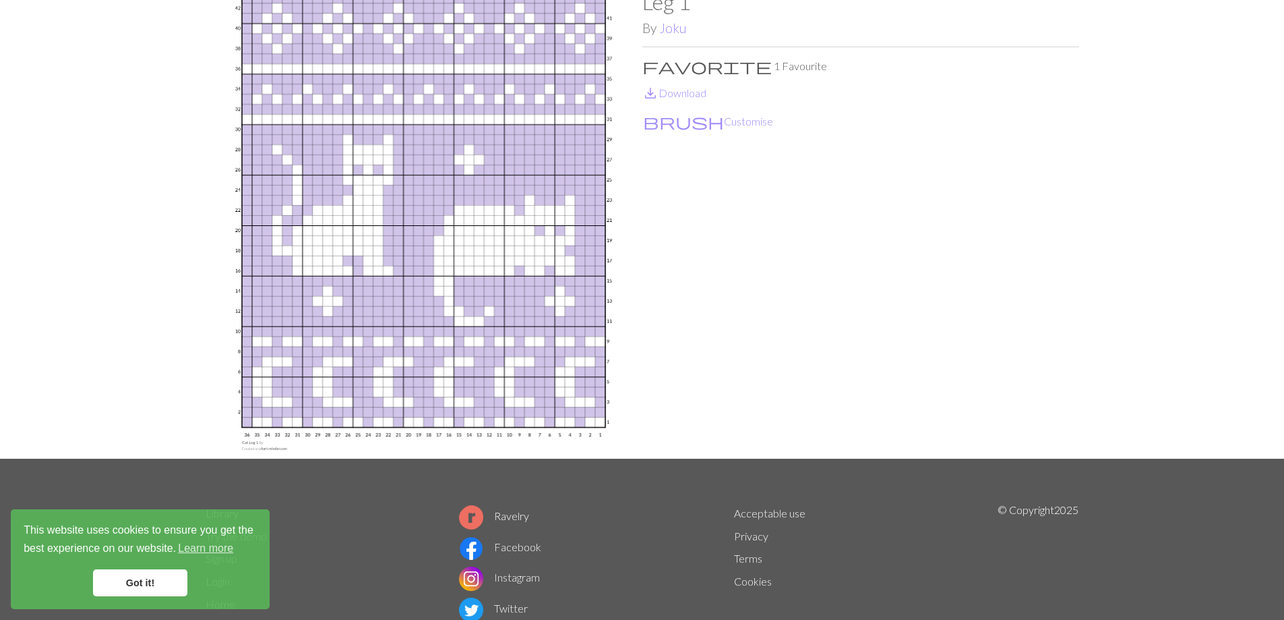
scroll to position [157, 0]
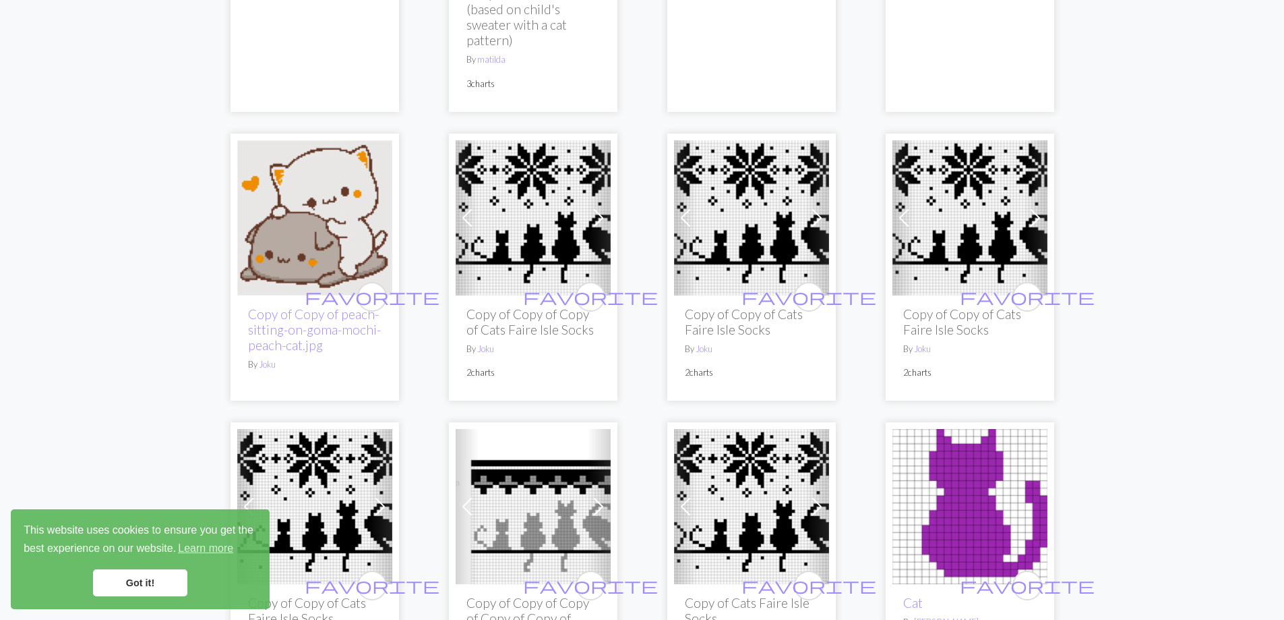
scroll to position [472, 0]
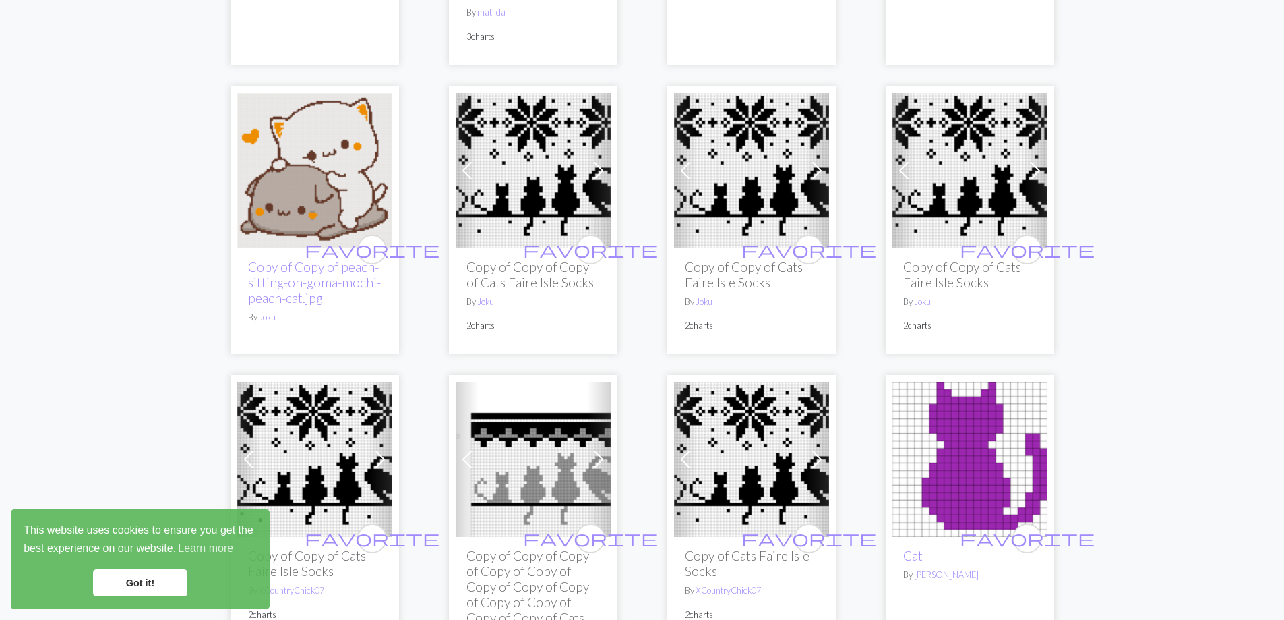
click at [552, 178] on img at bounding box center [533, 170] width 155 height 155
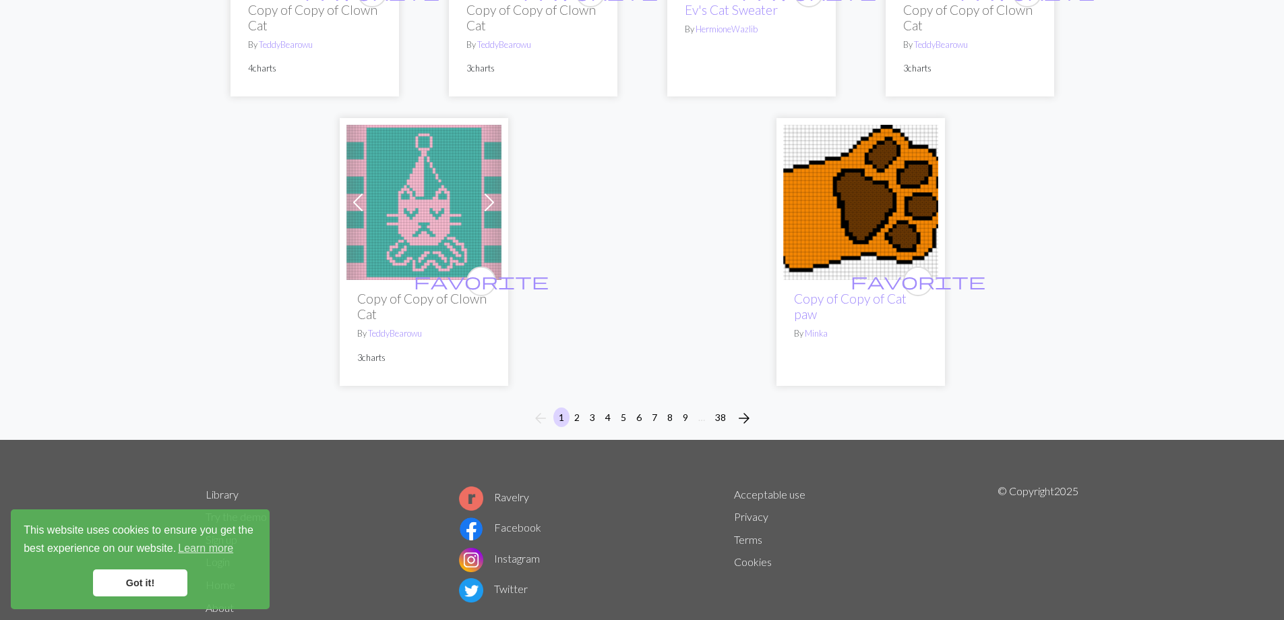
scroll to position [3776, 0]
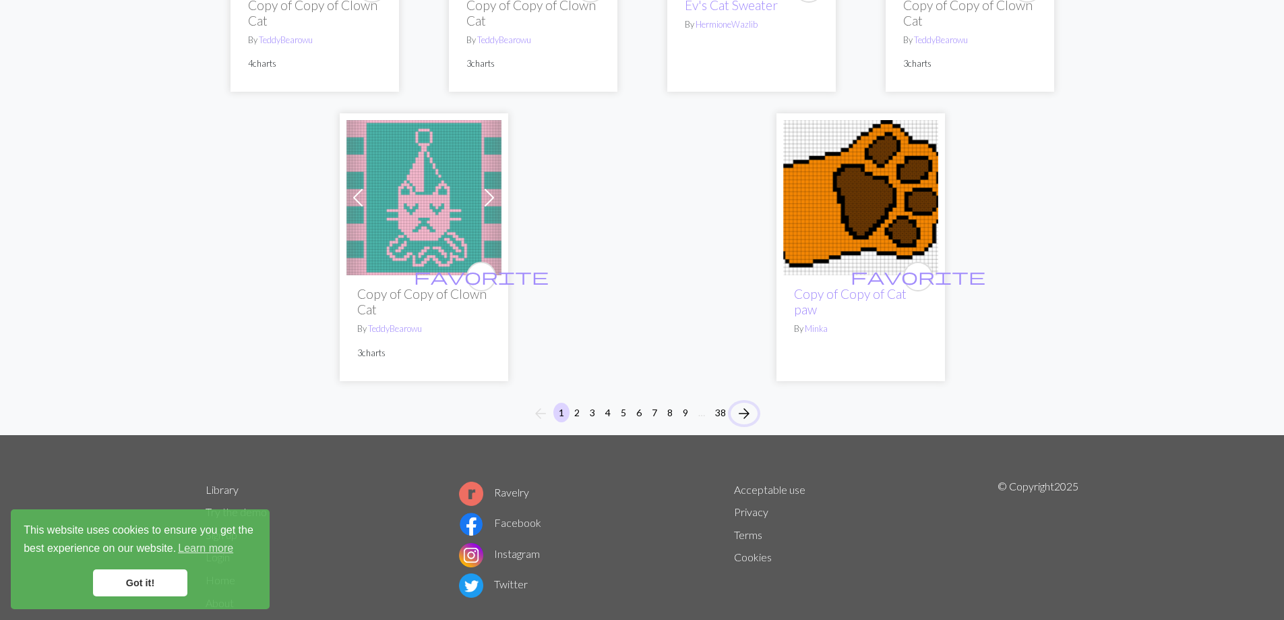
click at [740, 404] on span "arrow_forward" at bounding box center [744, 413] width 16 height 19
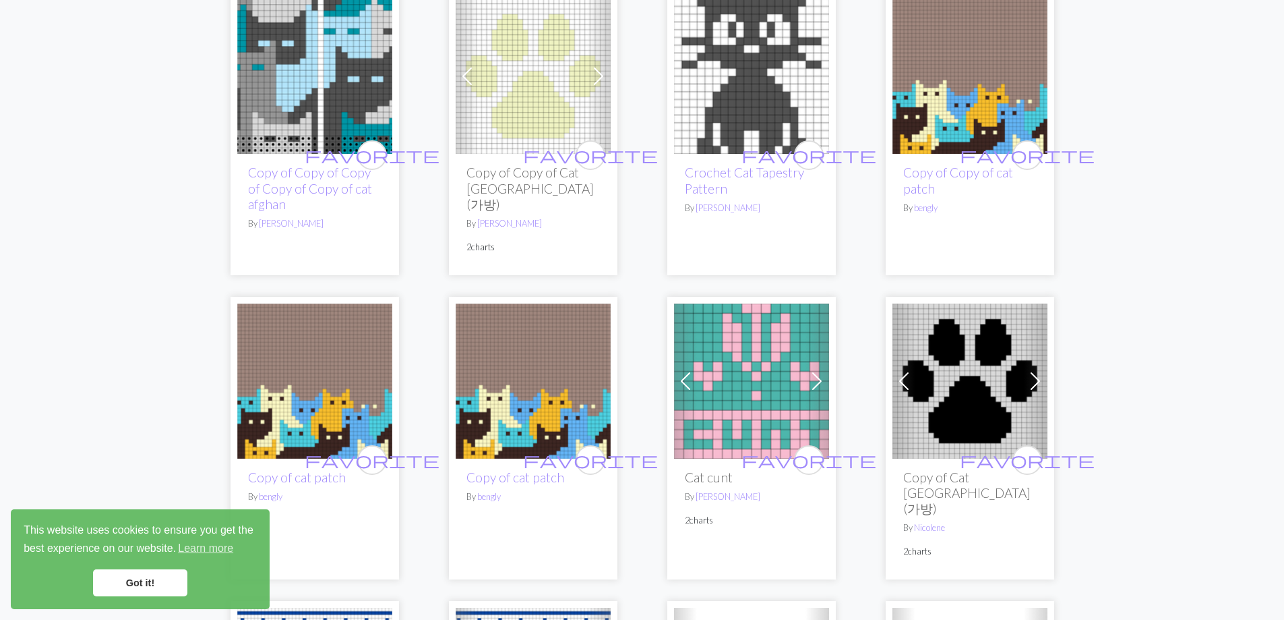
scroll to position [2045, 0]
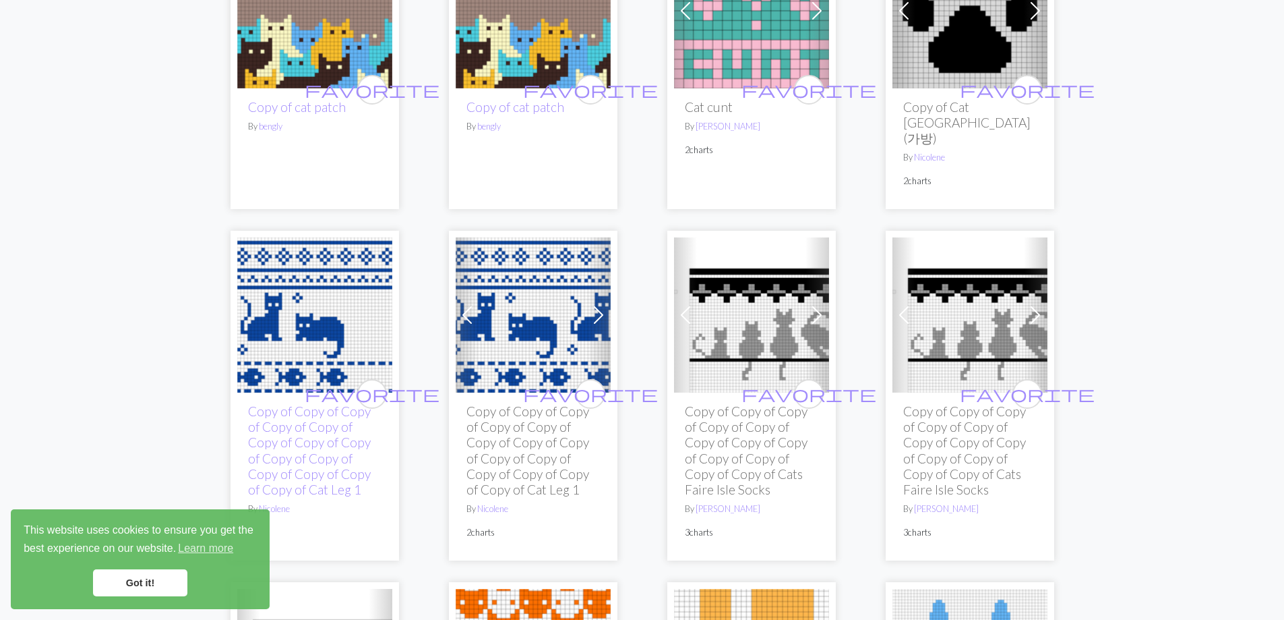
click at [508, 320] on img at bounding box center [533, 314] width 155 height 155
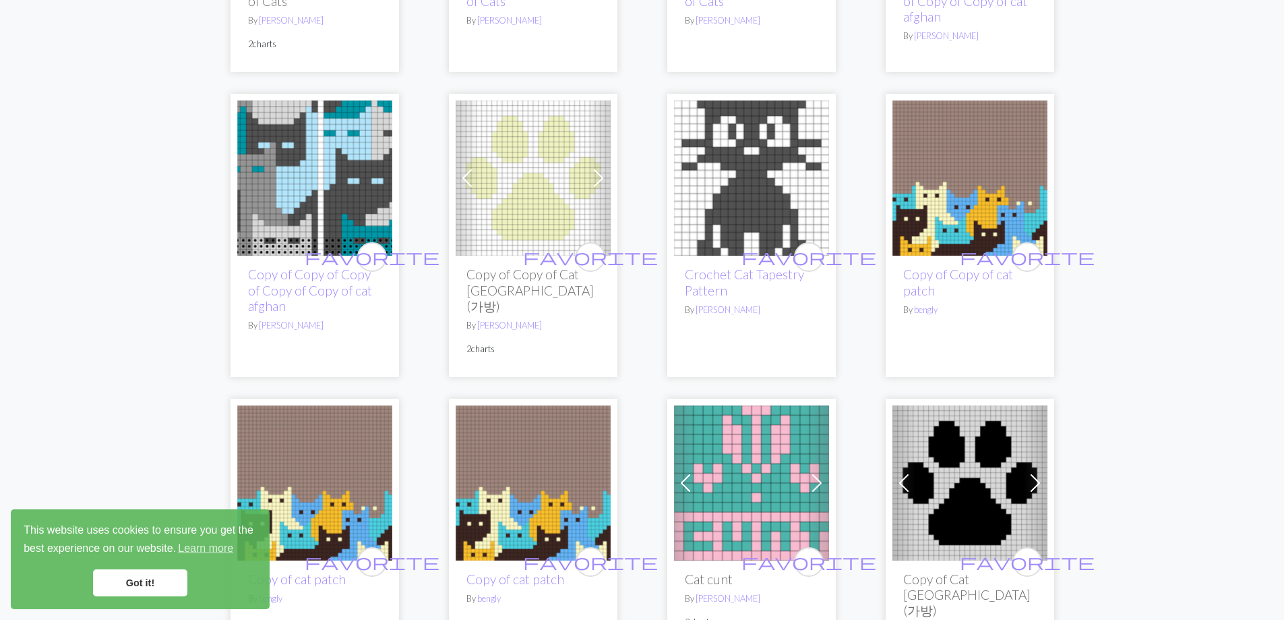
scroll to position [2203, 0]
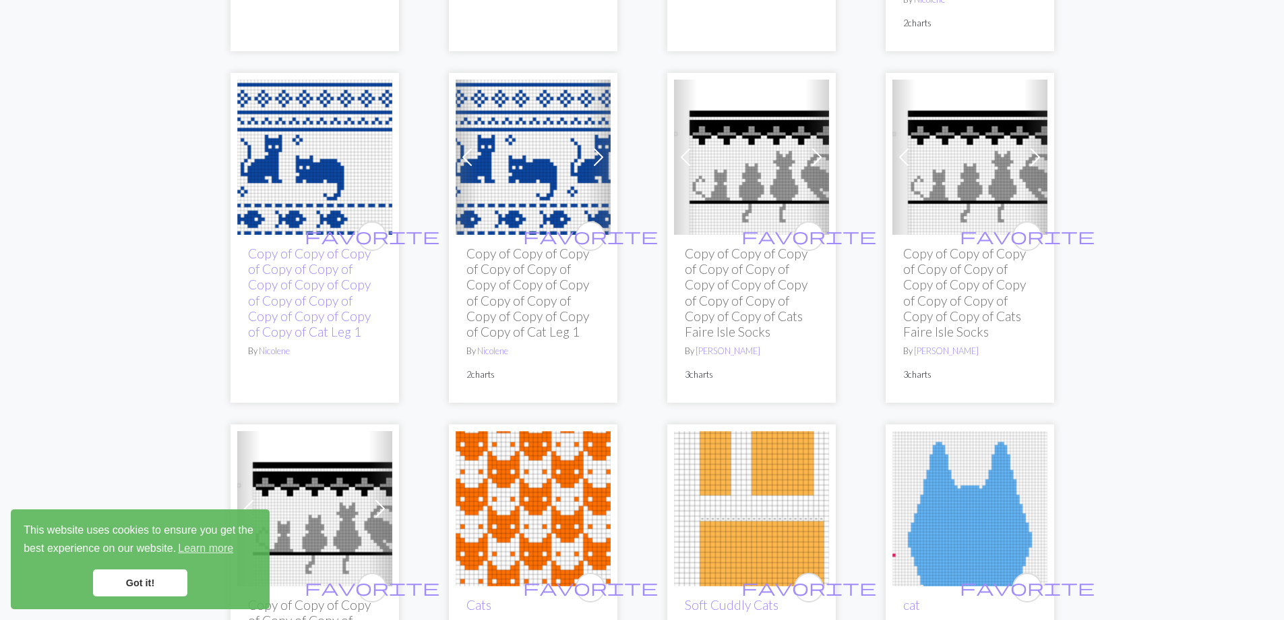
click at [530, 247] on h2 "Copy of Copy of Copy of Copy of Copy of Copy of Copy of Copy of Copy of Copy of…" at bounding box center [533, 291] width 133 height 93
click at [562, 147] on img at bounding box center [533, 157] width 155 height 155
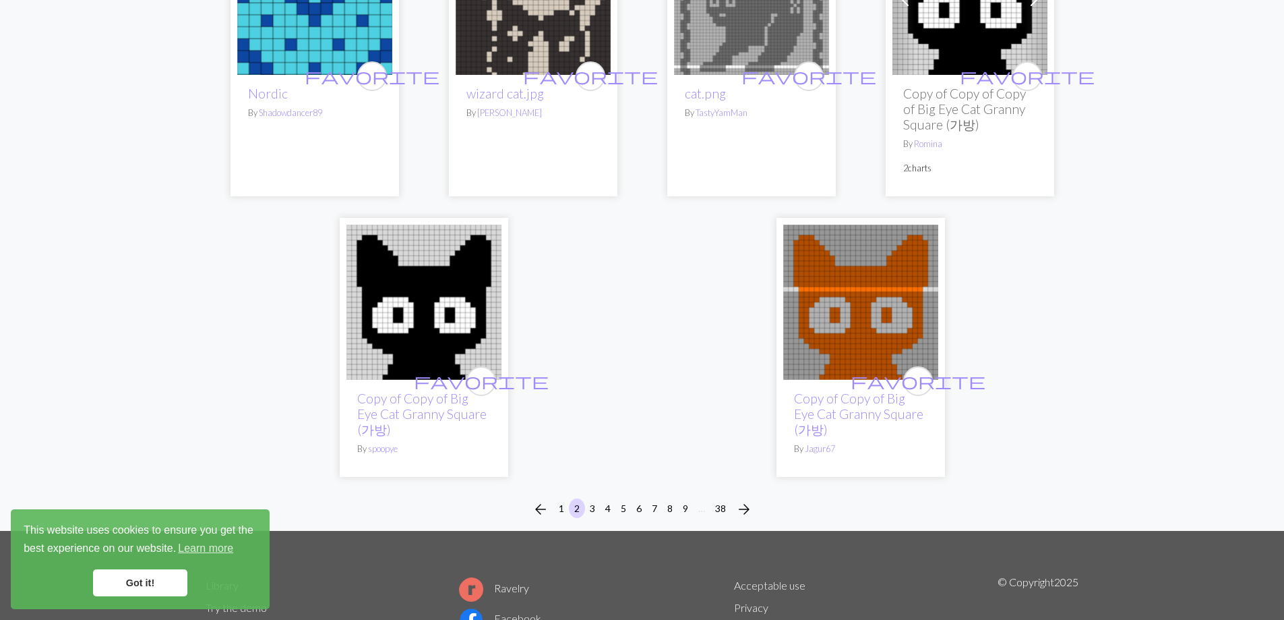
scroll to position [3743, 0]
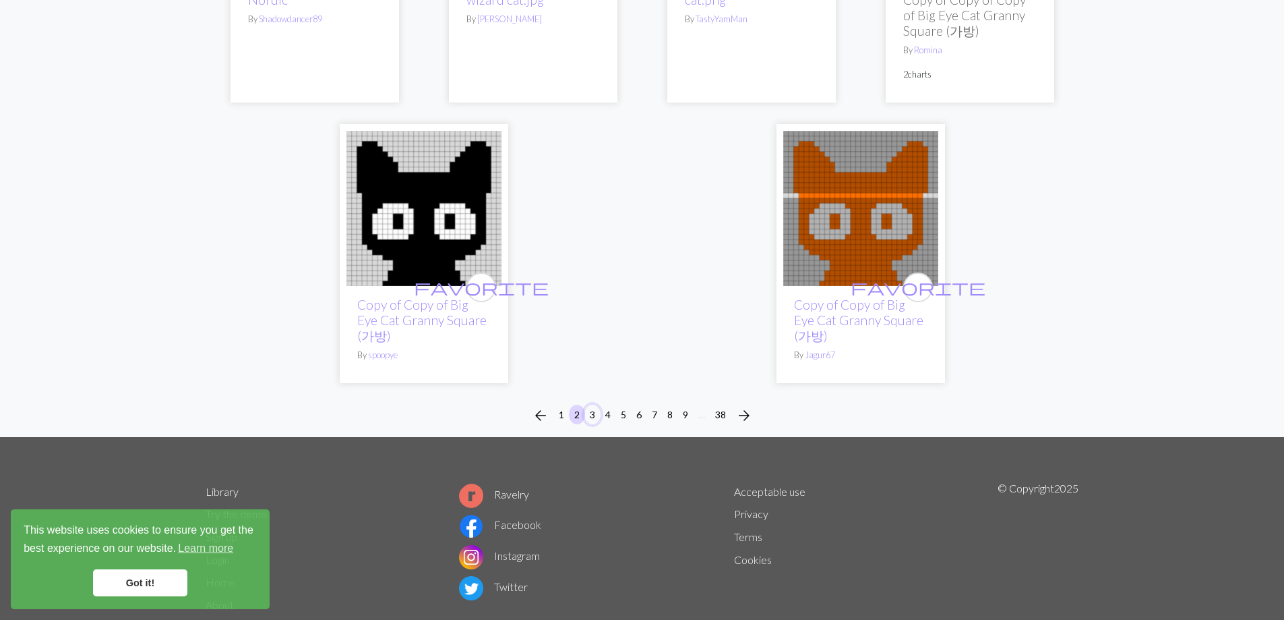
click at [597, 405] on button "3" at bounding box center [593, 415] width 16 height 20
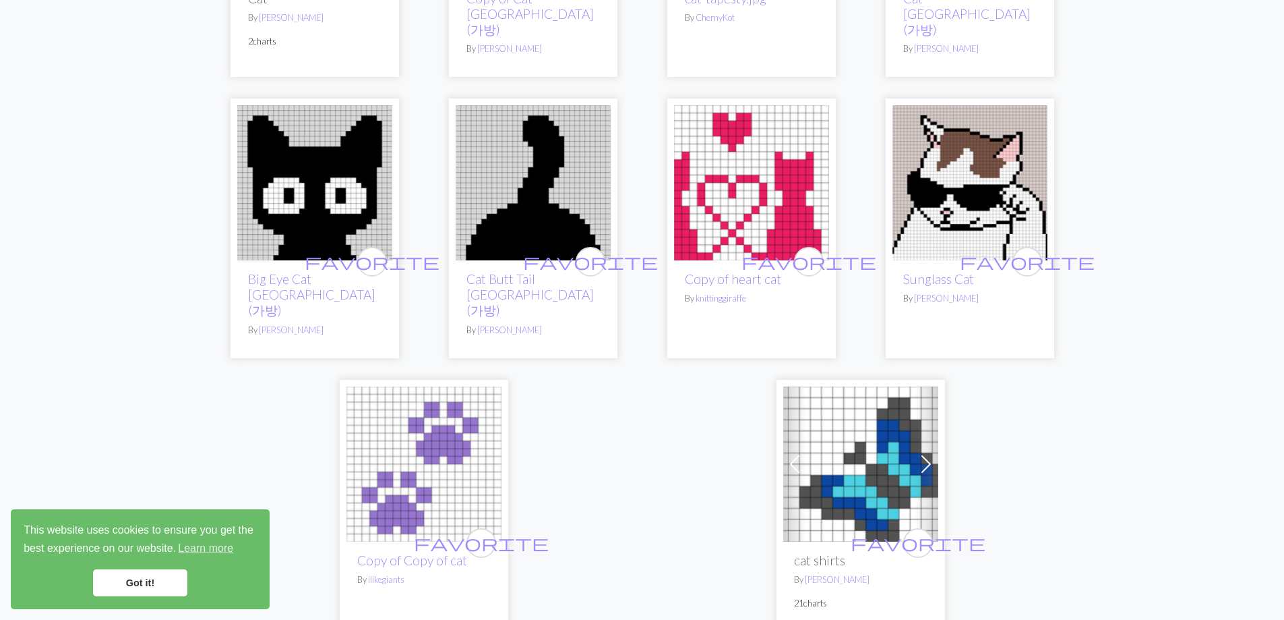
scroll to position [3461, 0]
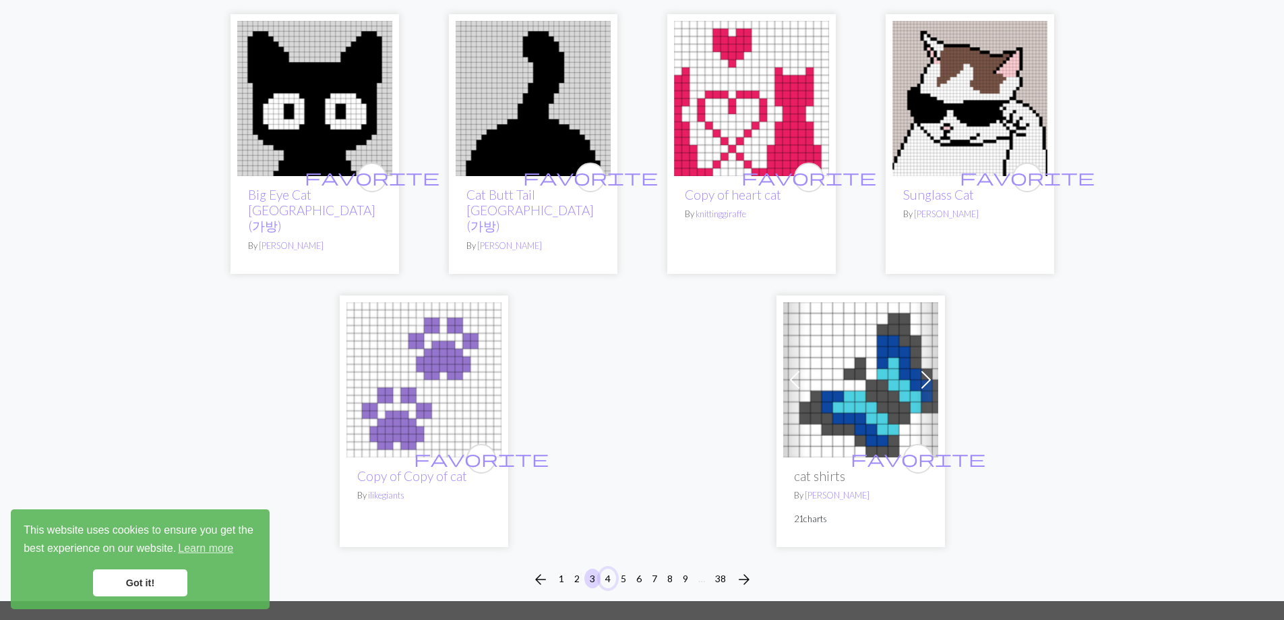
click at [611, 568] on button "4" at bounding box center [608, 578] width 16 height 20
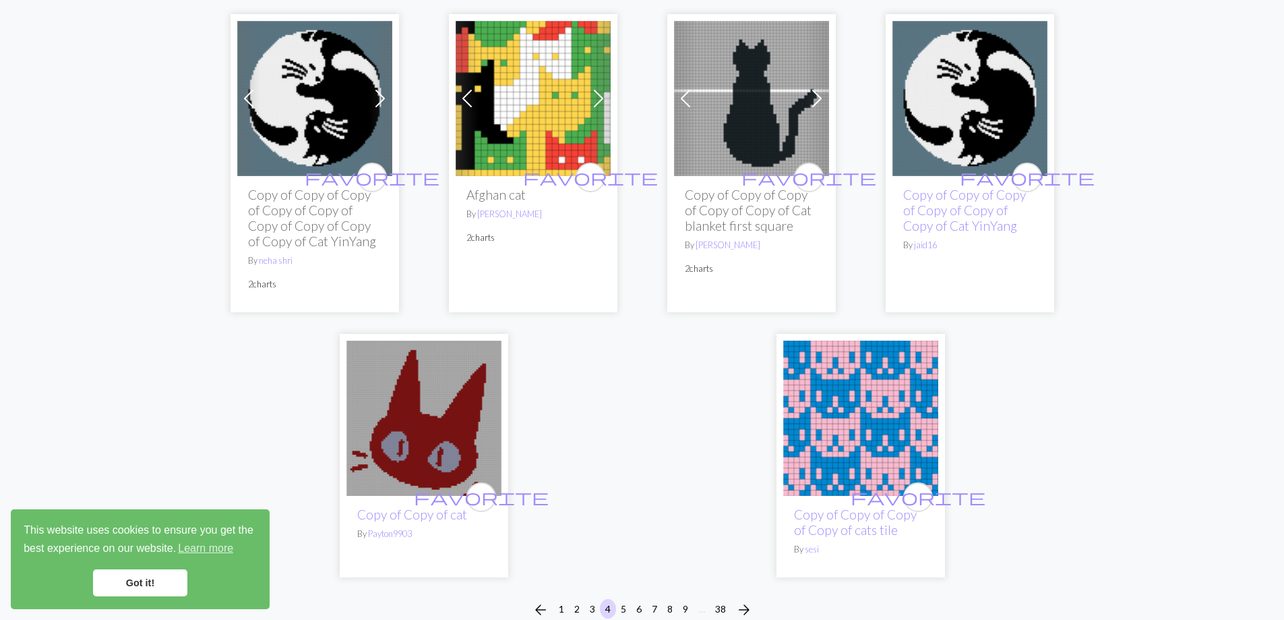
scroll to position [3933, 0]
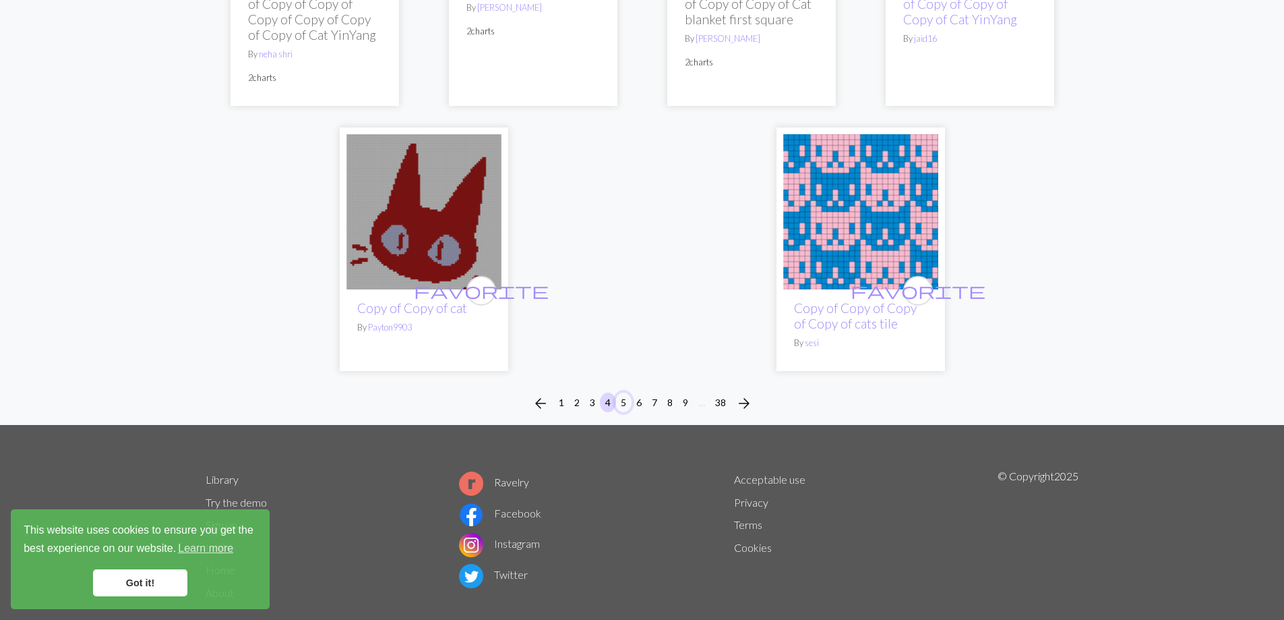
click at [622, 392] on button "5" at bounding box center [624, 402] width 16 height 20
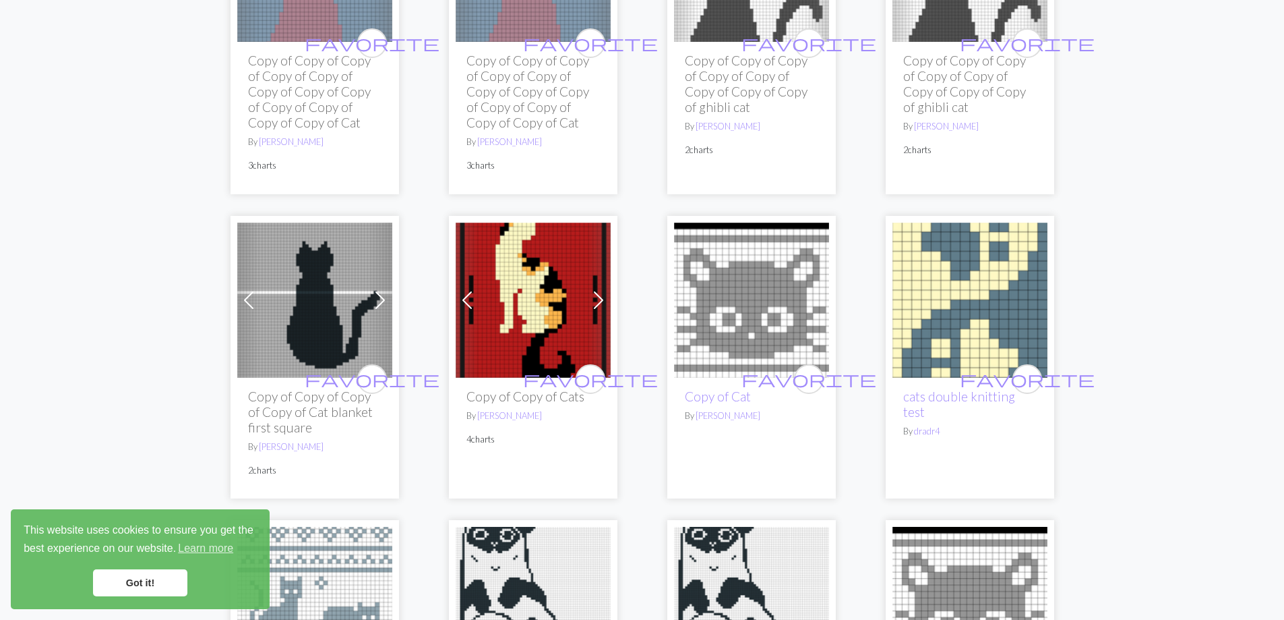
scroll to position [3146, 0]
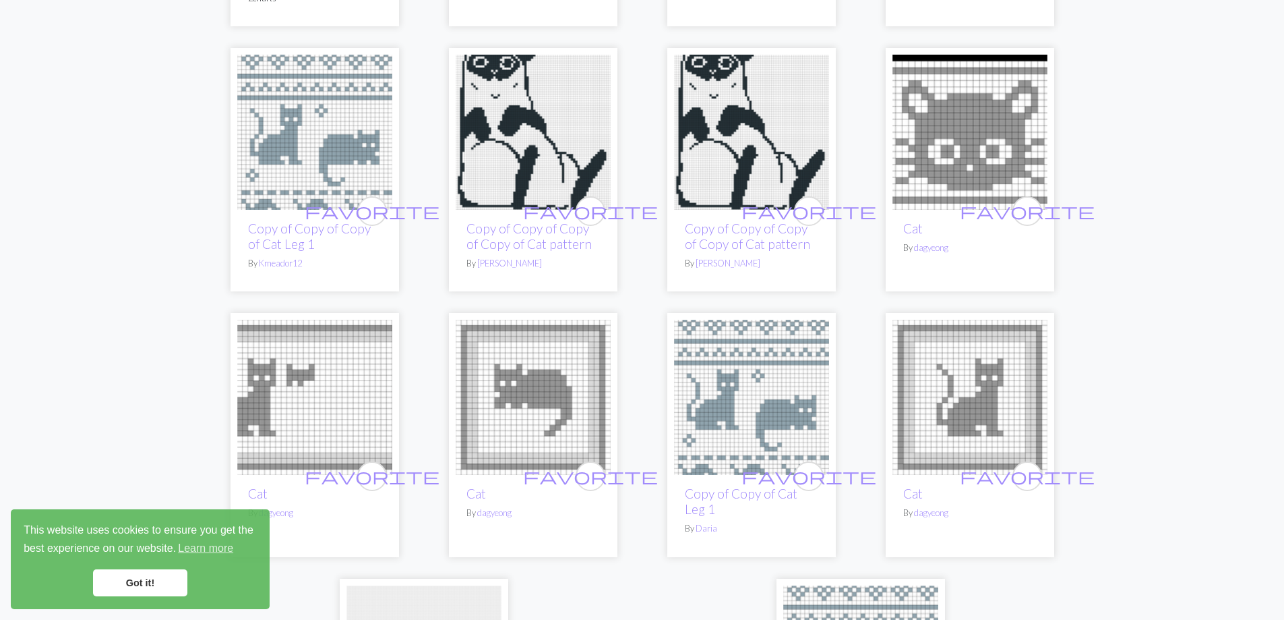
click at [757, 390] on img at bounding box center [751, 397] width 155 height 155
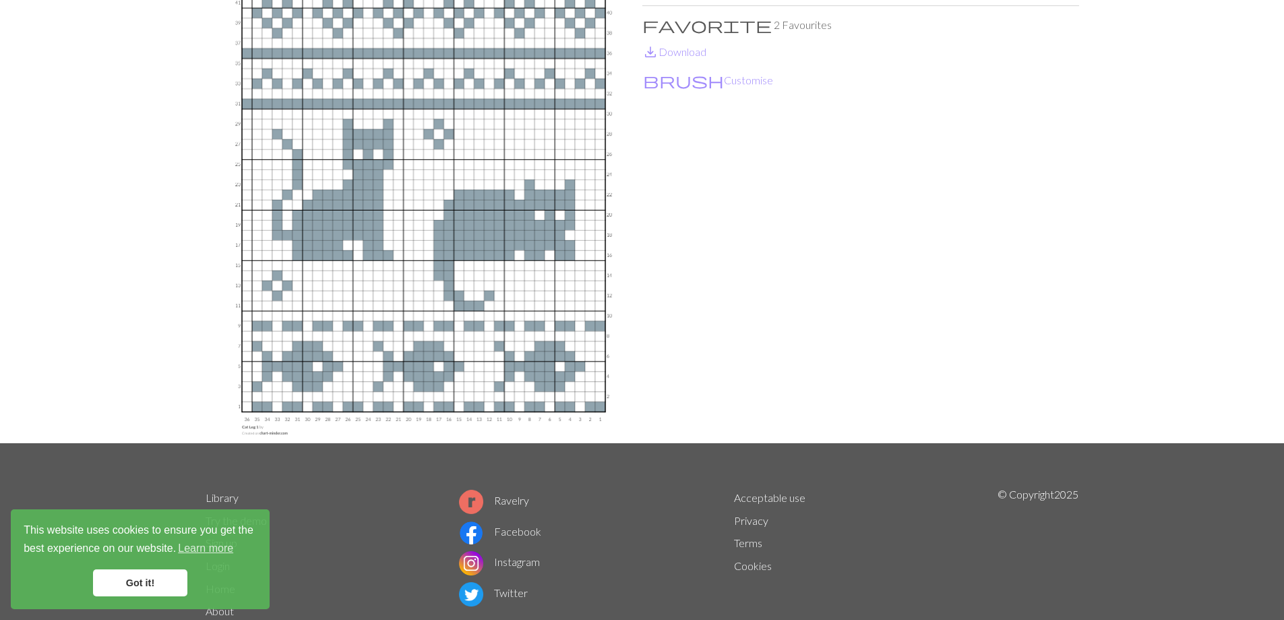
scroll to position [173, 0]
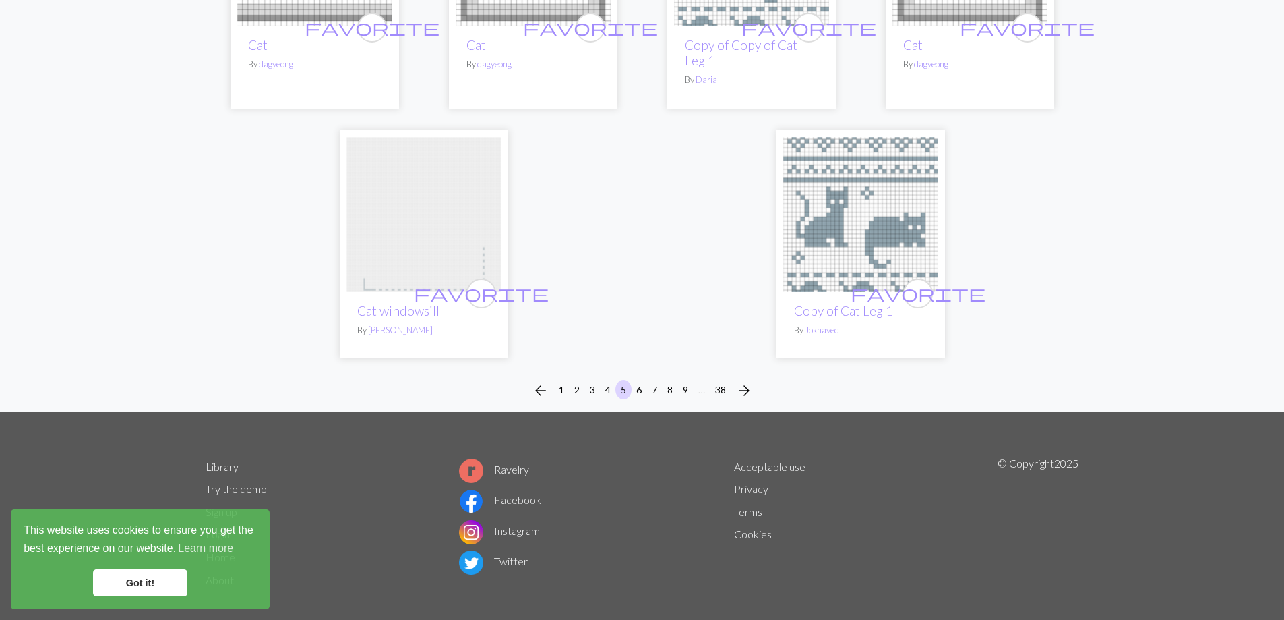
scroll to position [3609, 0]
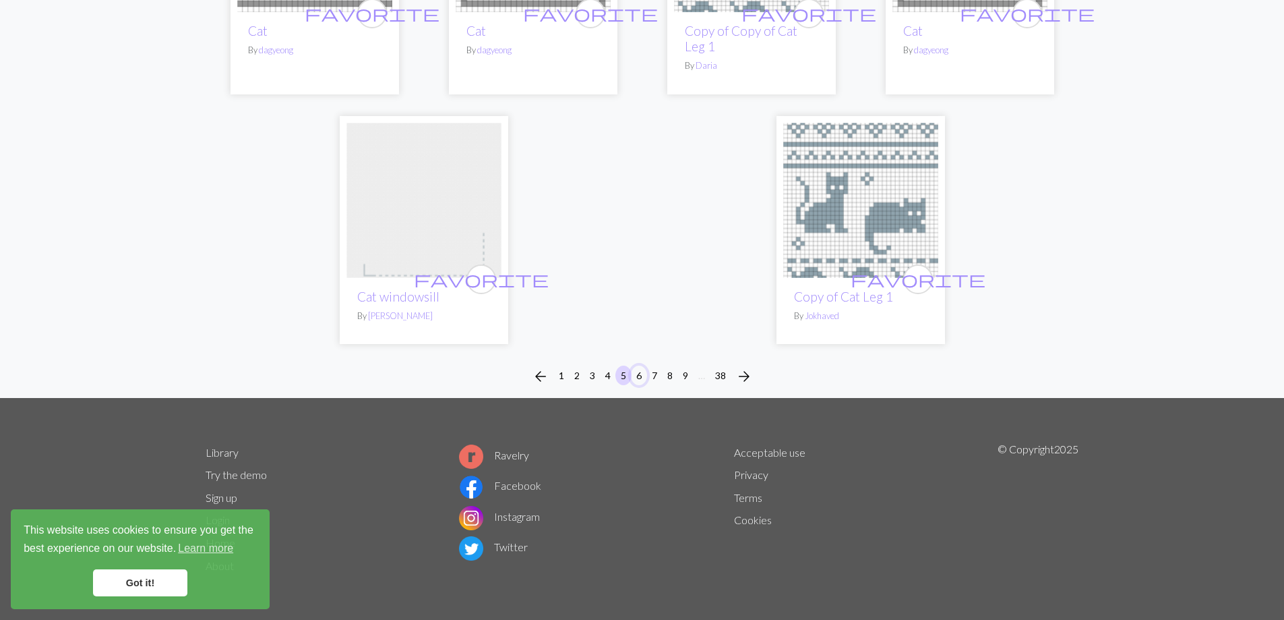
click at [640, 378] on button "6" at bounding box center [639, 375] width 16 height 20
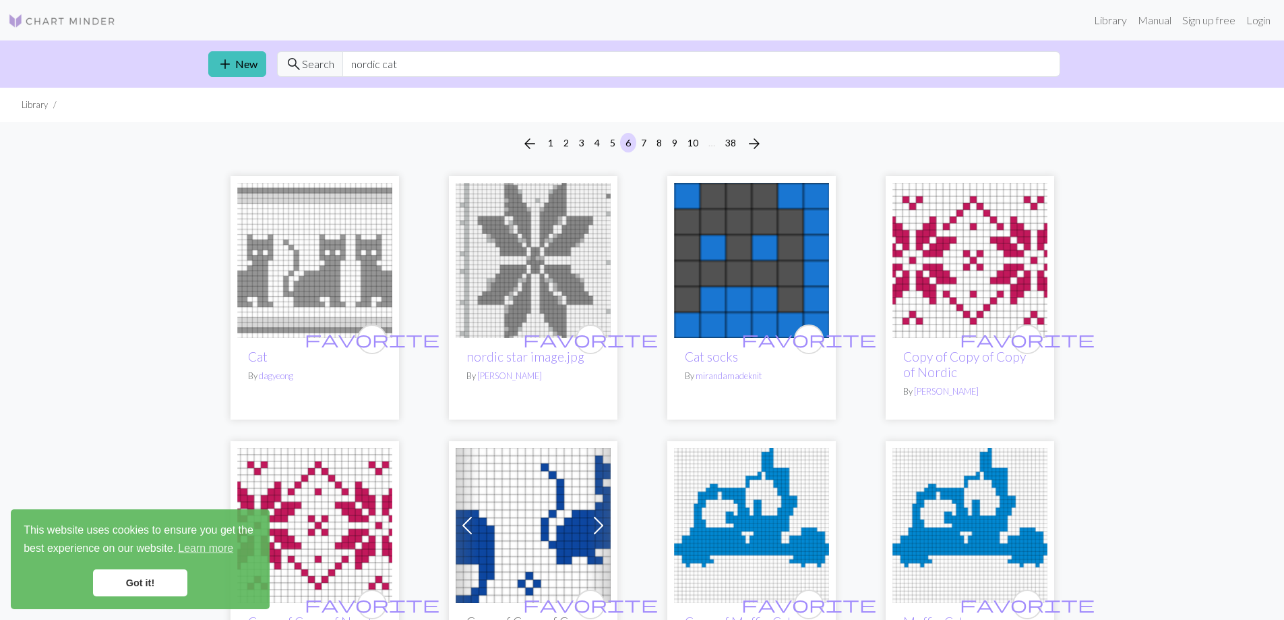
click at [291, 275] on img at bounding box center [314, 260] width 155 height 155
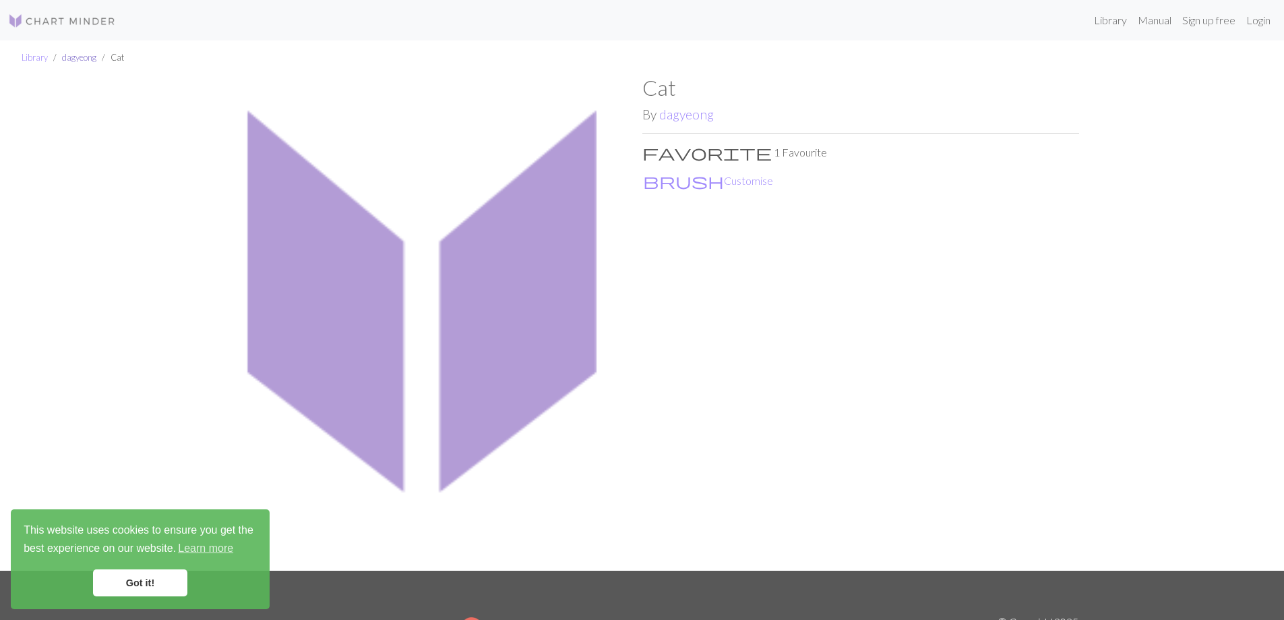
click at [78, 58] on link "dagyeong" at bounding box center [79, 57] width 34 height 11
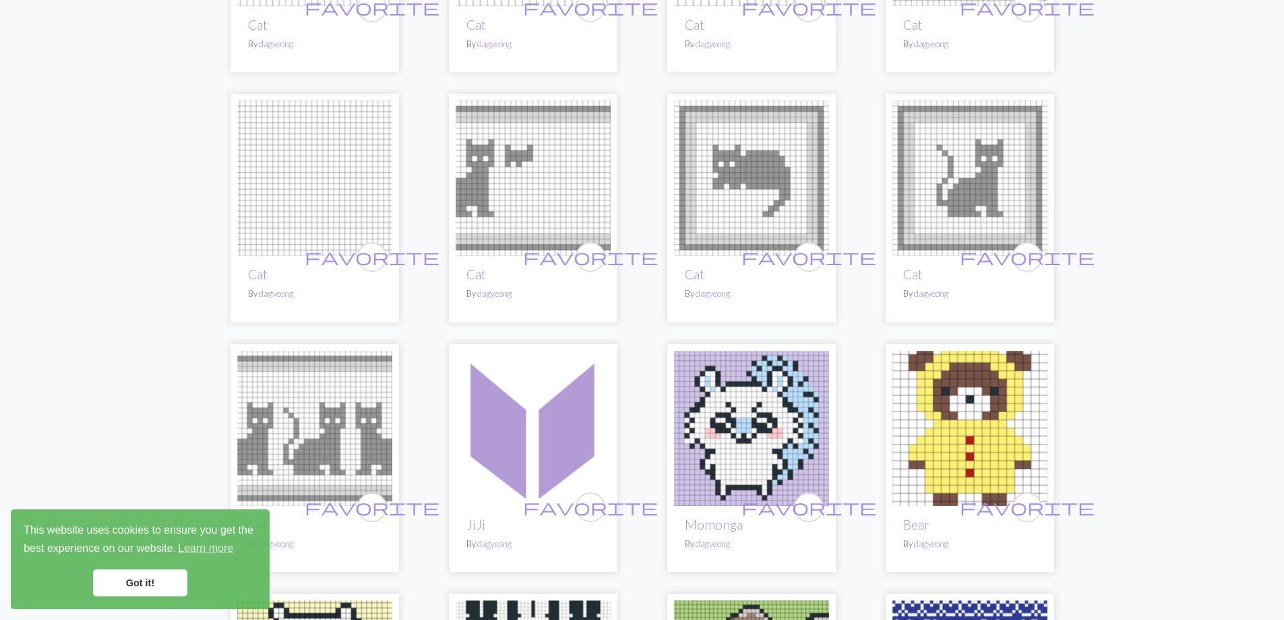
scroll to position [472, 0]
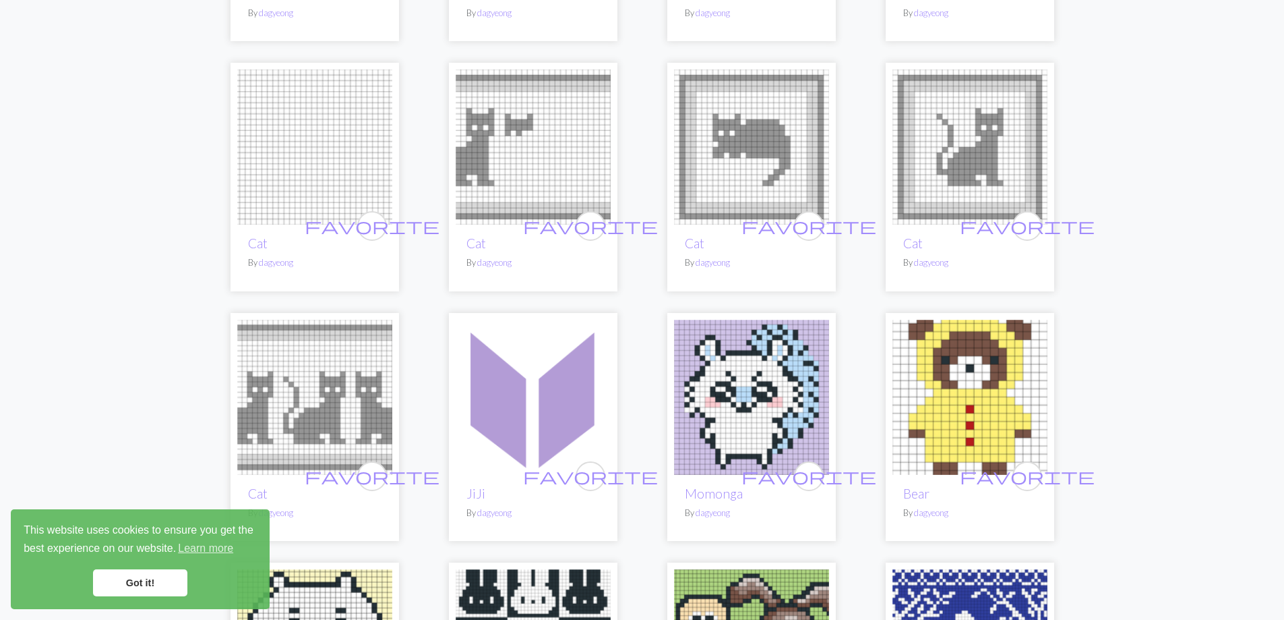
click at [299, 374] on img at bounding box center [314, 397] width 155 height 155
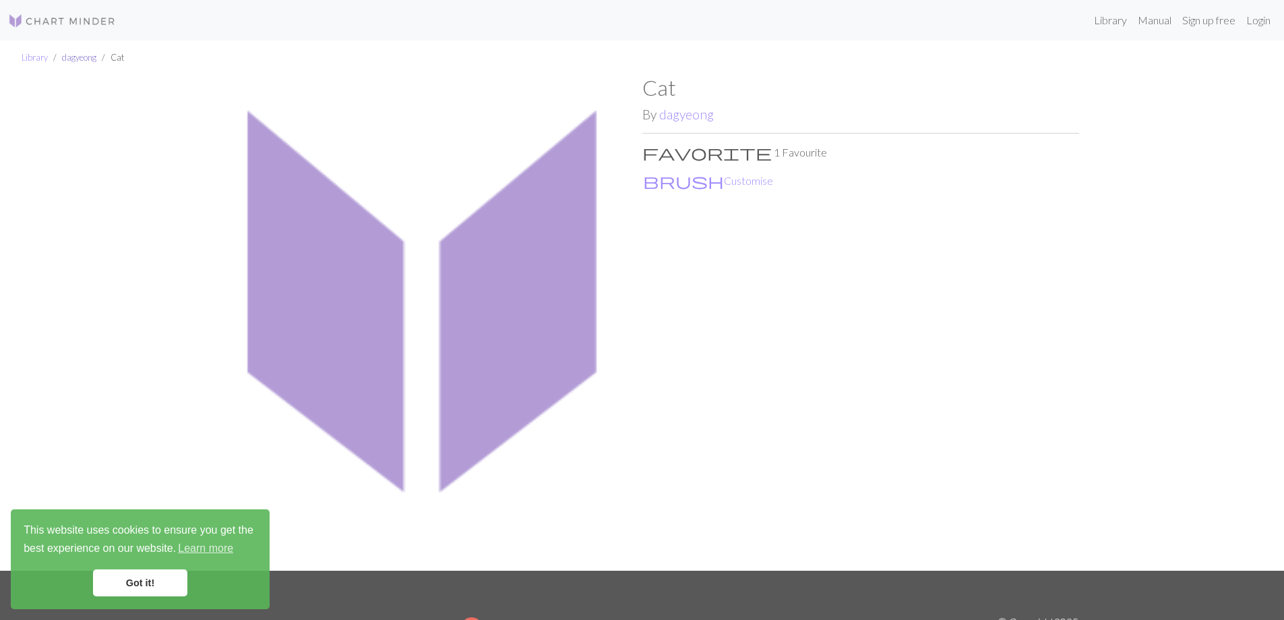
click at [81, 59] on link "dagyeong" at bounding box center [79, 57] width 34 height 11
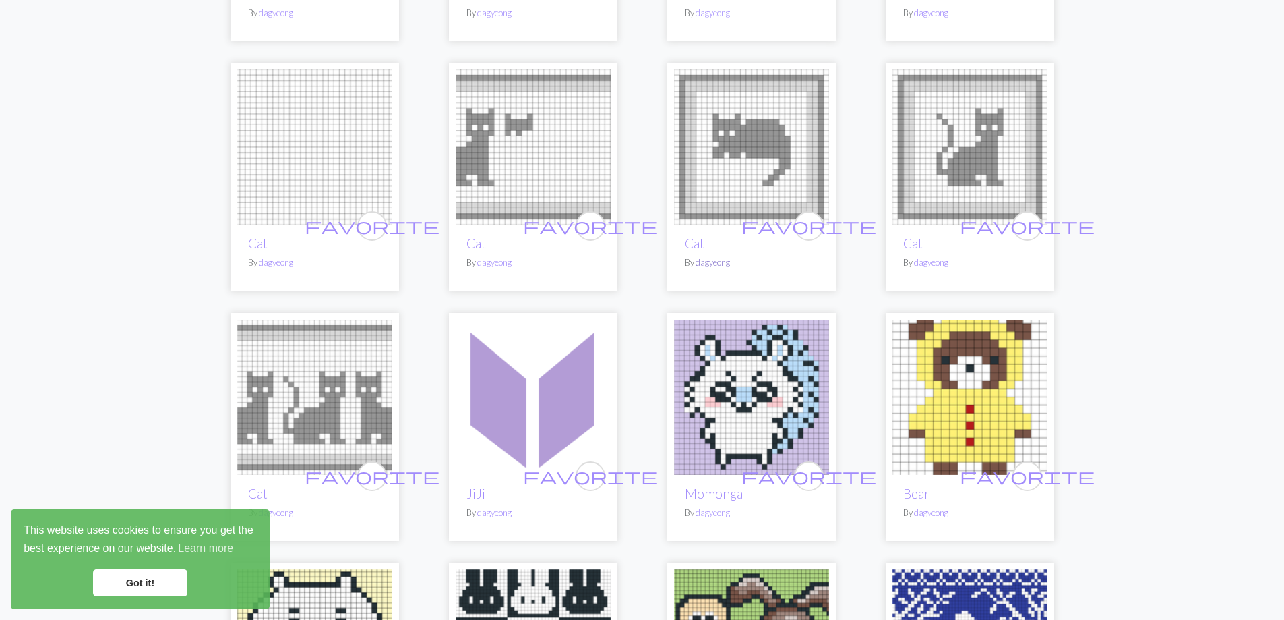
scroll to position [787, 0]
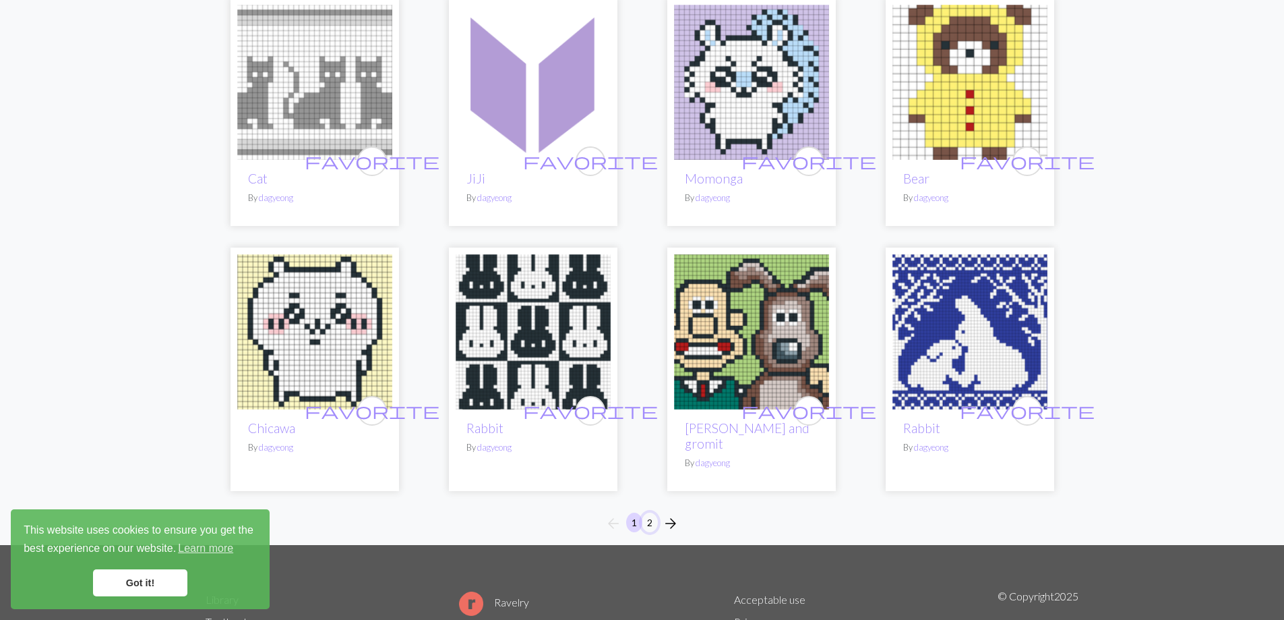
click at [652, 512] on button "2" at bounding box center [650, 522] width 16 height 20
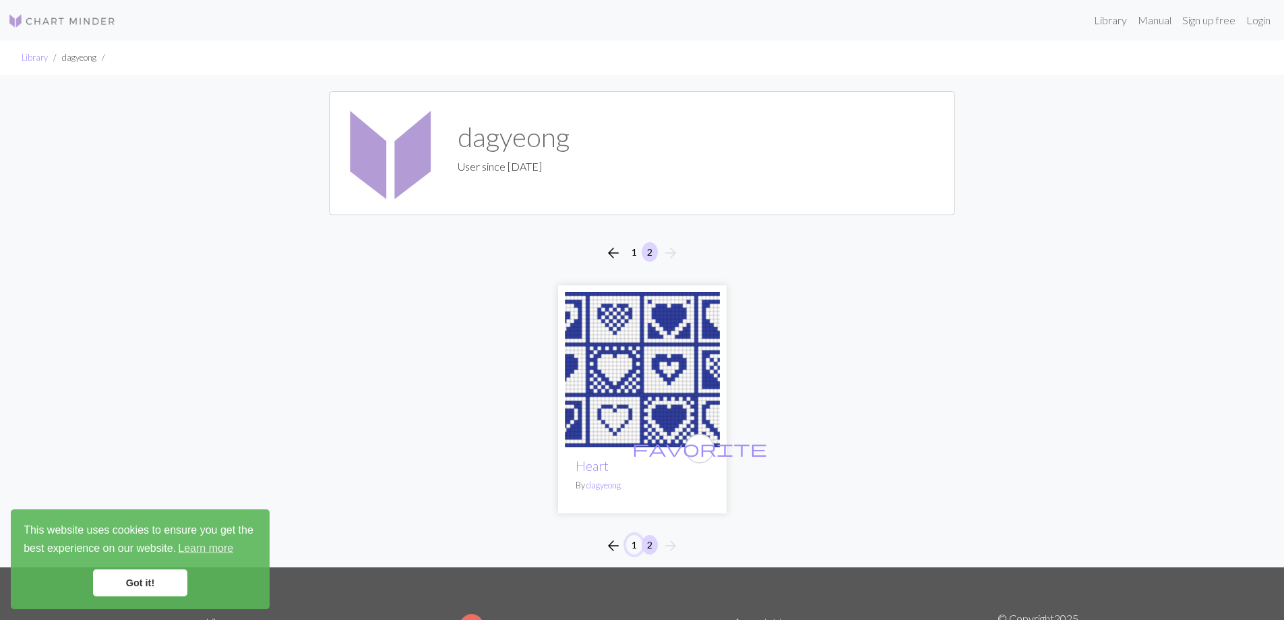
click at [636, 545] on button "1" at bounding box center [634, 545] width 16 height 20
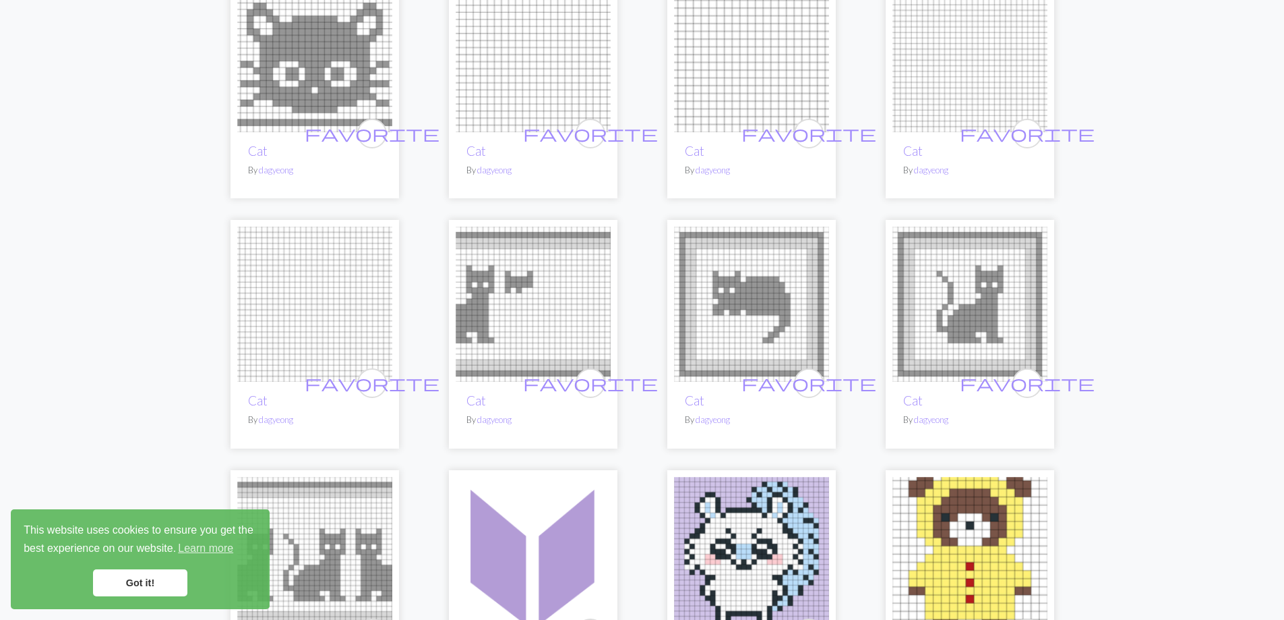
scroll to position [472, 0]
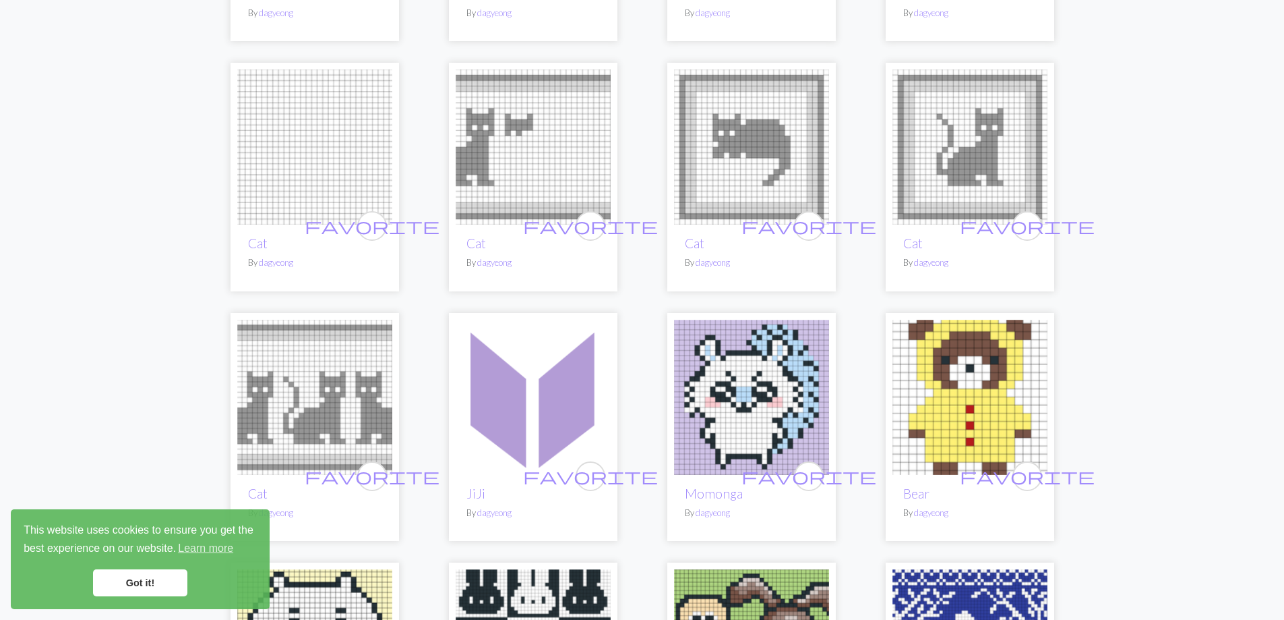
click at [955, 156] on img at bounding box center [970, 146] width 155 height 155
